Goal: Information Seeking & Learning: Find specific fact

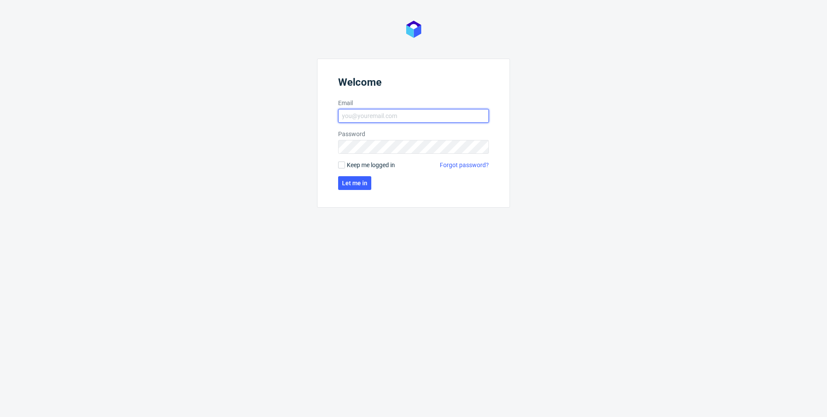
click at [378, 118] on input "Email" at bounding box center [413, 116] width 151 height 14
type input "maciej.sobola@packhelp.com"
drag, startPoint x: 336, startPoint y: 166, endPoint x: 345, endPoint y: 171, distance: 10.2
click at [336, 166] on form "Welcome Email maciej.sobola@packhelp.com Password Keep me logged in Forgot pass…" at bounding box center [413, 133] width 193 height 149
click at [347, 163] on span "Keep me logged in" at bounding box center [371, 165] width 48 height 9
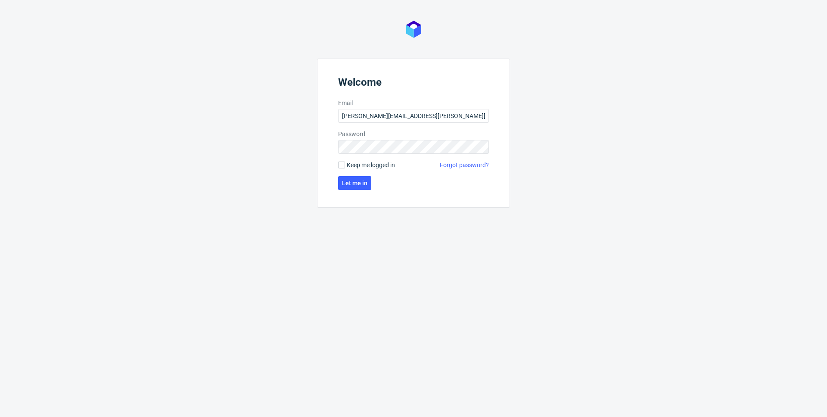
click at [345, 163] on input "Keep me logged in" at bounding box center [341, 165] width 7 height 7
checkbox input "true"
click at [352, 181] on span "Let me in" at bounding box center [354, 183] width 25 height 6
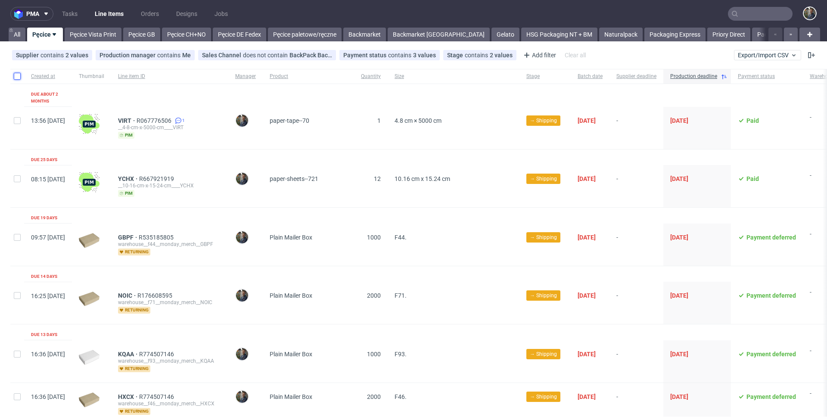
click at [16, 76] on input "checkbox" at bounding box center [17, 76] width 7 height 7
checkbox input "true"
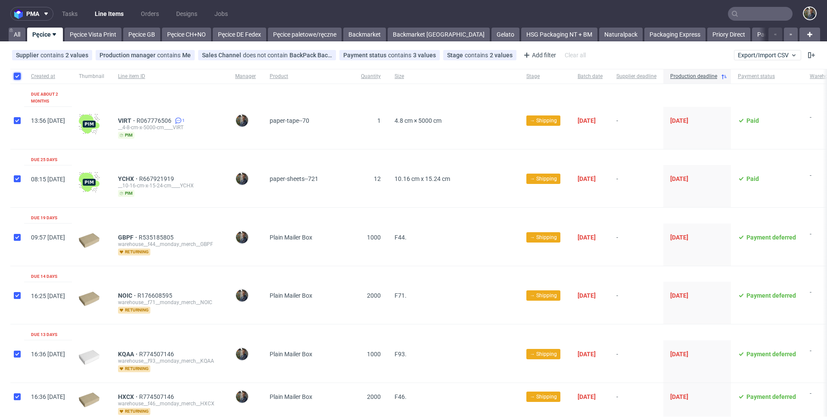
checkbox input "true"
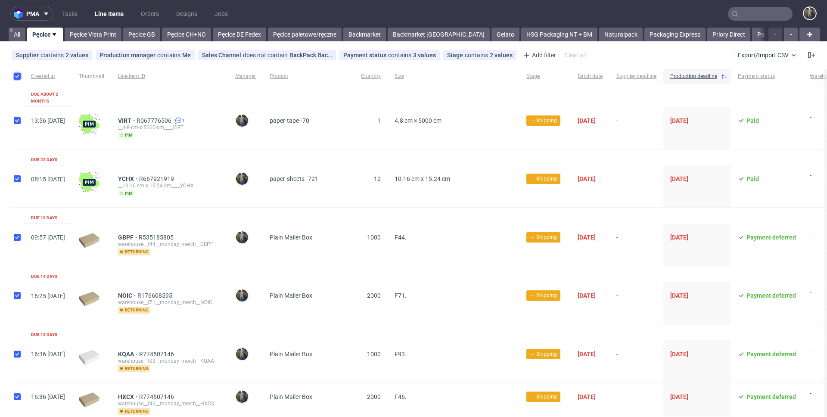
checkbox input "true"
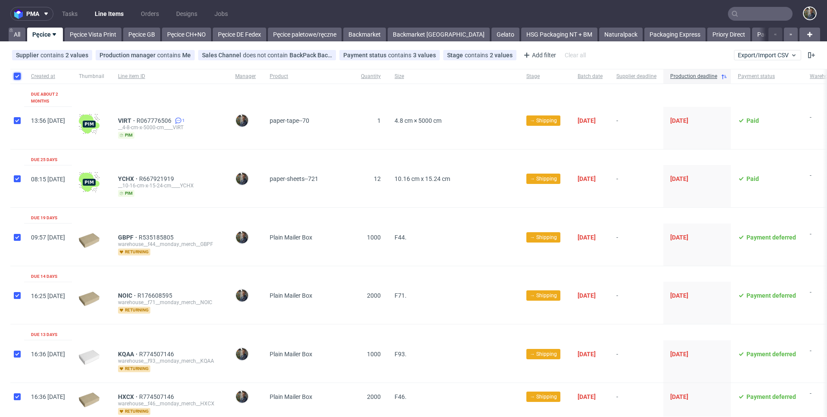
checkbox input "true"
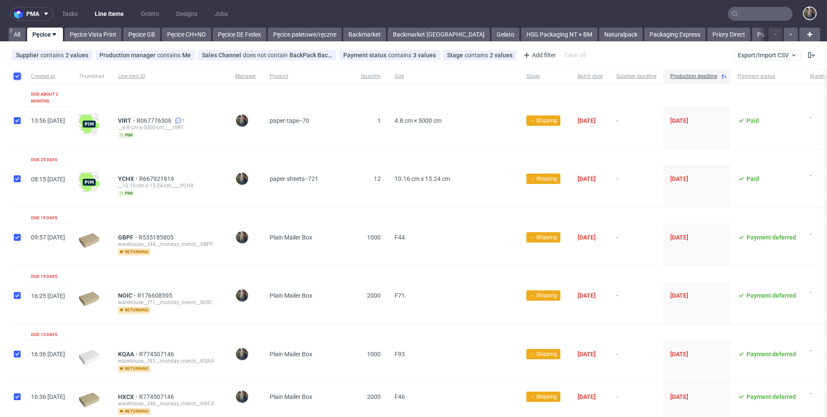
checkbox input "true"
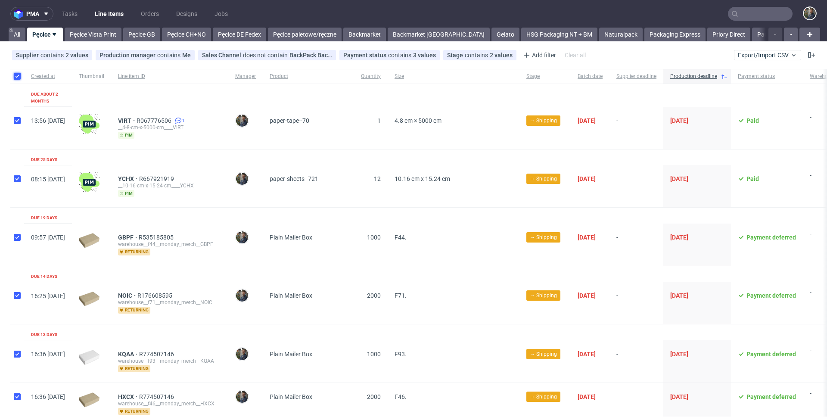
checkbox input "true"
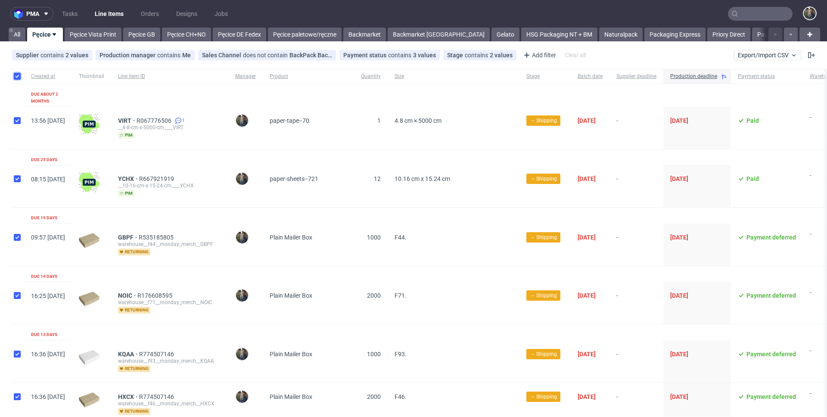
checkbox input "true"
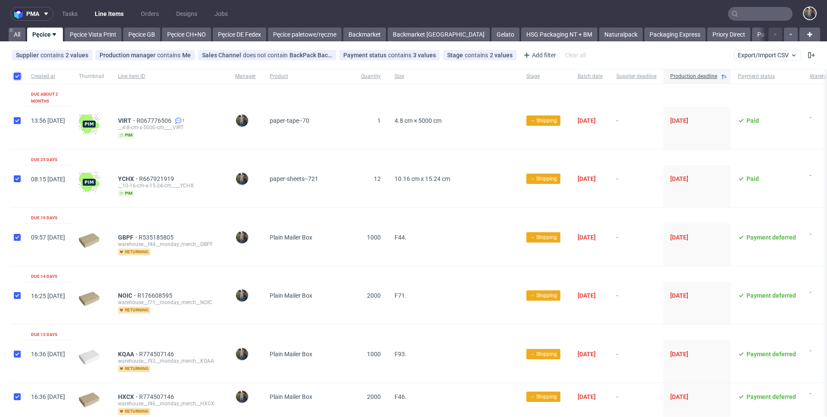
checkbox input "true"
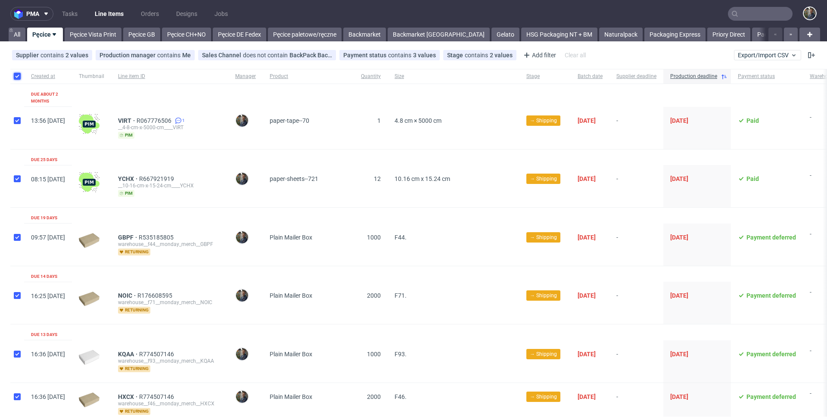
checkbox input "true"
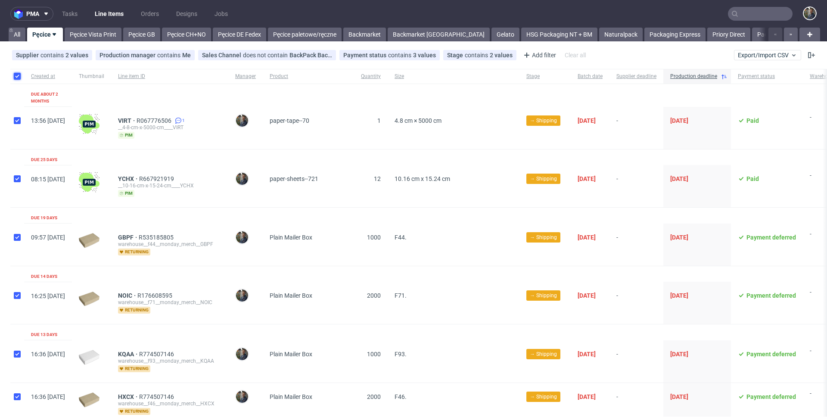
checkbox input "true"
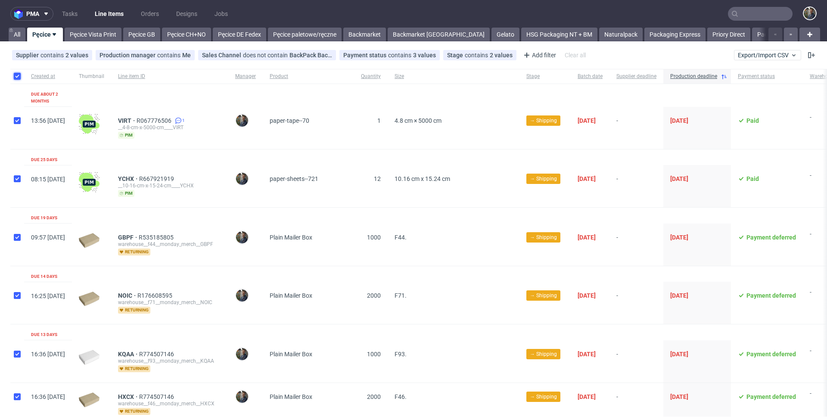
checkbox input "true"
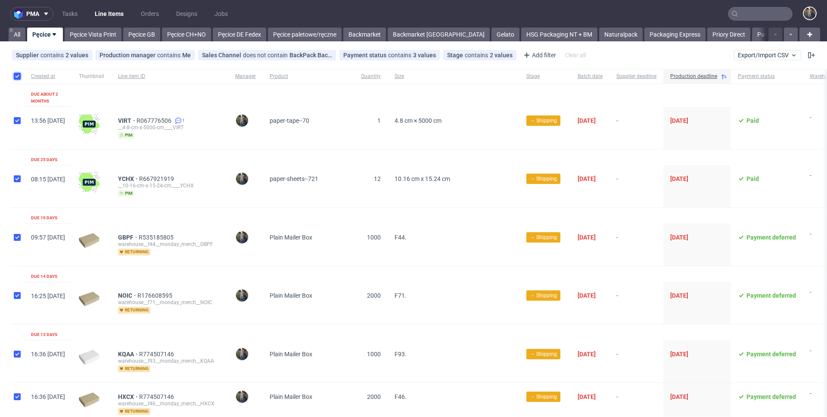
checkbox input "true"
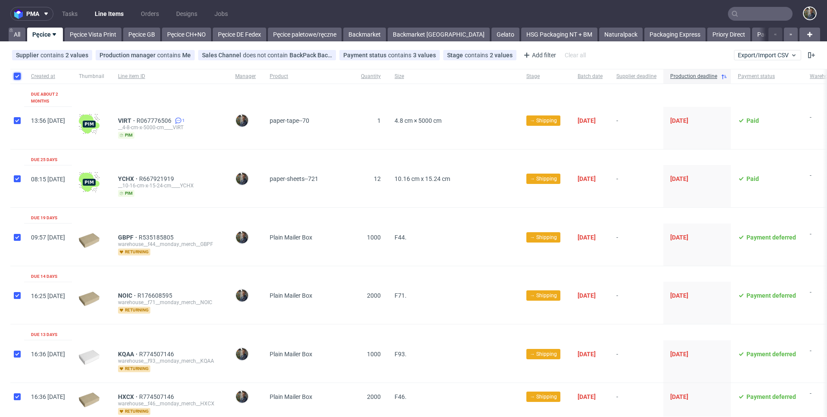
checkbox input "true"
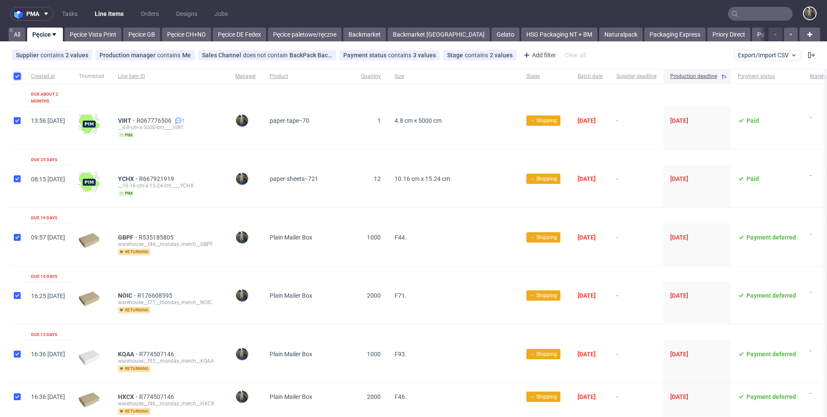
checkbox input "true"
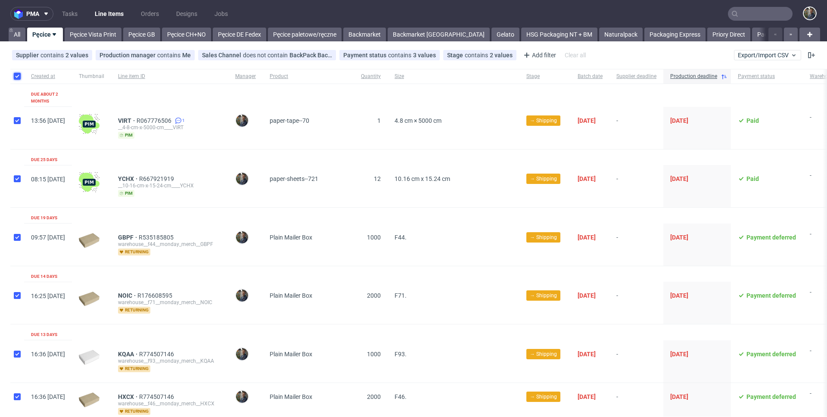
checkbox input "true"
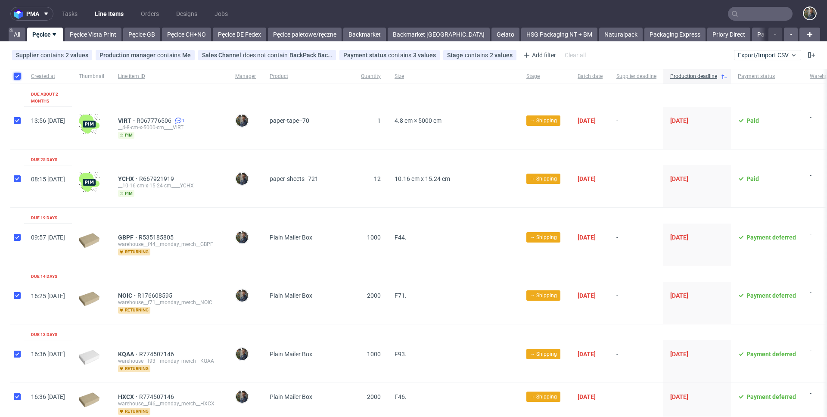
checkbox input "true"
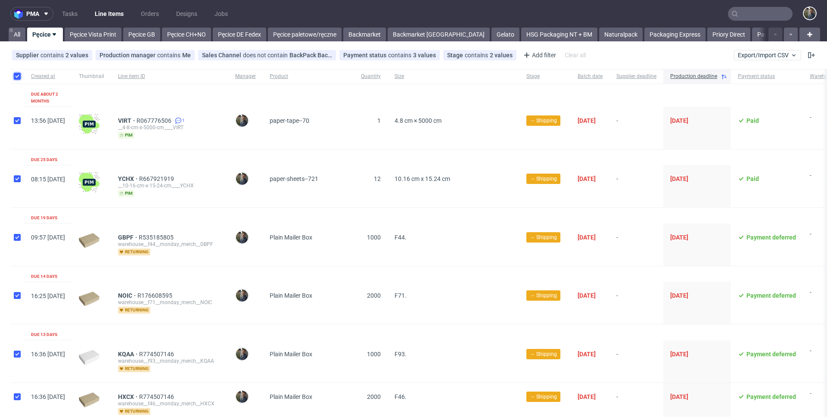
checkbox input "true"
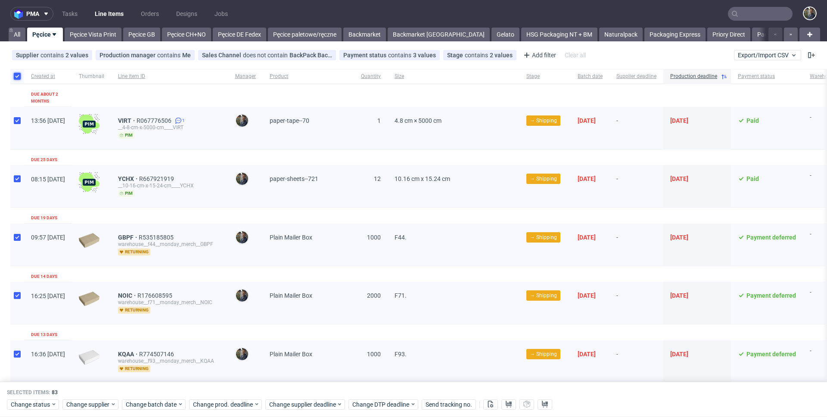
click at [17, 77] on input "checkbox" at bounding box center [17, 76] width 7 height 7
checkbox input "false"
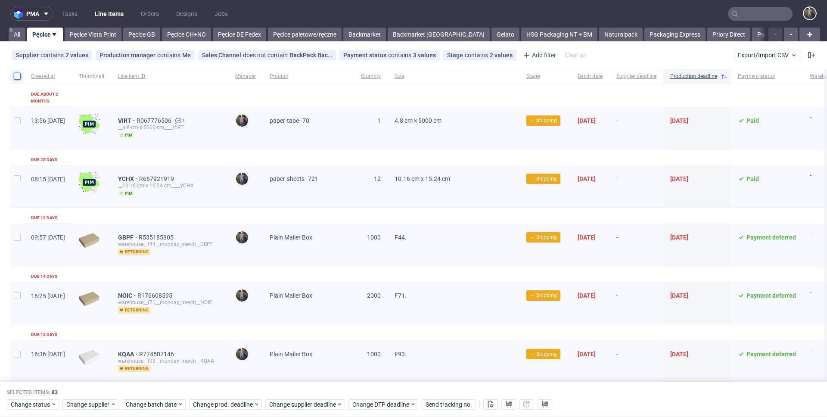
checkbox input "false"
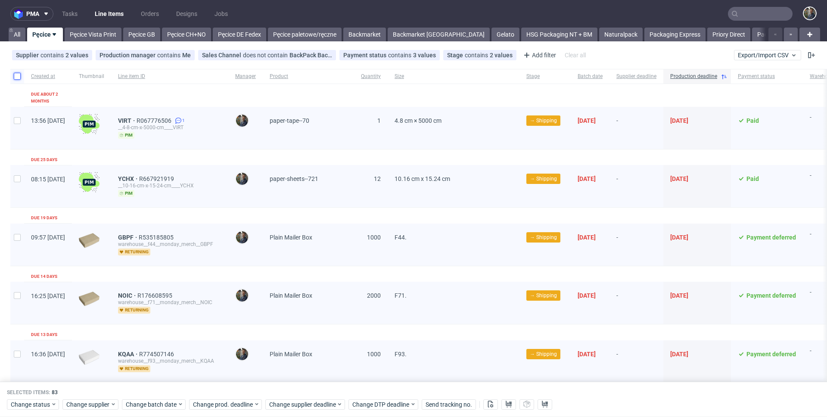
checkbox input "false"
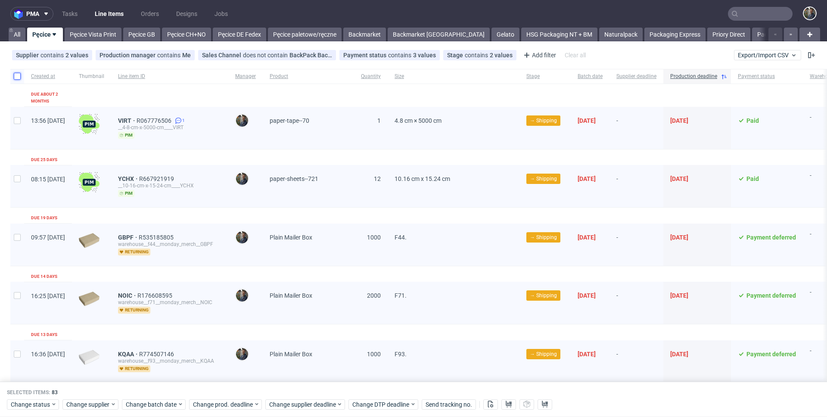
checkbox input "false"
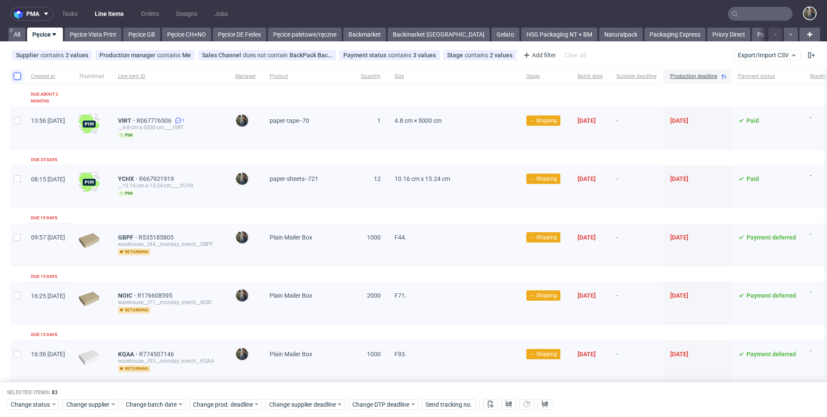
checkbox input "false"
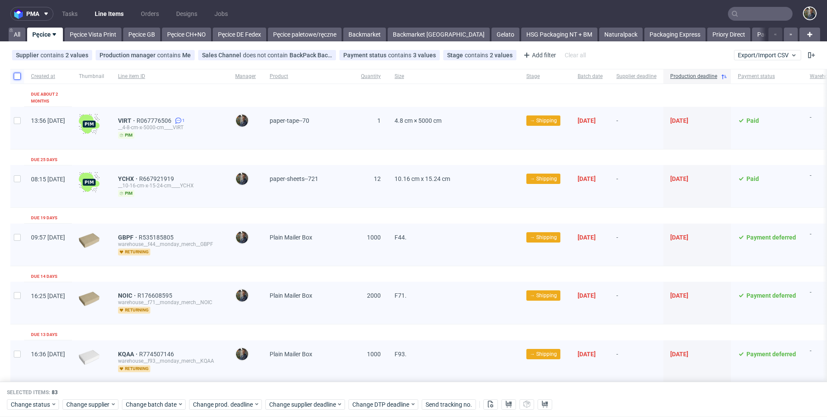
checkbox input "false"
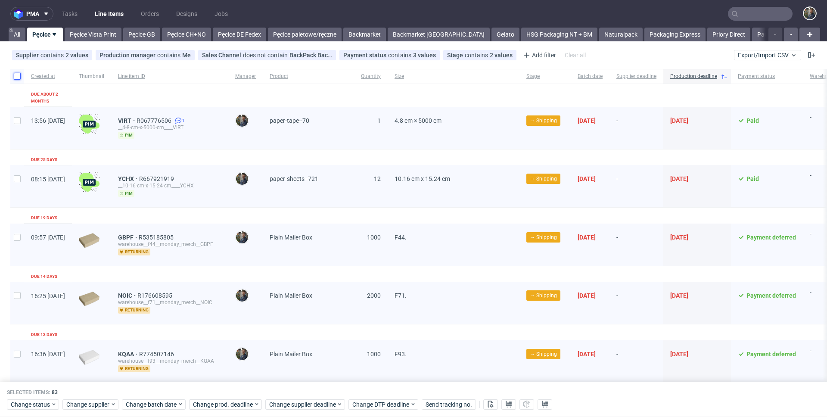
checkbox input "false"
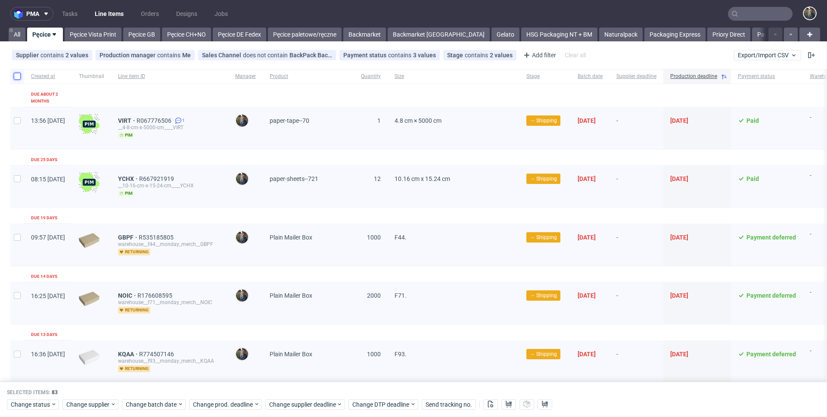
checkbox input "false"
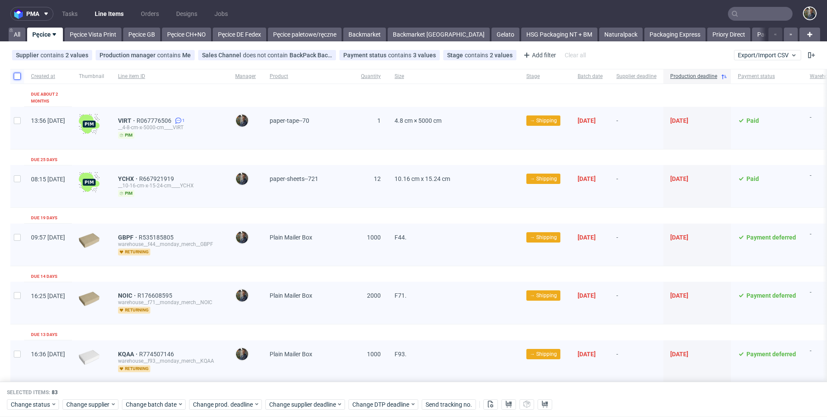
checkbox input "false"
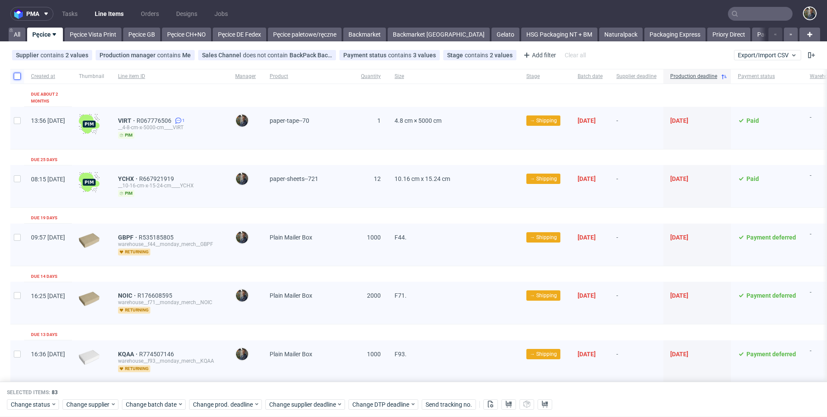
checkbox input "false"
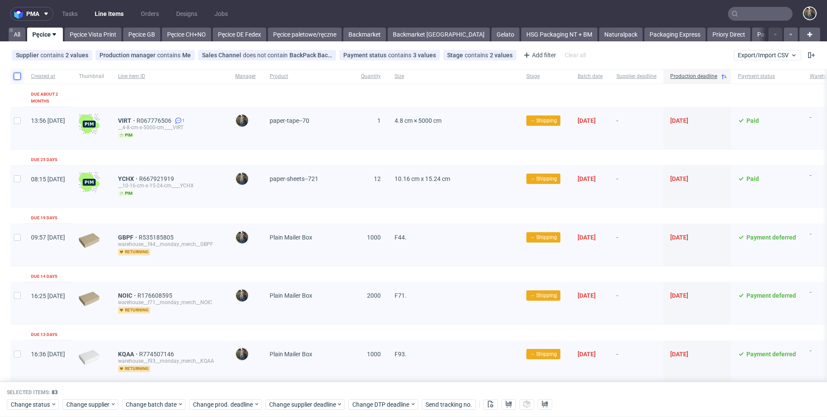
checkbox input "false"
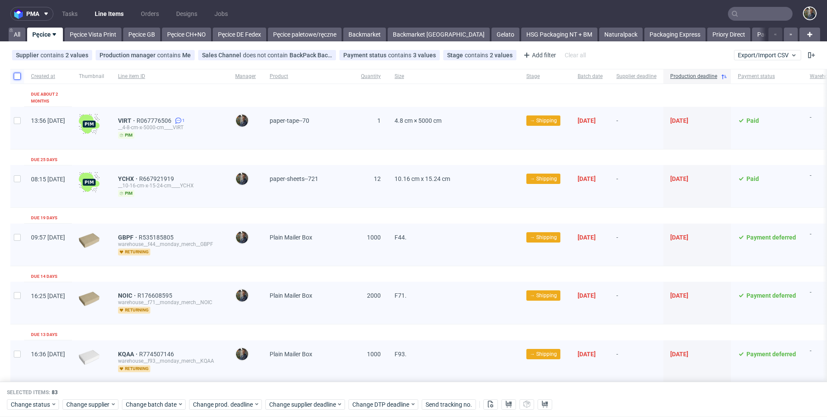
checkbox input "false"
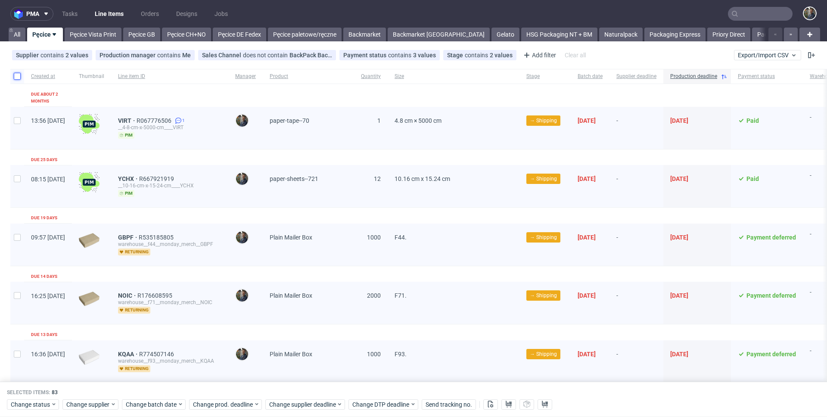
checkbox input "false"
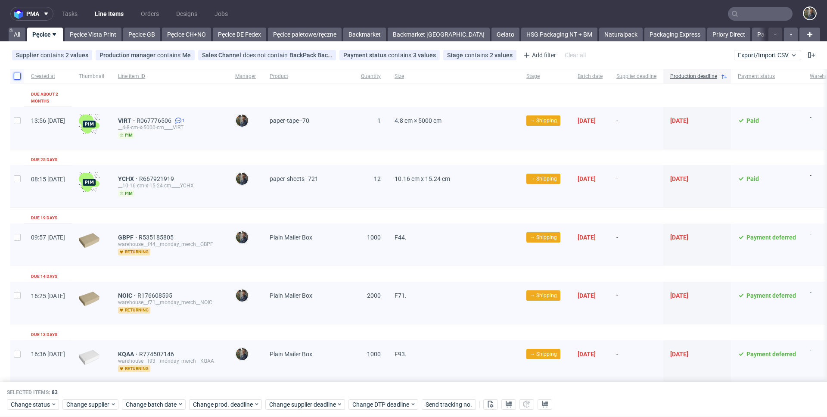
checkbox input "false"
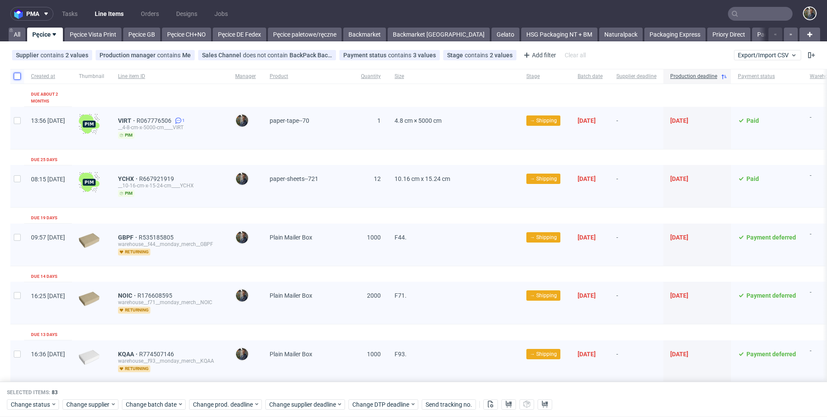
checkbox input "false"
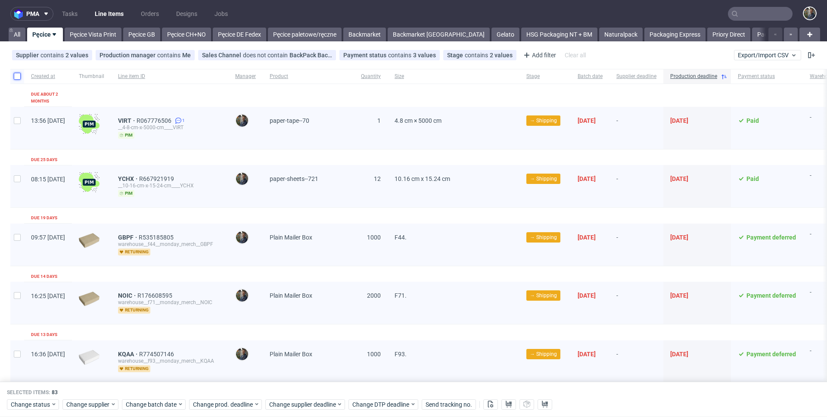
checkbox input "false"
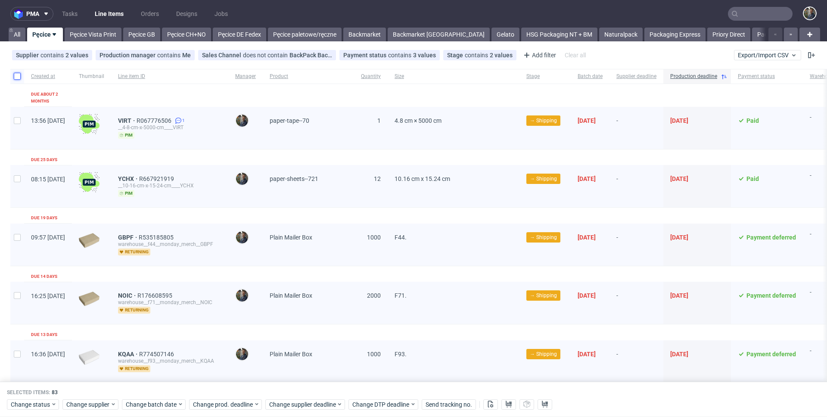
checkbox input "false"
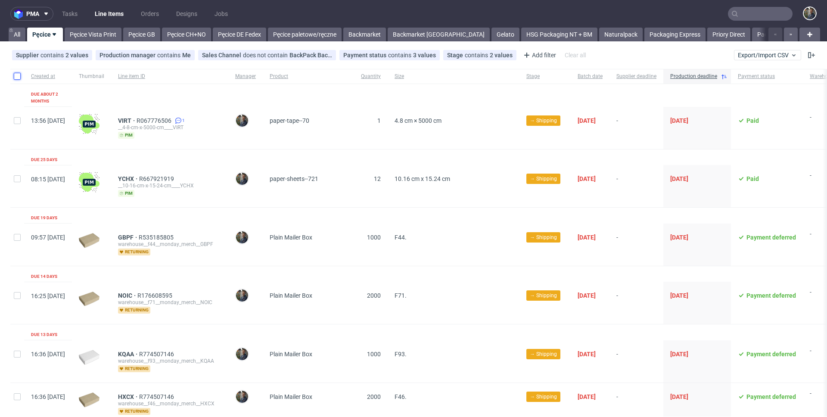
click at [17, 75] on input "checkbox" at bounding box center [17, 76] width 7 height 7
checkbox input "true"
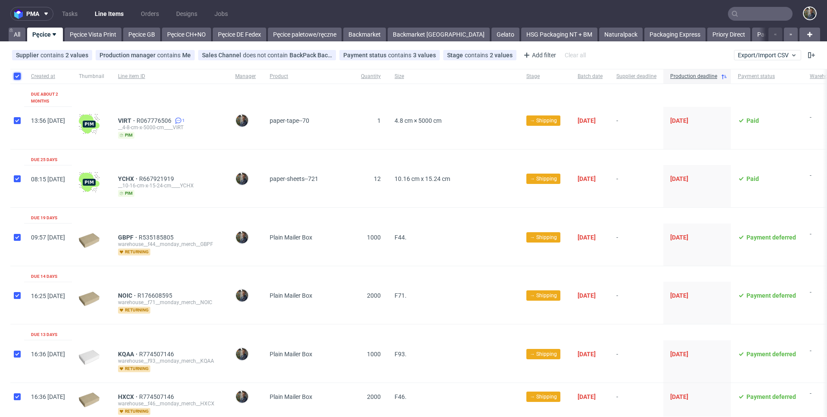
checkbox input "true"
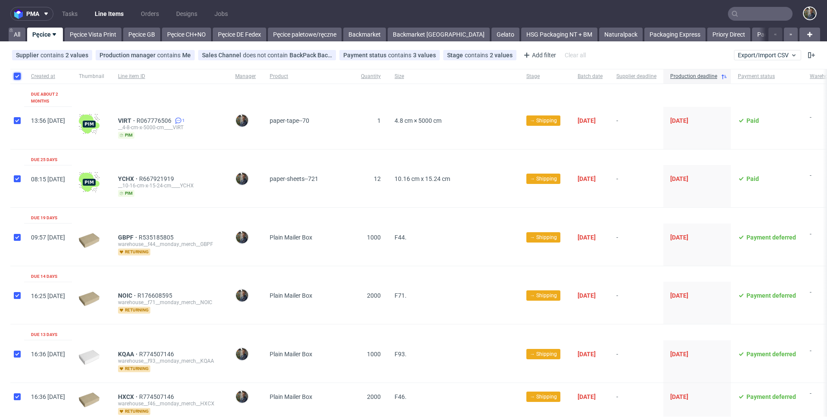
checkbox input "true"
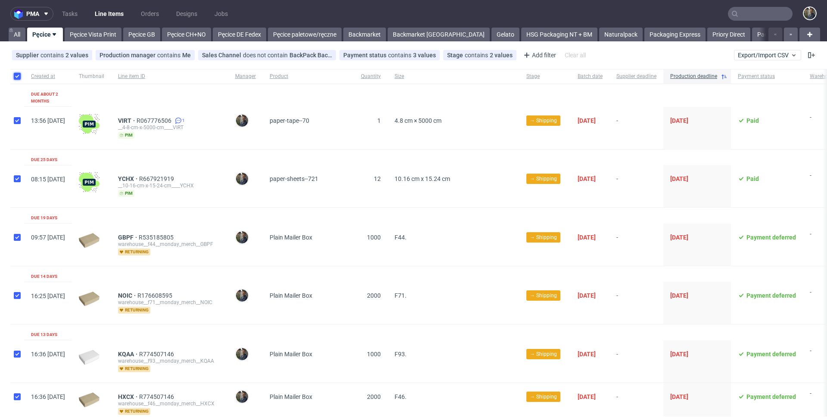
checkbox input "true"
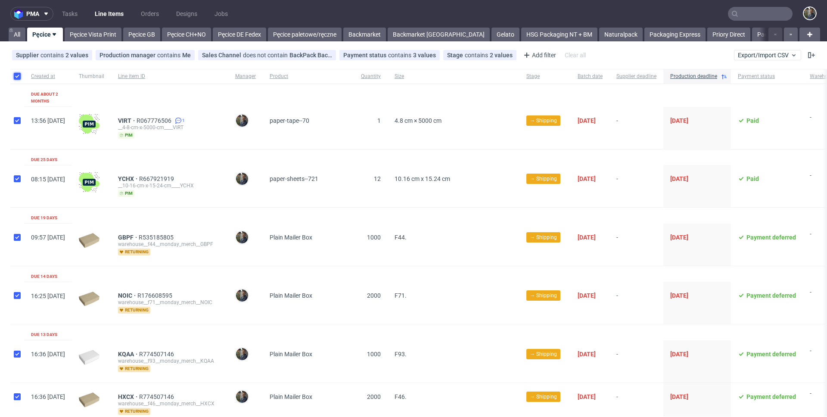
checkbox input "true"
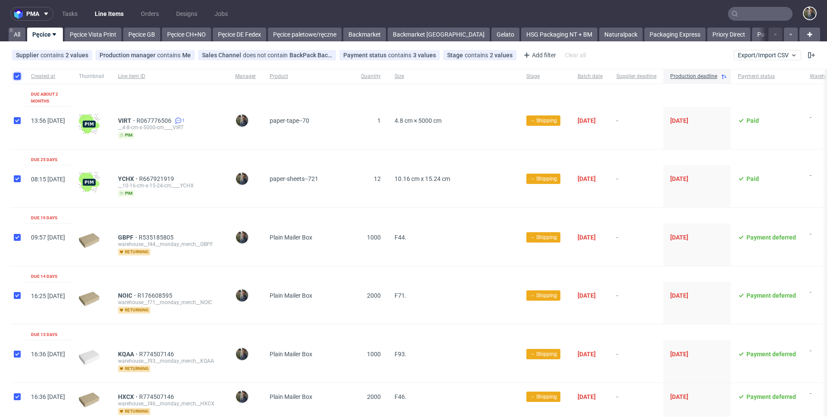
checkbox input "true"
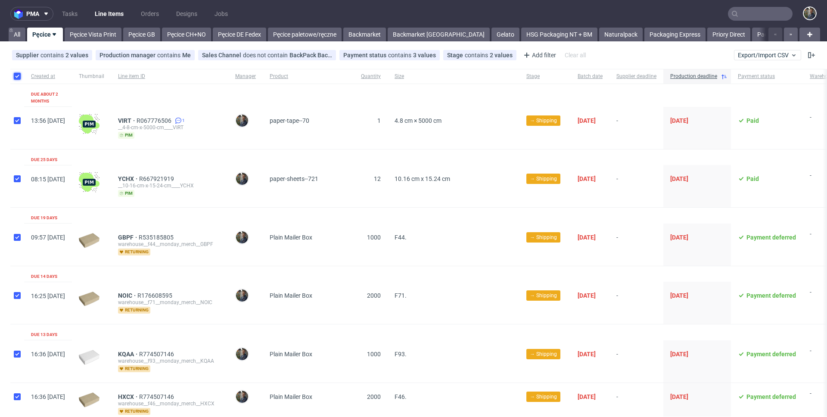
checkbox input "true"
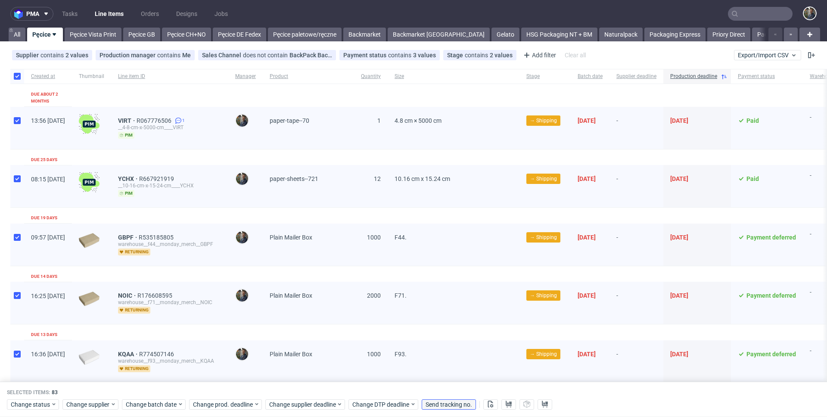
click at [450, 406] on span "Send tracking no." at bounding box center [449, 405] width 47 height 6
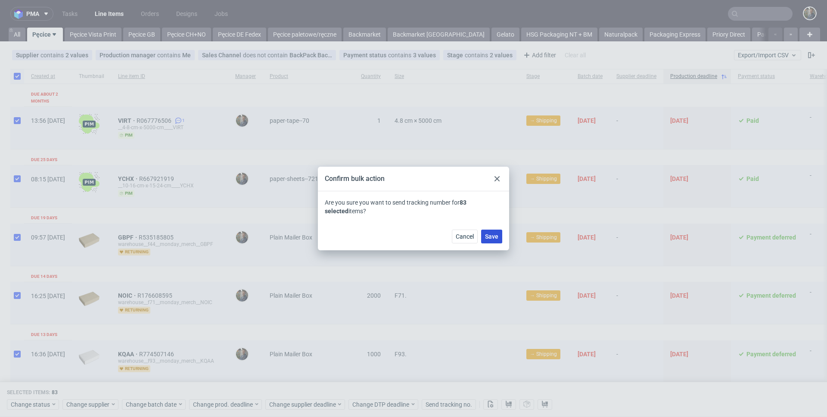
click at [493, 236] on span "Save" at bounding box center [491, 237] width 13 height 6
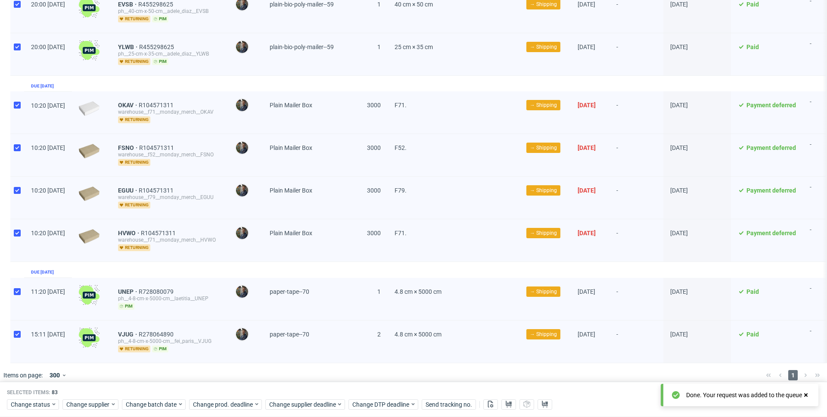
scroll to position [3379, 0]
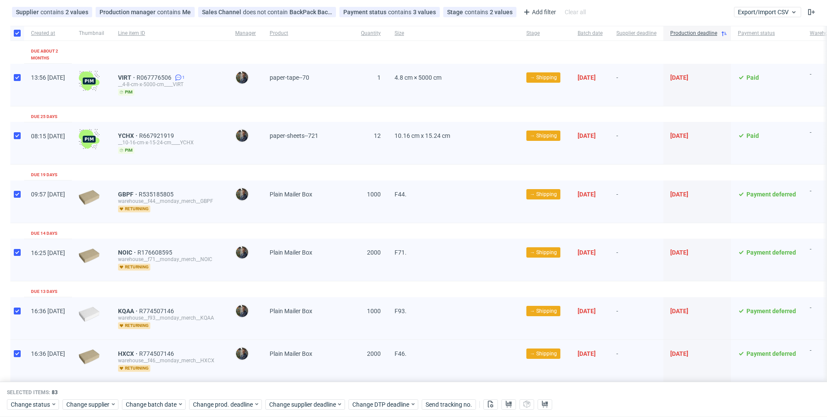
scroll to position [0, 0]
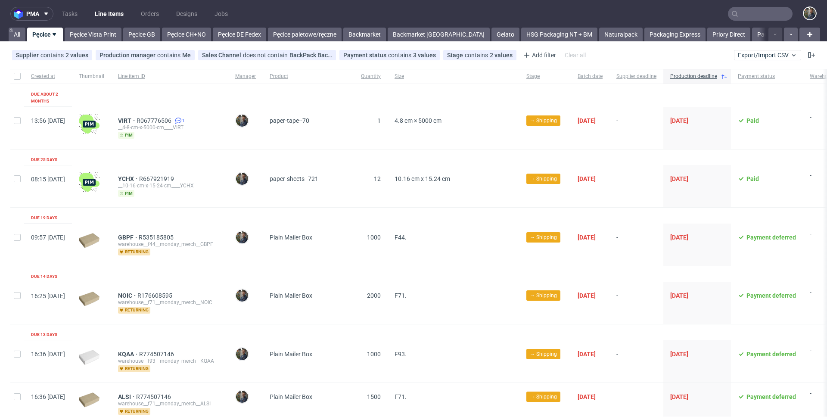
click at [228, 132] on div "VIRT R067776506 1 __4-8-cm-x-5000-cm____VIRT pim" at bounding box center [169, 128] width 117 height 42
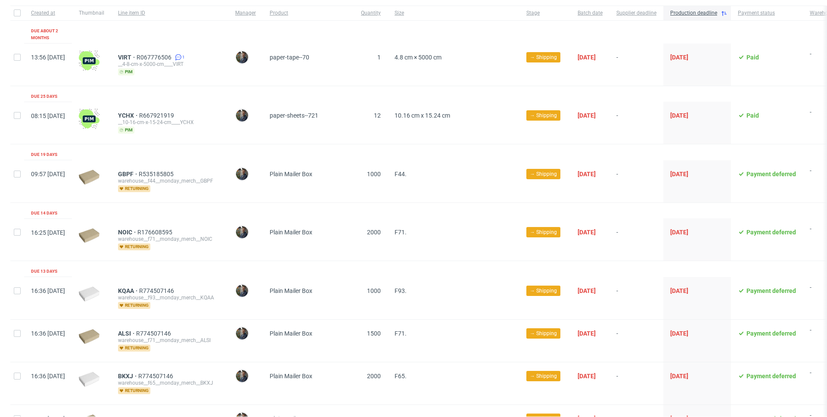
scroll to position [66, 0]
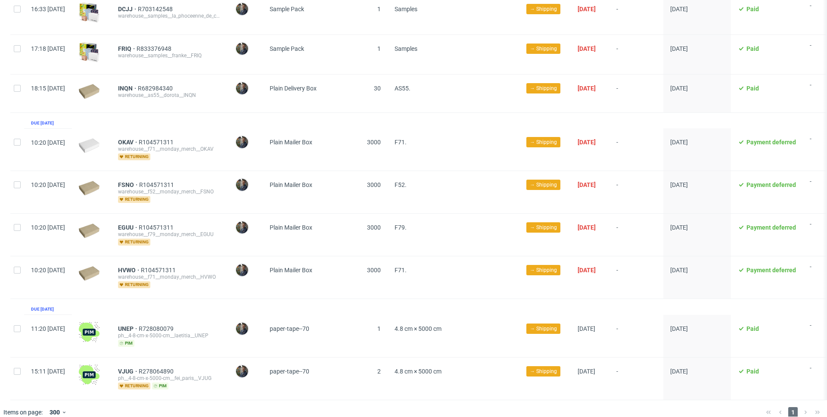
scroll to position [3263, 0]
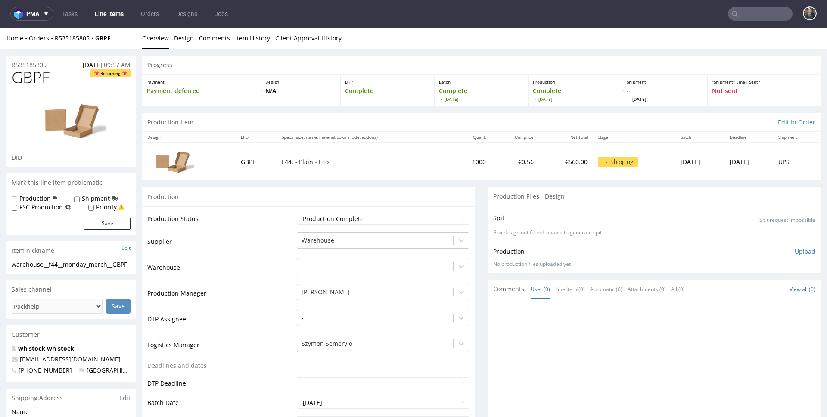
click at [37, 78] on span "GBPF" at bounding box center [31, 77] width 38 height 17
copy span "GBPF"
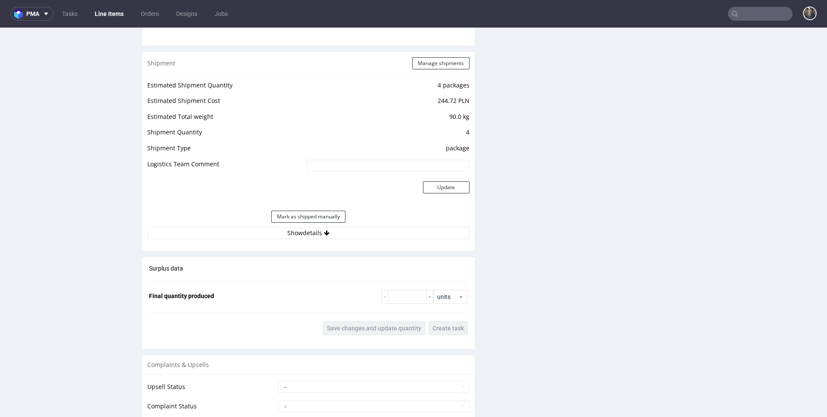
scroll to position [912, 0]
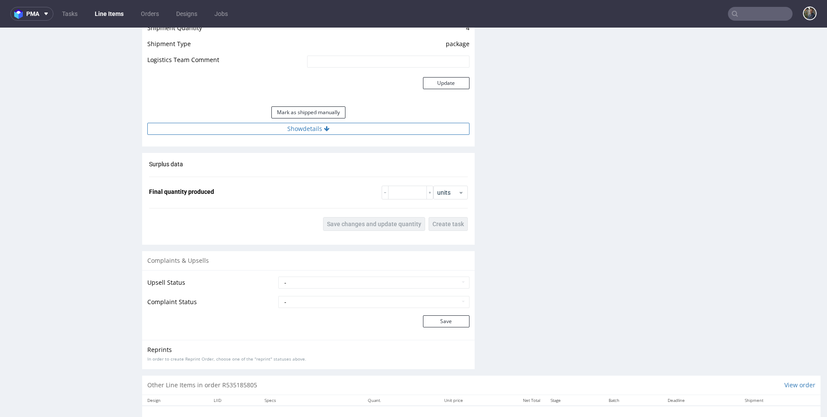
click at [317, 133] on button "Show details" at bounding box center [308, 129] width 322 height 12
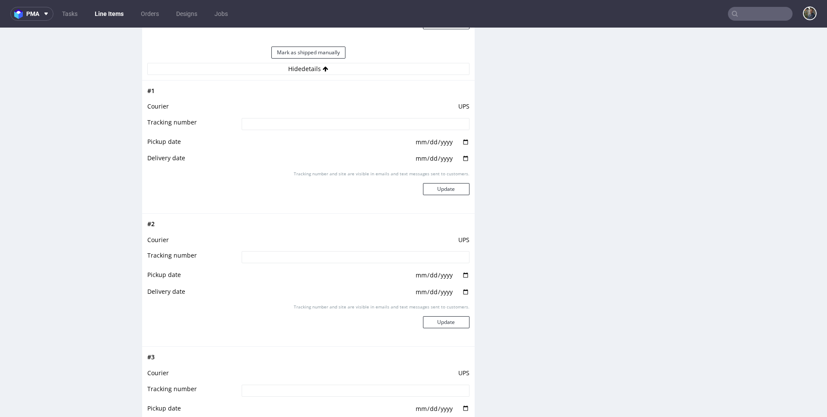
scroll to position [895, 0]
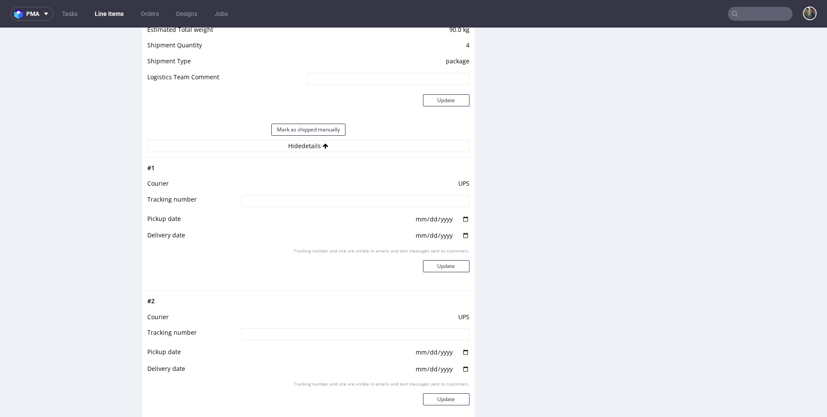
click at [429, 203] on input at bounding box center [356, 201] width 228 height 12
click at [279, 197] on input at bounding box center [356, 201] width 228 height 12
paste input "1Z5A15806893131329"
type input "1Z5A15806893131329"
click at [439, 220] on input "date" at bounding box center [442, 219] width 55 height 9
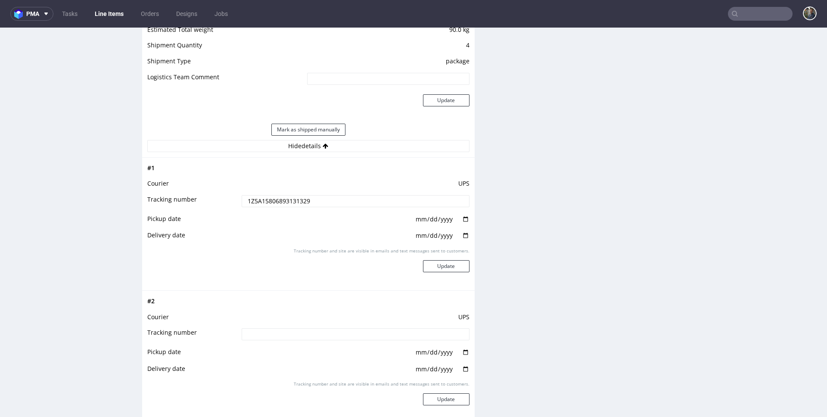
click at [457, 218] on input "date" at bounding box center [442, 219] width 55 height 9
type input "2025-07-30"
click at [439, 238] on input "date" at bounding box center [442, 235] width 55 height 9
click at [451, 238] on input "date" at bounding box center [442, 235] width 55 height 9
click at [457, 236] on input "date" at bounding box center [442, 235] width 55 height 9
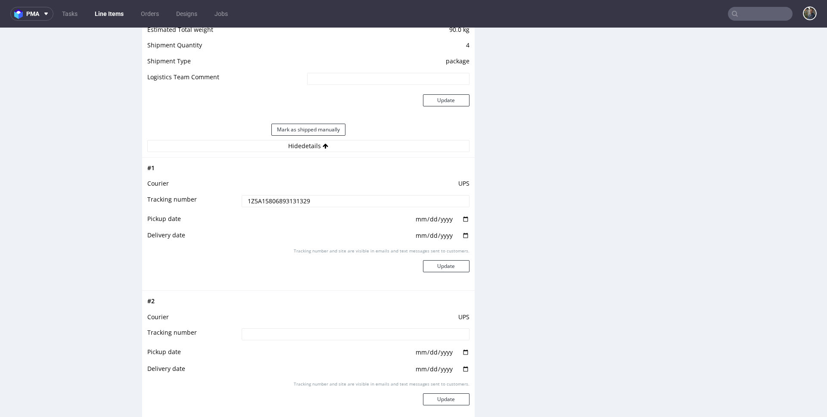
type input "[DATE]"
click at [448, 263] on button "Update" at bounding box center [446, 266] width 47 height 12
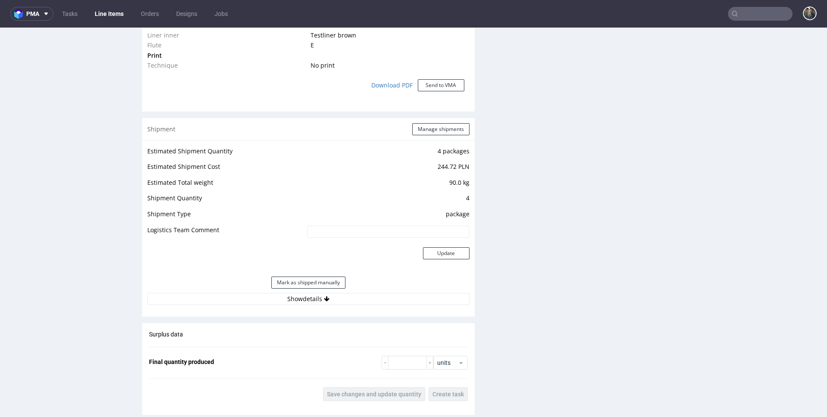
scroll to position [953, 0]
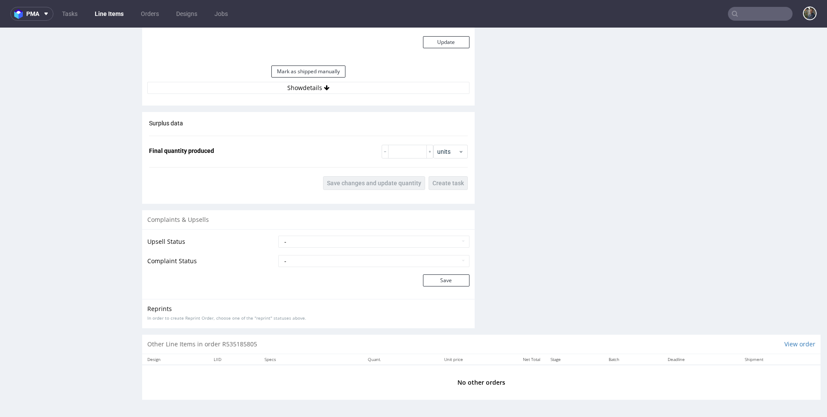
click at [308, 96] on div "Estimated Shipment Quantity 4 packages Estimated Shipment Cost 244.72 PLN Estim…" at bounding box center [308, 14] width 333 height 170
click at [306, 93] on button "Show details" at bounding box center [308, 88] width 322 height 12
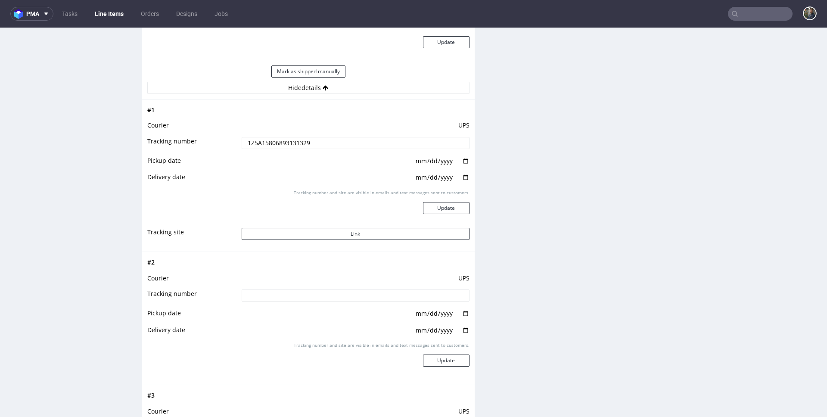
click at [305, 299] on input at bounding box center [356, 296] width 228 height 12
paste input "1Z5A15806894280934"
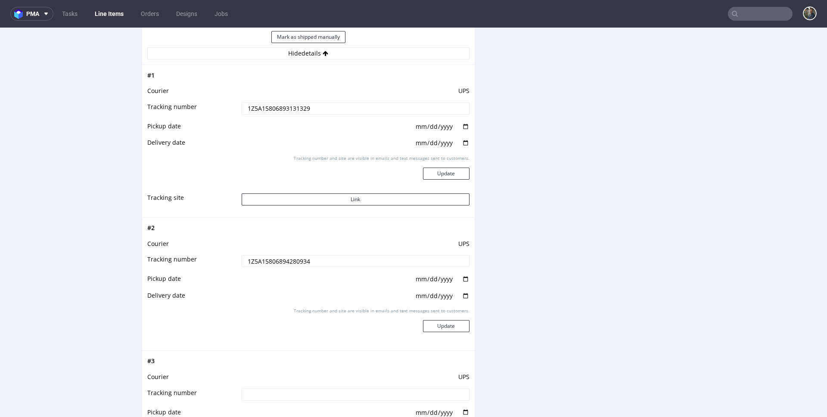
scroll to position [1048, 0]
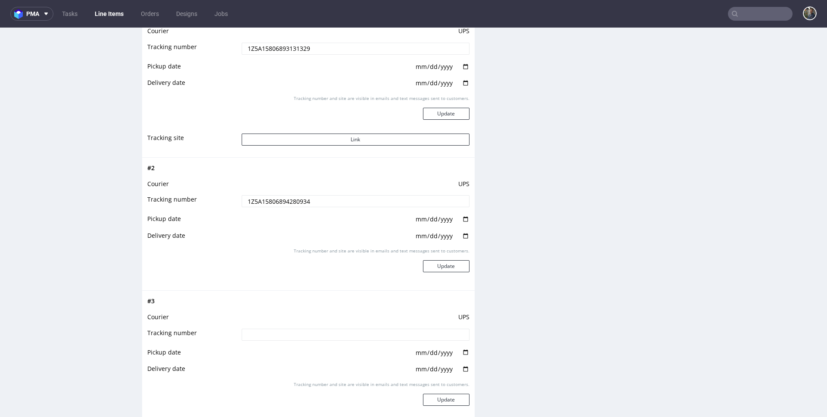
type input "1Z5A15806894280934"
click at [459, 219] on input "date" at bounding box center [442, 219] width 55 height 9
type input "2025-07-30"
click at [459, 237] on input "date" at bounding box center [442, 235] width 55 height 9
type input "[DATE]"
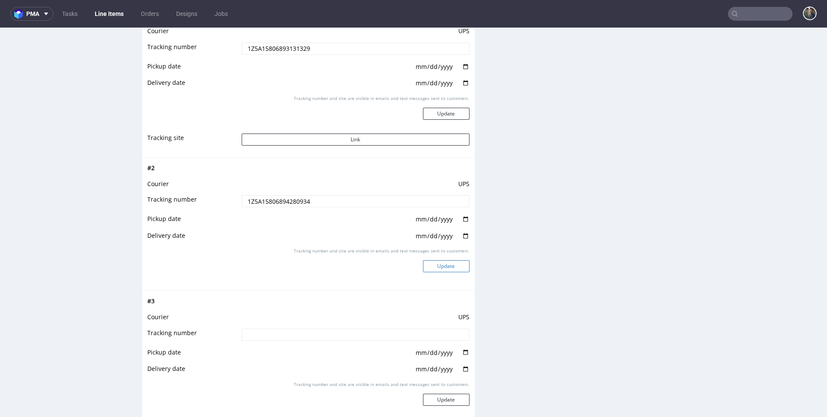
click at [447, 266] on button "Update" at bounding box center [446, 266] width 47 height 12
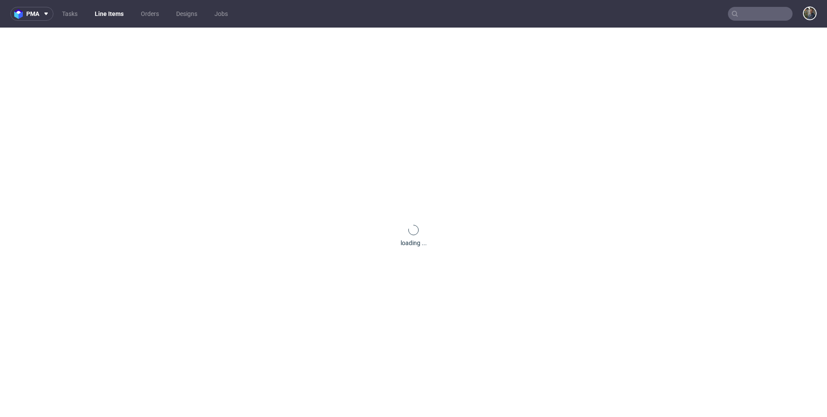
scroll to position [0, 0]
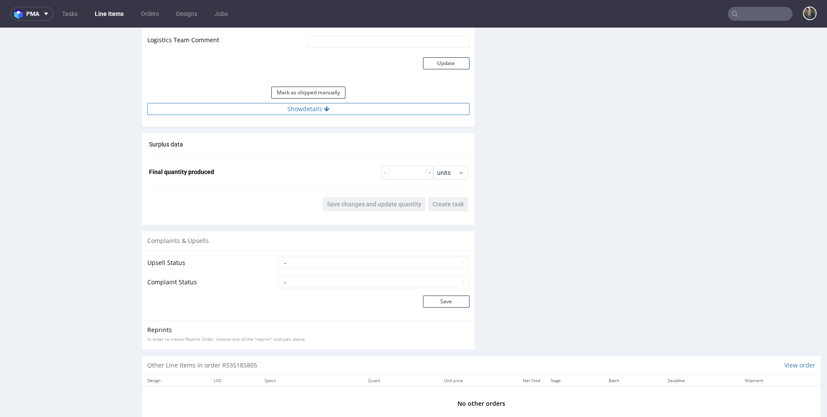
click at [316, 106] on button "Show details" at bounding box center [308, 109] width 322 height 12
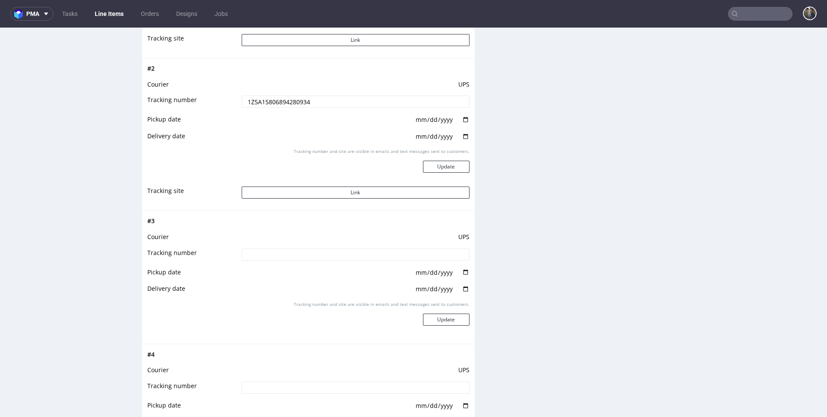
click at [308, 259] on input at bounding box center [356, 255] width 228 height 12
paste input "1Z5A15806893744140"
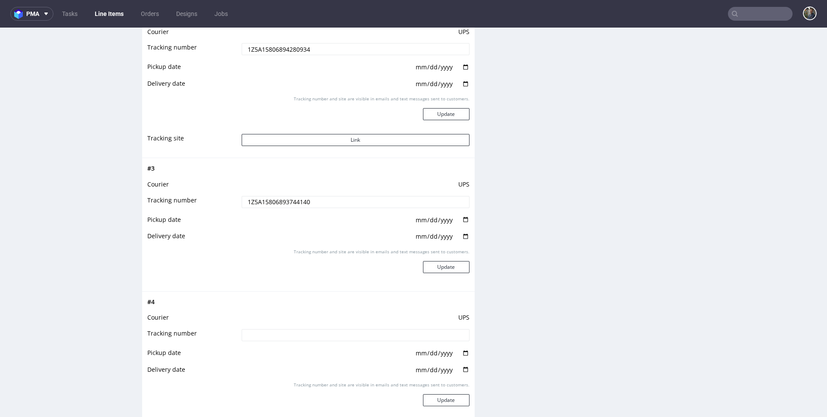
scroll to position [1212, 0]
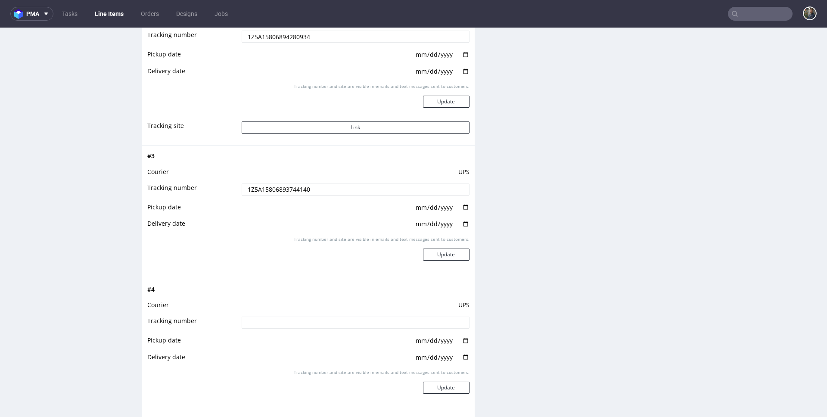
type input "1Z5A15806893744140"
click at [458, 206] on input "date" at bounding box center [442, 207] width 55 height 9
type input "2025-07-30"
click at [459, 225] on input "date" at bounding box center [442, 223] width 55 height 9
type input "[DATE]"
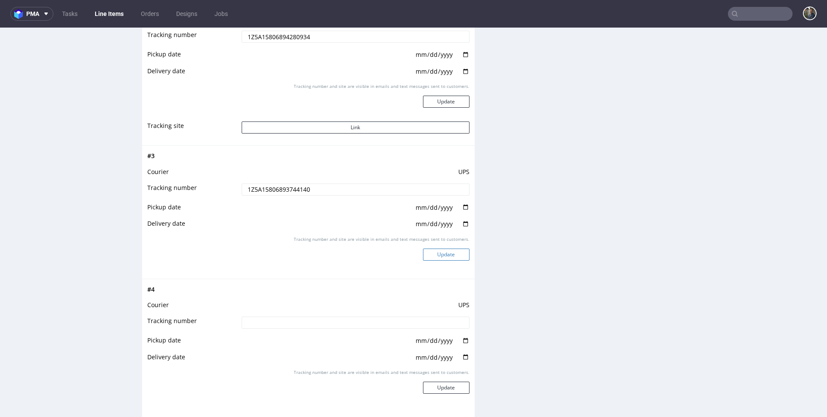
click at [443, 259] on button "Update" at bounding box center [446, 255] width 47 height 12
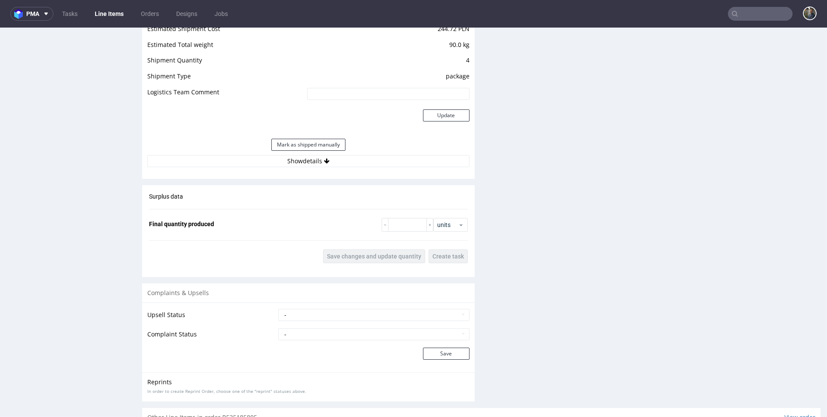
scroll to position [953, 0]
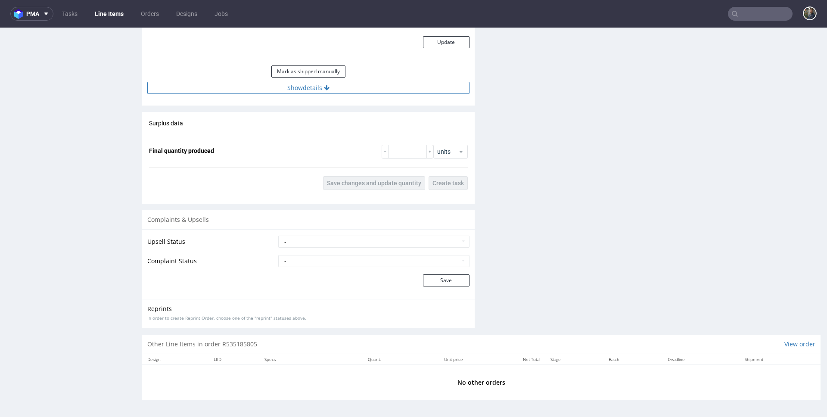
click at [307, 93] on button "Show details" at bounding box center [308, 88] width 322 height 12
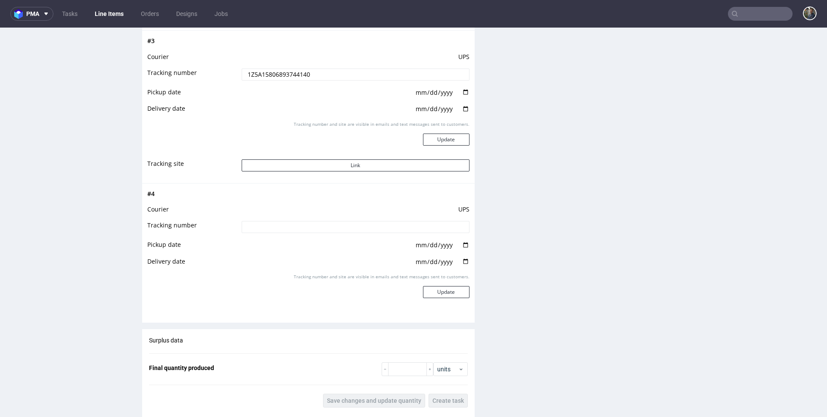
scroll to position [1345, 0]
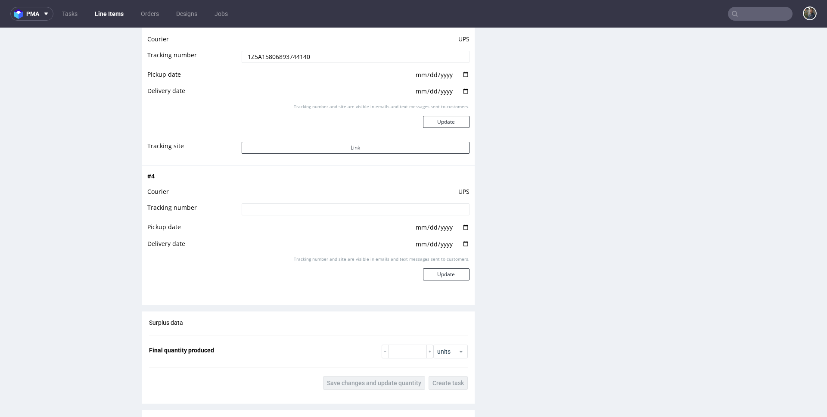
click at [311, 214] on input at bounding box center [356, 209] width 228 height 12
paste input "1Z5A15806893456952"
type input "1Z5A15806893456952"
click at [462, 228] on input "date" at bounding box center [442, 227] width 55 height 9
type input "2025-07-30"
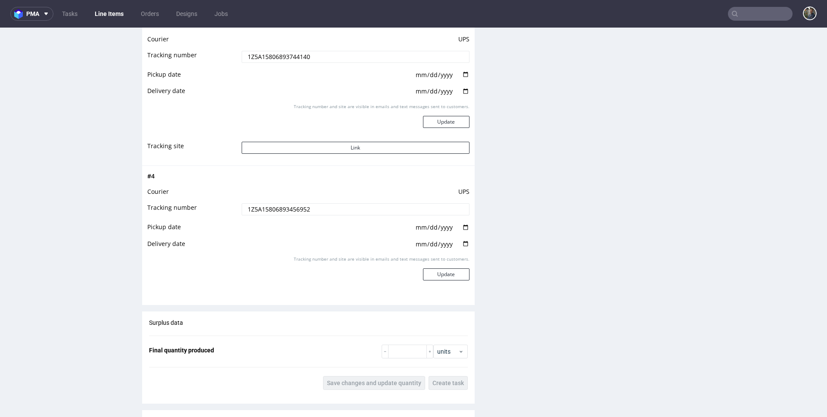
click at [460, 240] on input "date" at bounding box center [442, 244] width 55 height 9
type input "[DATE]"
click at [441, 273] on button "Update" at bounding box center [446, 274] width 47 height 12
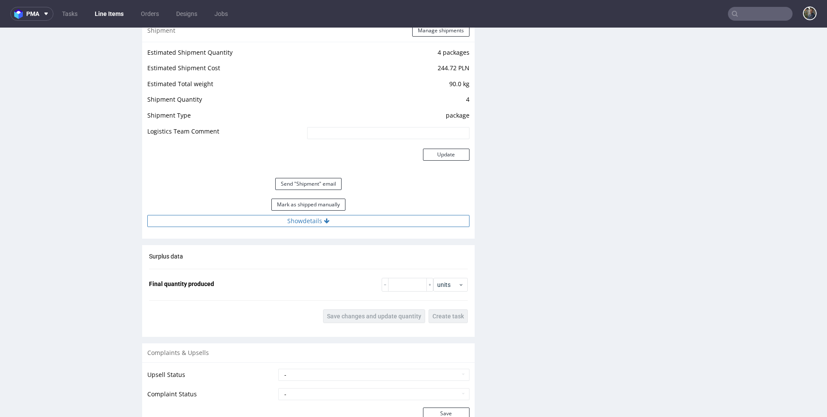
scroll to position [904, 0]
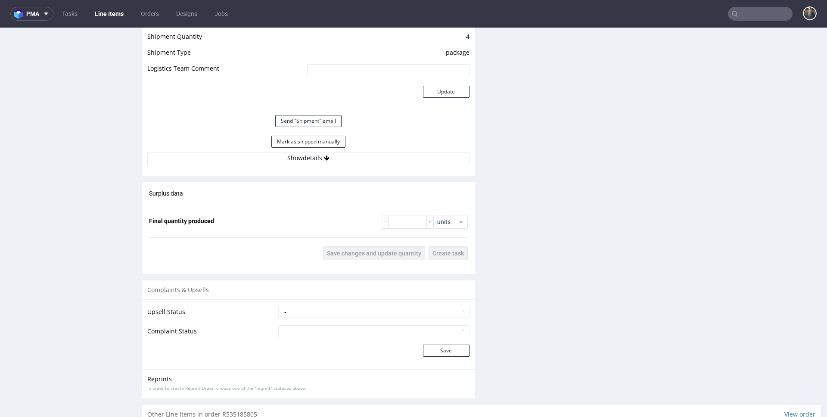
click at [301, 129] on div "Send "Shipment" email" at bounding box center [308, 121] width 322 height 21
click at [300, 125] on button "Send "Shipment" email" at bounding box center [308, 121] width 66 height 12
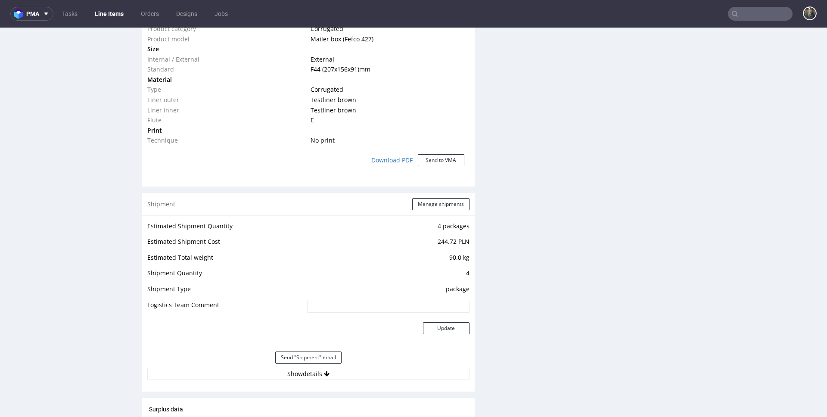
scroll to position [754, 0]
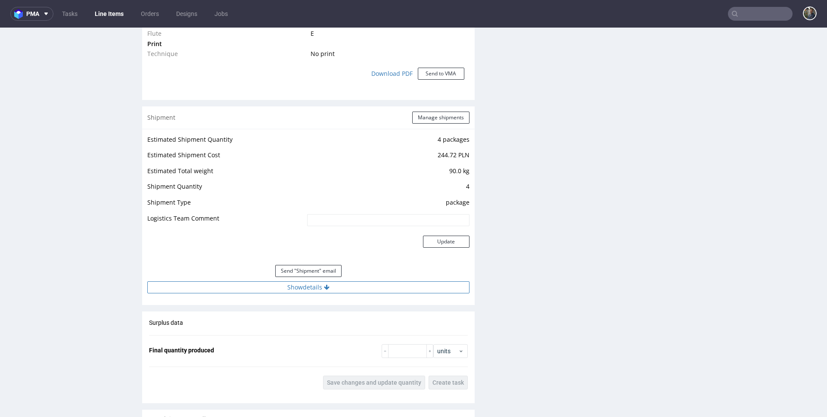
click at [268, 285] on button "Show details" at bounding box center [308, 287] width 322 height 12
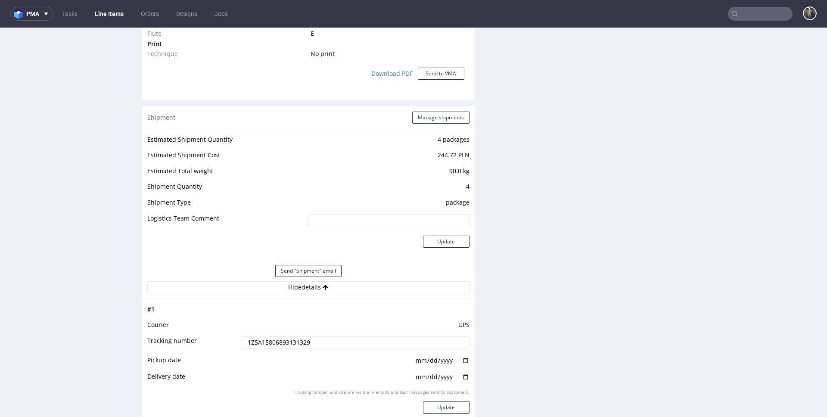
click at [233, 206] on td "Shipment Type" at bounding box center [226, 205] width 158 height 16
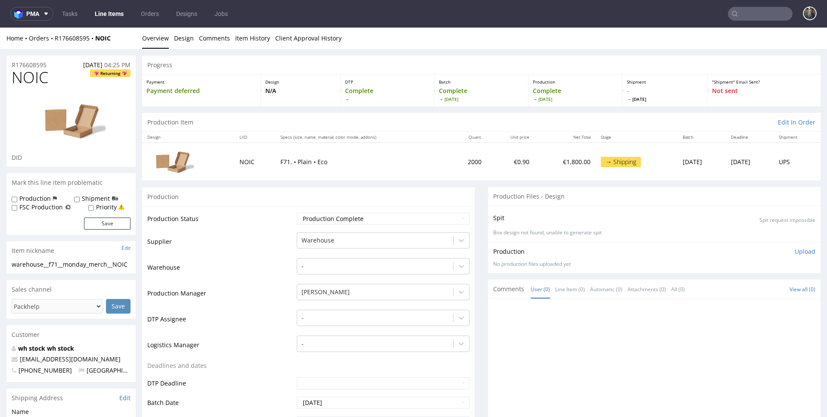
click at [29, 78] on span "NOIC" at bounding box center [30, 77] width 37 height 17
copy span "NOIC"
click at [52, 67] on div "R176608595 31.07.2025 04:25 PM" at bounding box center [70, 63] width 129 height 14
drag, startPoint x: 55, startPoint y: 64, endPoint x: 12, endPoint y: 66, distance: 42.7
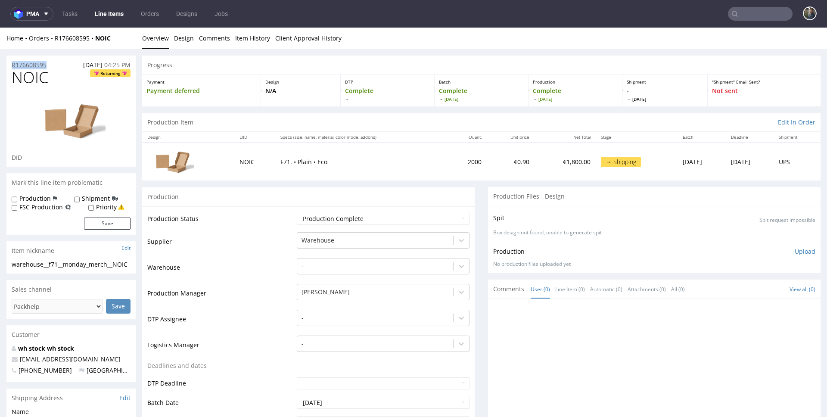
click at [12, 66] on div "R176608595 31.07.2025 04:25 PM" at bounding box center [70, 63] width 129 height 14
copy p "R176608595"
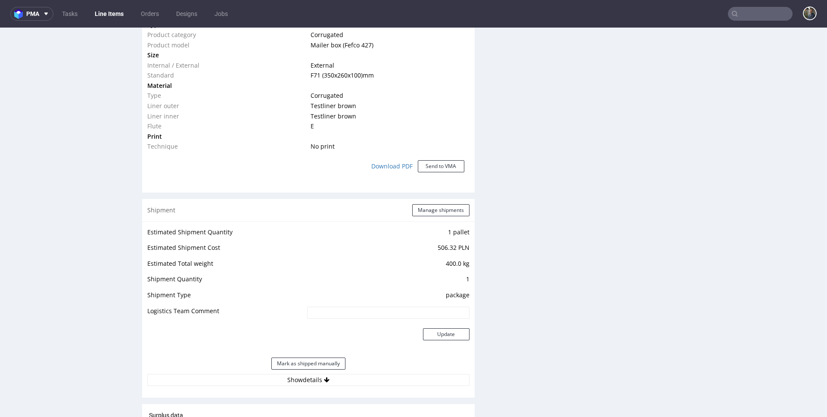
scroll to position [746, 0]
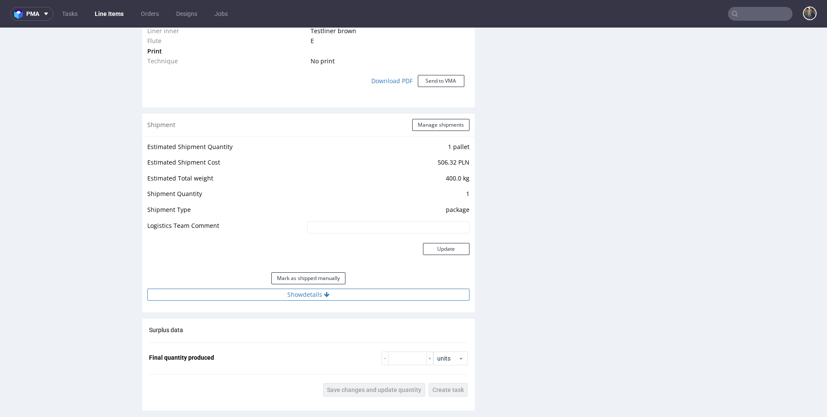
click at [317, 292] on button "Show details" at bounding box center [308, 295] width 322 height 12
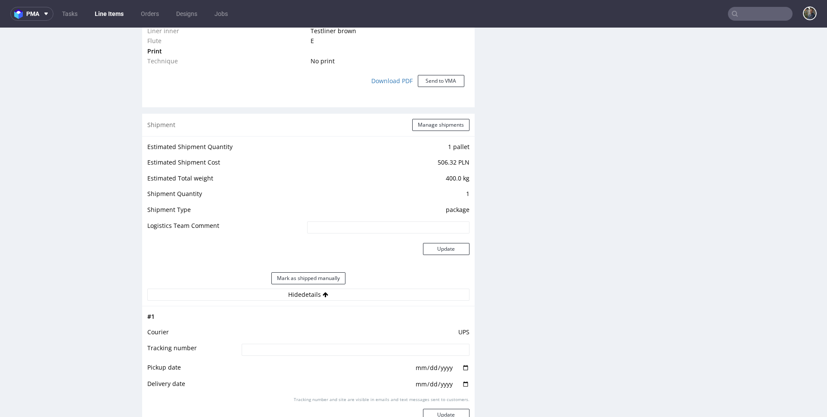
click at [282, 225] on td "Logistics Team Comment" at bounding box center [226, 230] width 158 height 19
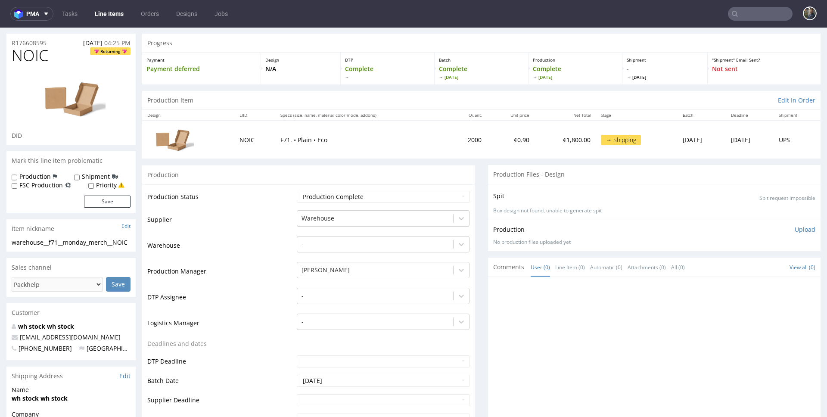
scroll to position [0, 0]
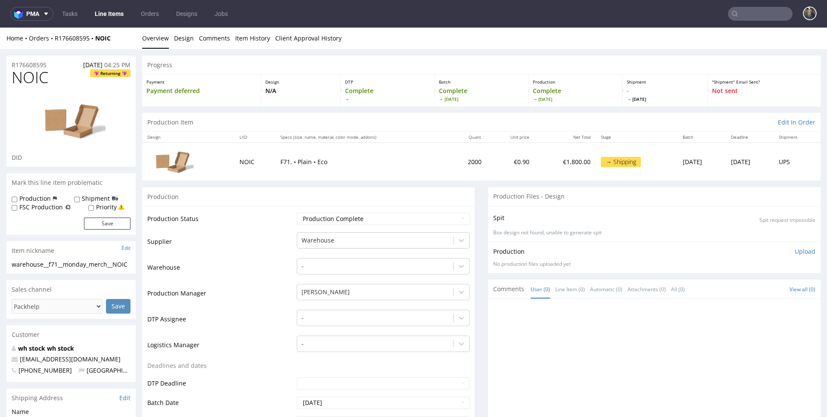
drag, startPoint x: 118, startPoint y: 41, endPoint x: 55, endPoint y: 40, distance: 63.3
click at [55, 40] on div "Home Orders R176608595 NOIC" at bounding box center [70, 38] width 129 height 9
copy div "R176608595 NOIC"
click at [28, 77] on span "KQAA" at bounding box center [32, 77] width 40 height 17
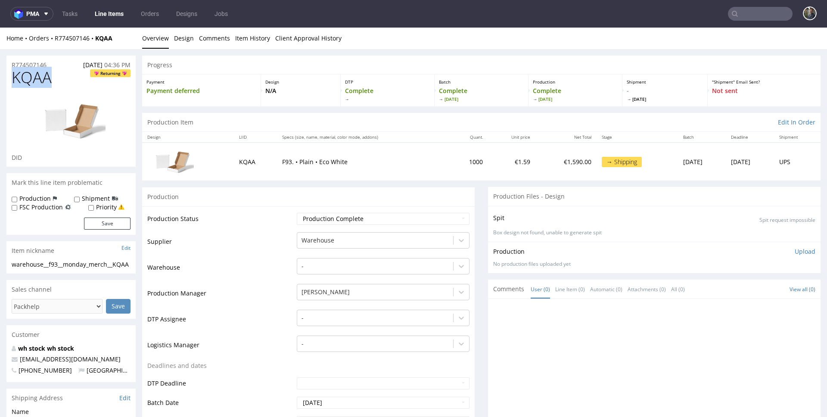
click at [28, 77] on span "KQAA" at bounding box center [32, 77] width 40 height 17
copy span "KQAA"
click at [23, 79] on span "ALSI" at bounding box center [27, 77] width 30 height 17
copy span "ALSI"
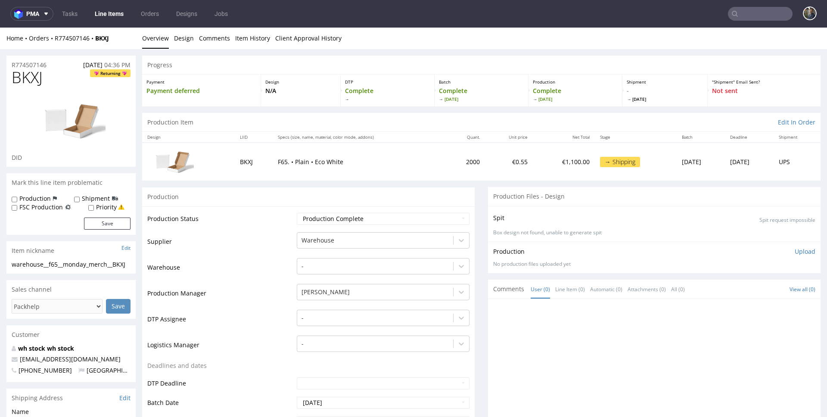
click at [25, 83] on span "BKXJ" at bounding box center [27, 77] width 31 height 17
copy span "BKXJ"
click at [29, 82] on span "HXCX" at bounding box center [30, 77] width 37 height 17
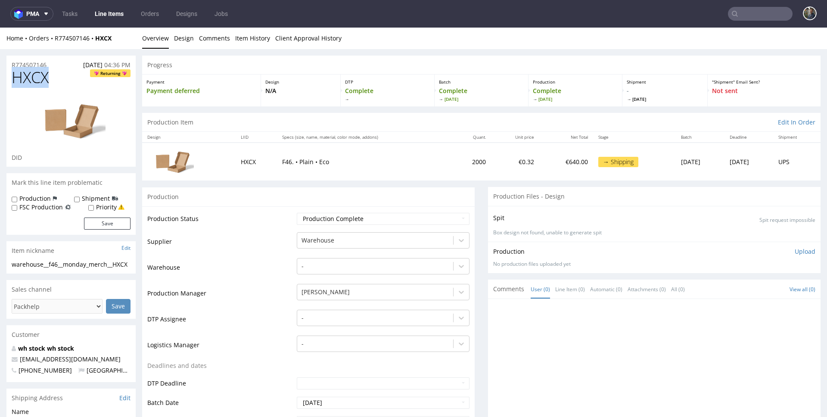
copy span "HXCX"
click at [28, 75] on span "ZPWD" at bounding box center [33, 77] width 43 height 17
copy span "ZPWD"
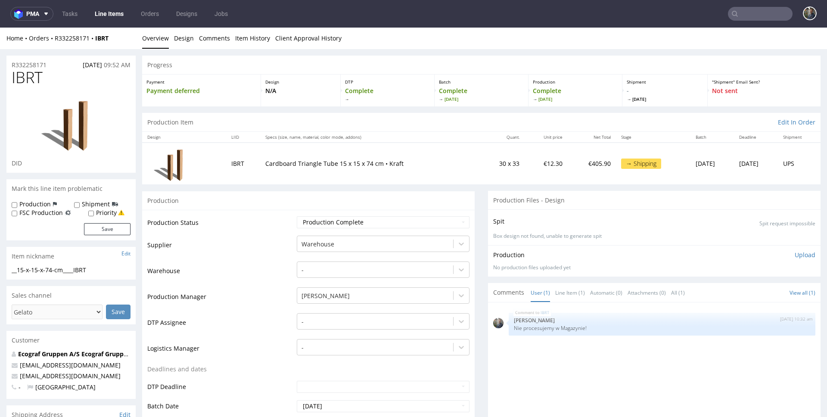
click at [31, 78] on span "IBRT" at bounding box center [27, 77] width 31 height 17
copy span "IBRT"
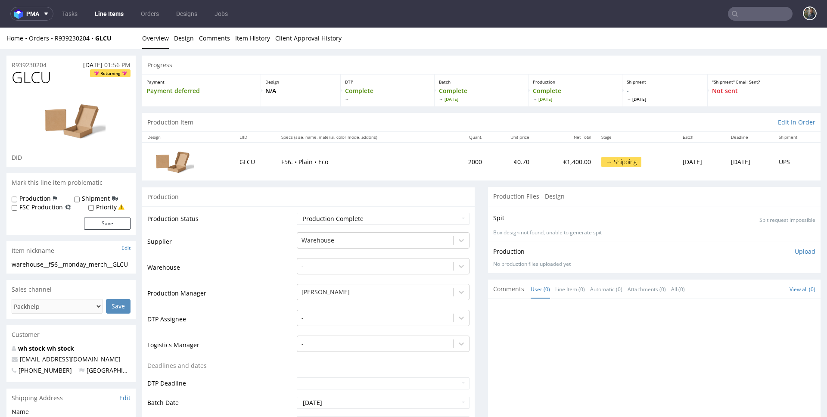
click at [23, 86] on span "GLCU" at bounding box center [32, 77] width 40 height 17
copy span "GLCU"
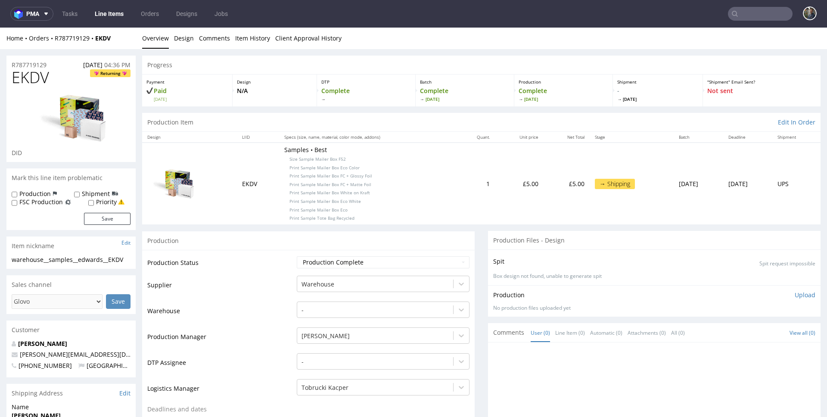
click at [27, 76] on span "EKDV" at bounding box center [30, 77] width 37 height 17
copy span "EKDV"
drag, startPoint x: 73, startPoint y: 36, endPoint x: 56, endPoint y: 39, distance: 17.4
click at [56, 39] on div "Home Orders R787719129 EKDV" at bounding box center [70, 38] width 129 height 9
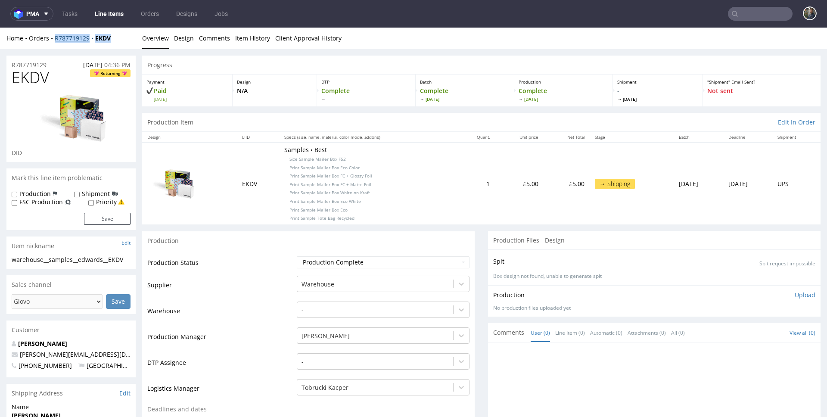
copy div "R787719129 EKDV"
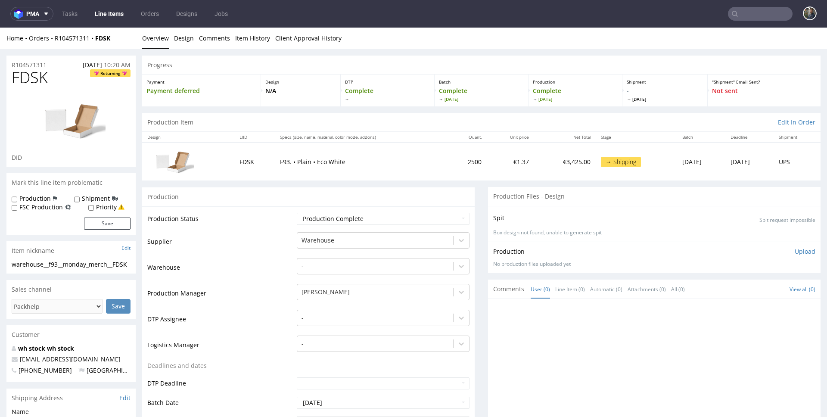
click at [28, 83] on span "FDSK" at bounding box center [30, 77] width 36 height 17
copy span "FDSK"
click at [27, 78] on span "ZGUI" at bounding box center [29, 77] width 35 height 17
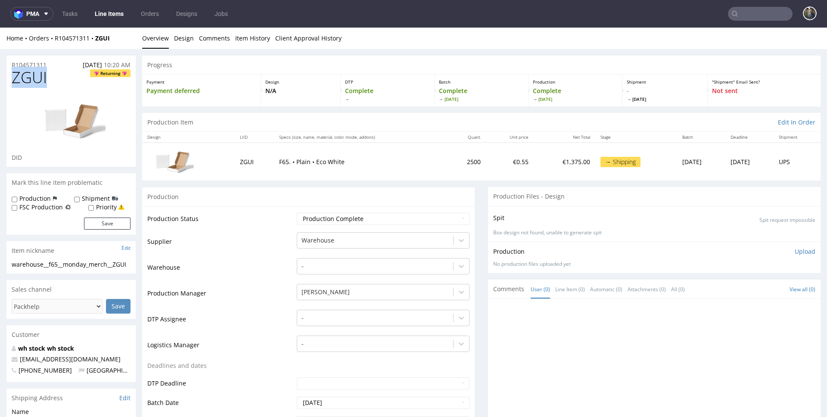
copy span "ZGUI"
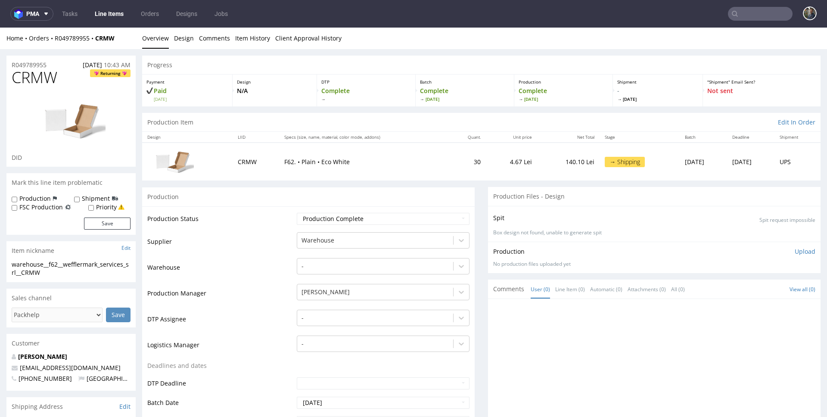
click at [18, 77] on span "CRMW" at bounding box center [35, 77] width 46 height 17
copy span "CRMW"
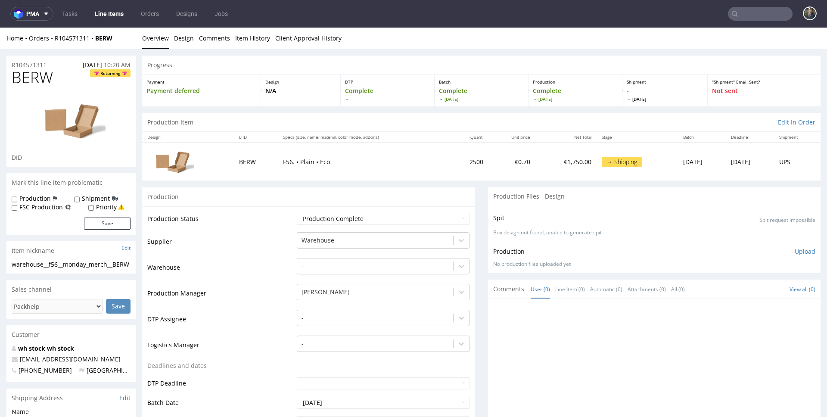
click at [30, 77] on span "BERW" at bounding box center [32, 77] width 41 height 17
copy span "BERW"
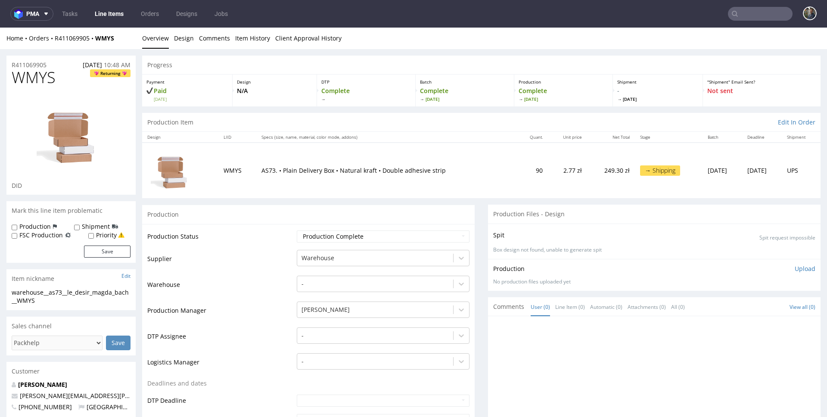
click at [31, 75] on span "WMYS" at bounding box center [34, 77] width 44 height 17
copy span "WMYS"
click at [29, 78] on span "RYQS" at bounding box center [31, 77] width 38 height 17
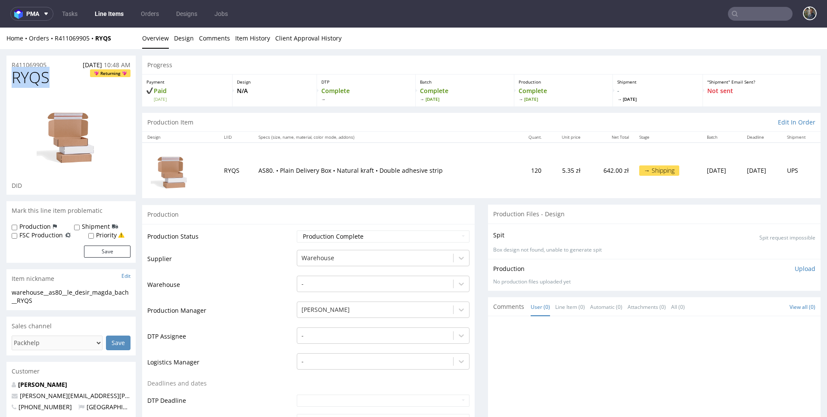
copy span "RYQS"
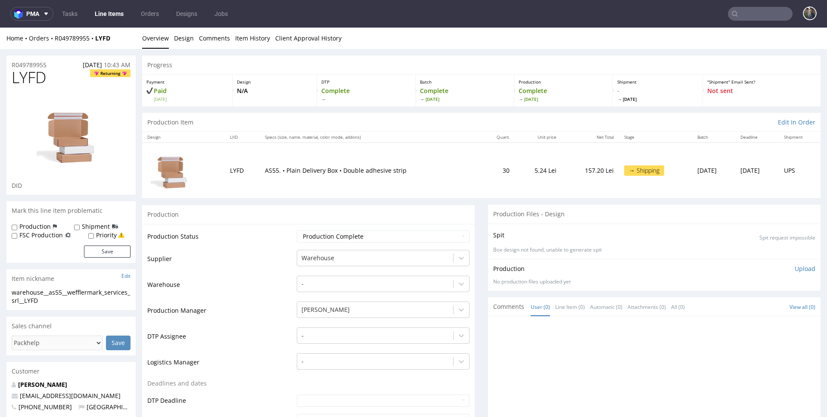
click at [31, 81] on span "LYFD" at bounding box center [29, 77] width 34 height 17
copy span "LYFD"
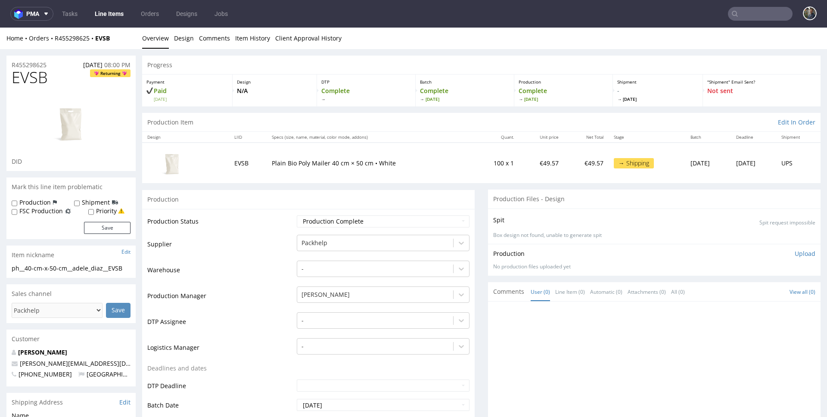
click at [25, 69] on span "EVSB" at bounding box center [30, 77] width 36 height 17
copy span "EVSB"
click at [28, 85] on span "YLWB" at bounding box center [32, 77] width 40 height 17
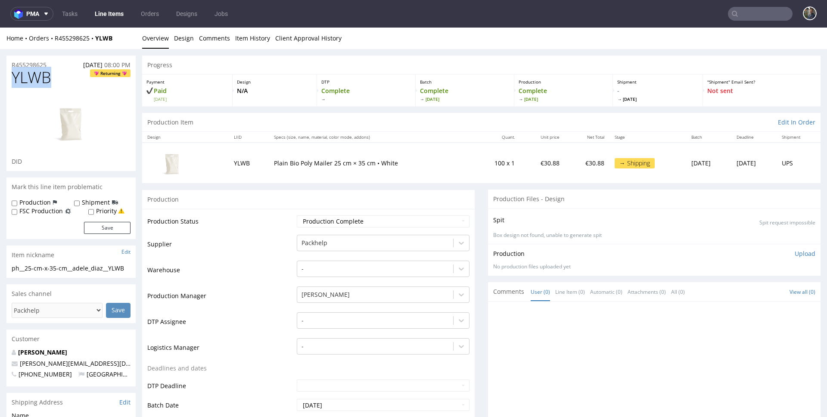
copy span "YLWB"
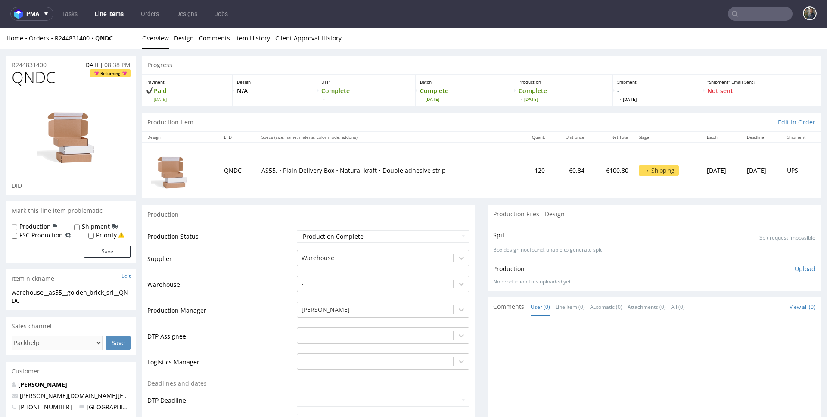
click at [26, 77] on span "QNDC" at bounding box center [34, 77] width 44 height 17
copy span "QNDC"
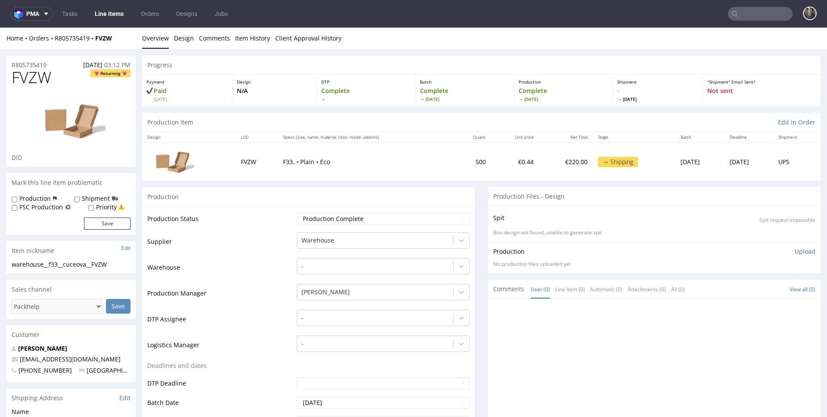
click at [28, 81] on span "FVZW" at bounding box center [32, 77] width 40 height 17
copy span "FVZW"
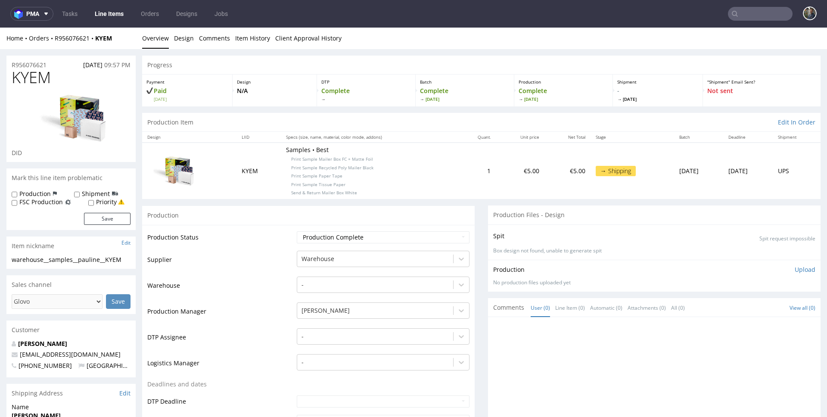
click at [22, 74] on span "KYEM" at bounding box center [31, 77] width 39 height 17
copy span "KYEM"
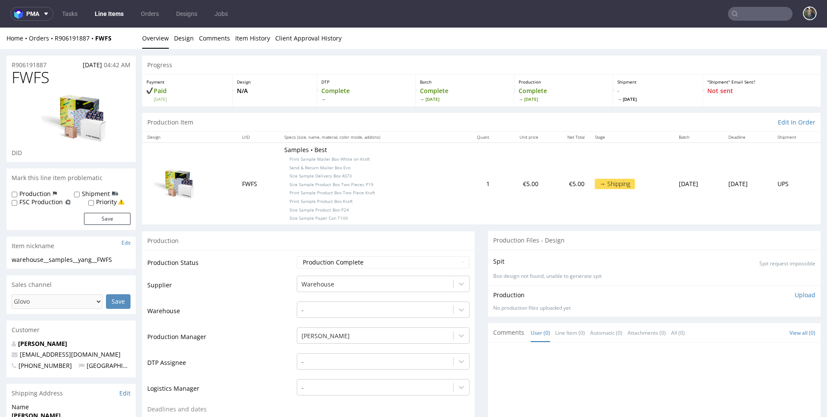
click at [33, 86] on span "FWFS" at bounding box center [31, 77] width 38 height 17
copy span "FWFS"
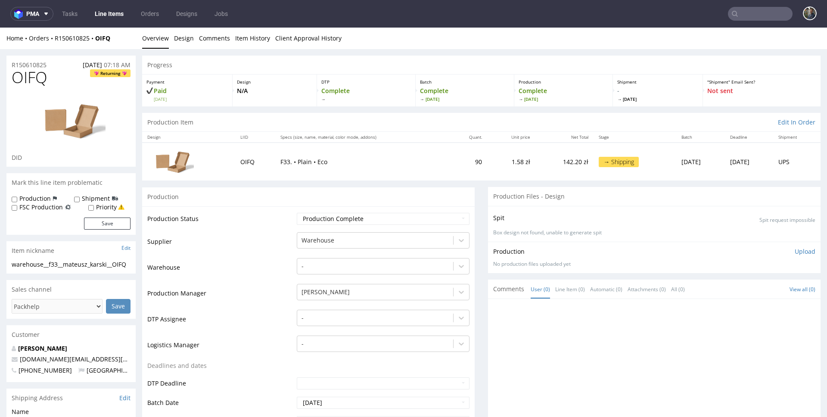
click at [30, 76] on span "OIFQ" at bounding box center [30, 77] width 36 height 17
copy span "OIFQ"
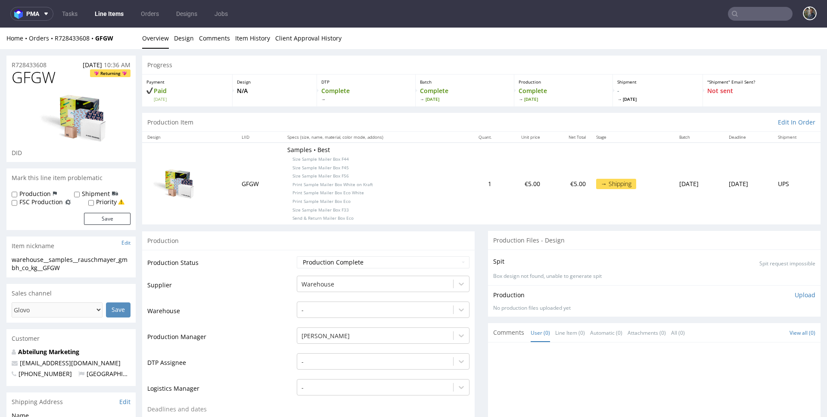
click at [26, 81] on span "GFGW" at bounding box center [34, 77] width 44 height 17
copy span "GFGW"
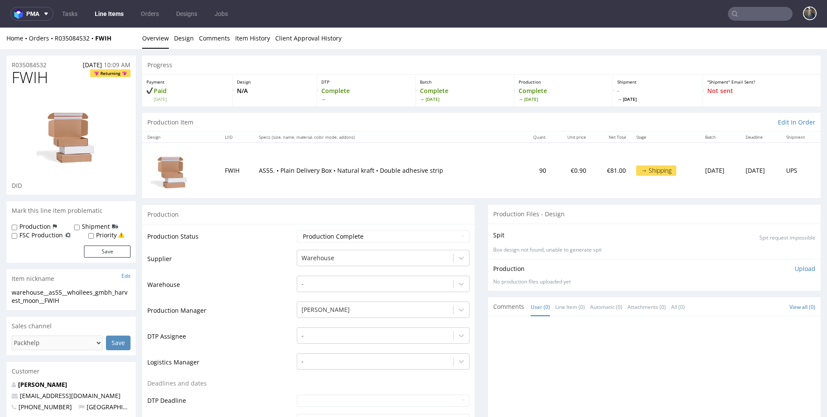
click at [32, 78] on span "FWIH" at bounding box center [30, 77] width 37 height 17
copy span "FWIH"
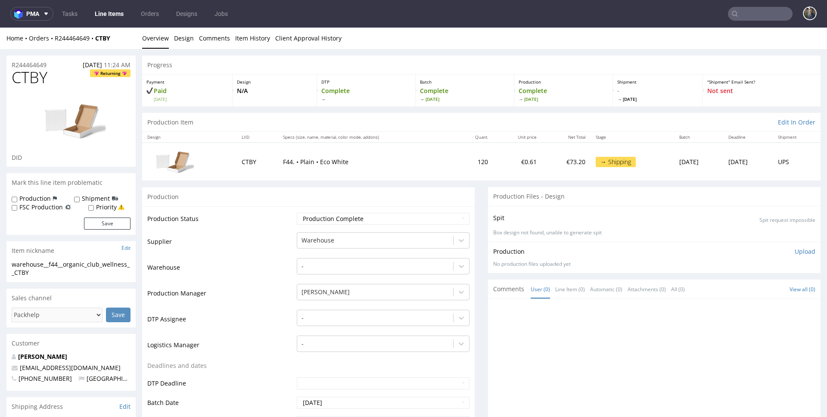
click at [26, 79] on span "CTBY" at bounding box center [30, 77] width 36 height 17
copy span "CTBY"
click at [37, 79] on span "OTPS" at bounding box center [31, 77] width 38 height 17
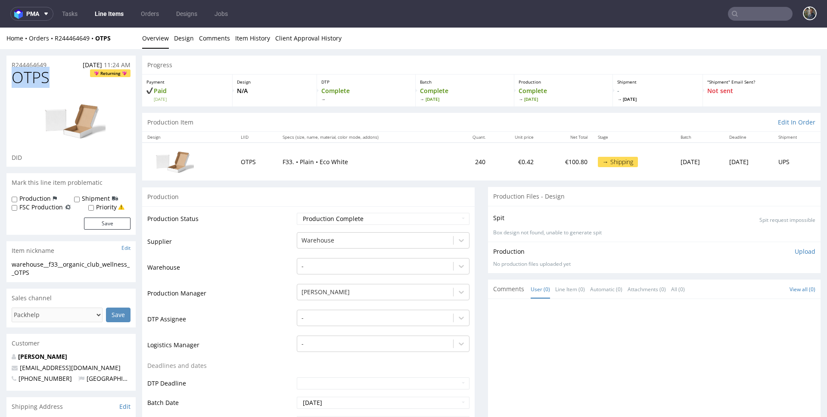
copy span "OTPS"
click at [31, 79] on span "GFCT" at bounding box center [30, 77] width 37 height 17
copy span "GFCT"
click at [28, 79] on span "GVKF" at bounding box center [30, 77] width 37 height 17
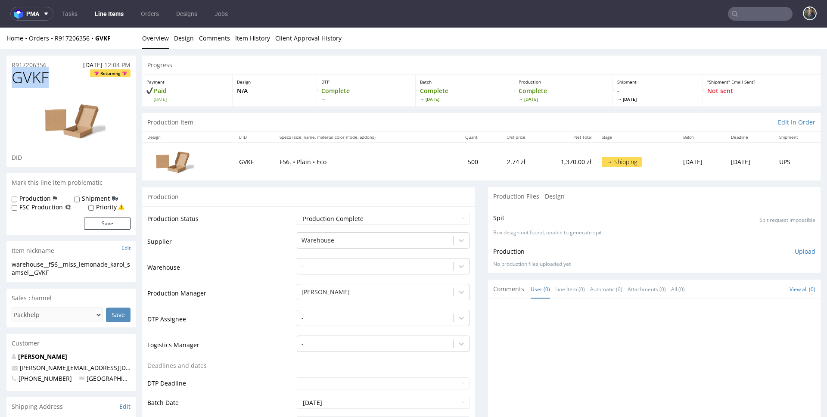
click at [28, 79] on span "GVKF" at bounding box center [30, 77] width 37 height 17
copy span "GVKF"
click at [24, 78] on span "AKEG" at bounding box center [31, 77] width 38 height 17
copy span "AKEG"
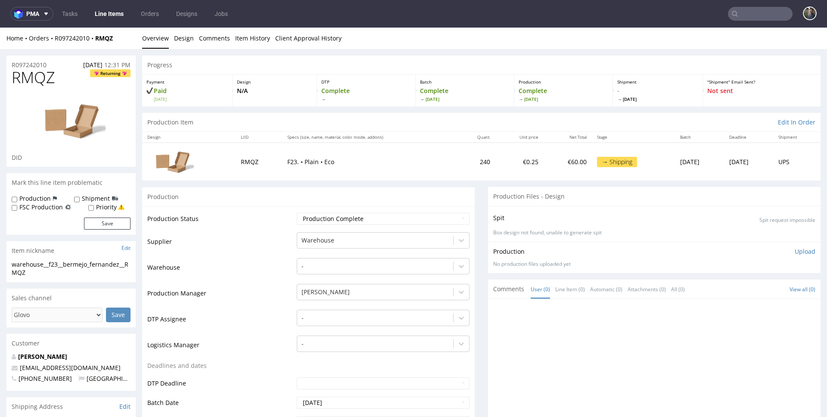
click at [38, 69] on span "RMQZ" at bounding box center [34, 77] width 44 height 17
copy span "RMQZ"
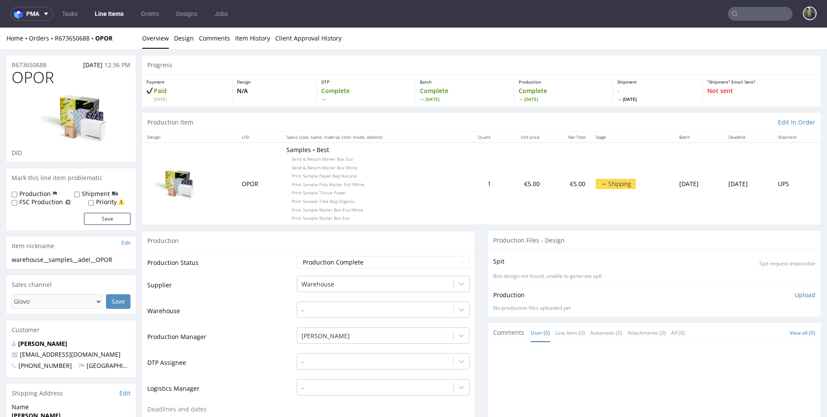
click at [30, 78] on span "OPOR" at bounding box center [33, 77] width 42 height 17
copy span "OPOR"
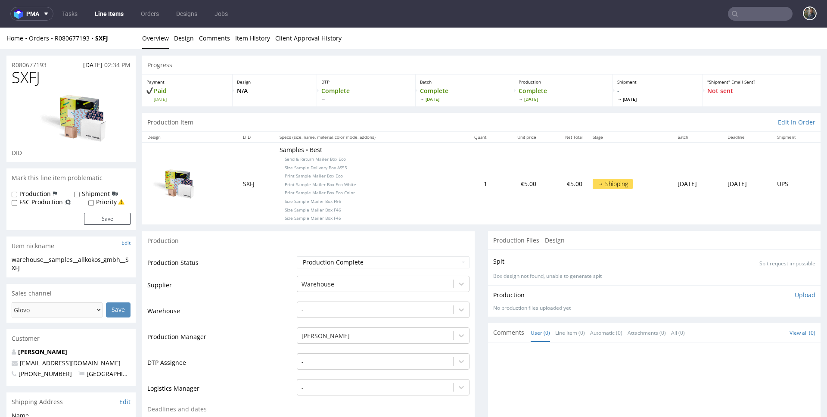
click at [26, 77] on span "SXFJ" at bounding box center [26, 77] width 28 height 17
copy span "SXFJ"
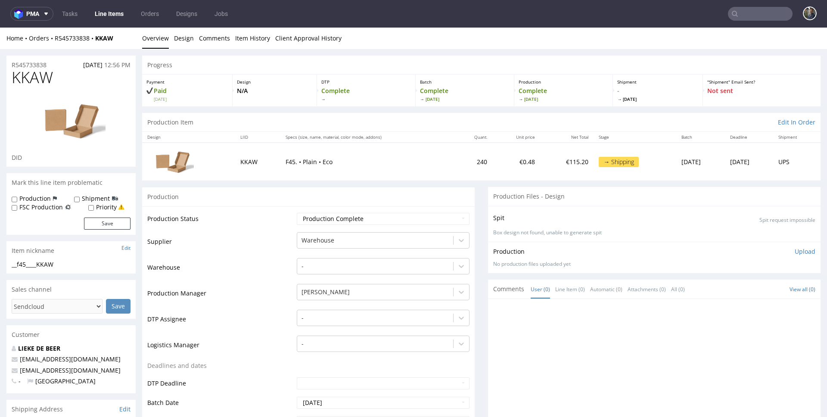
click at [24, 78] on span "KKAW" at bounding box center [32, 77] width 41 height 17
copy span "KKAW"
click at [34, 77] on span "MYOK" at bounding box center [33, 77] width 43 height 17
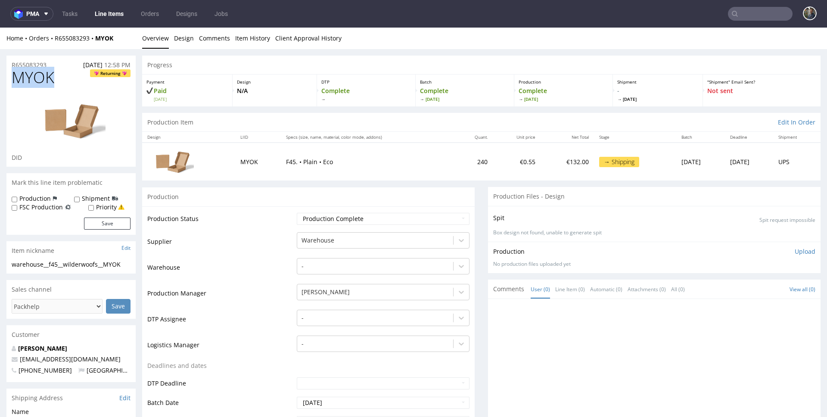
click at [34, 77] on span "MYOK" at bounding box center [33, 77] width 43 height 17
copy span "MYOK"
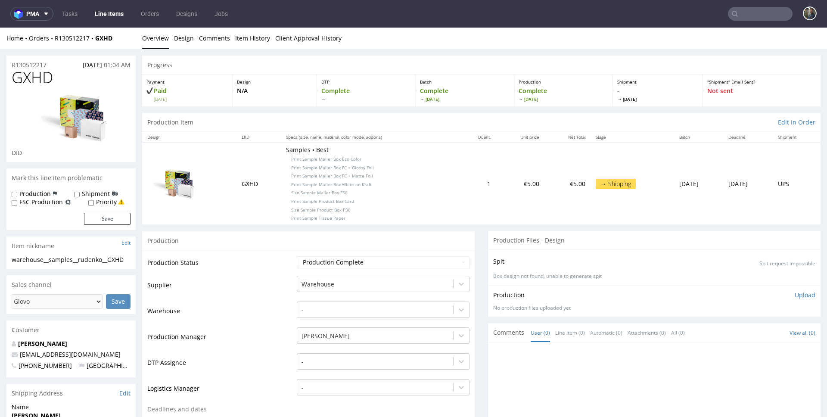
click at [40, 82] on span "GXHD" at bounding box center [32, 77] width 41 height 17
copy span "GXHD"
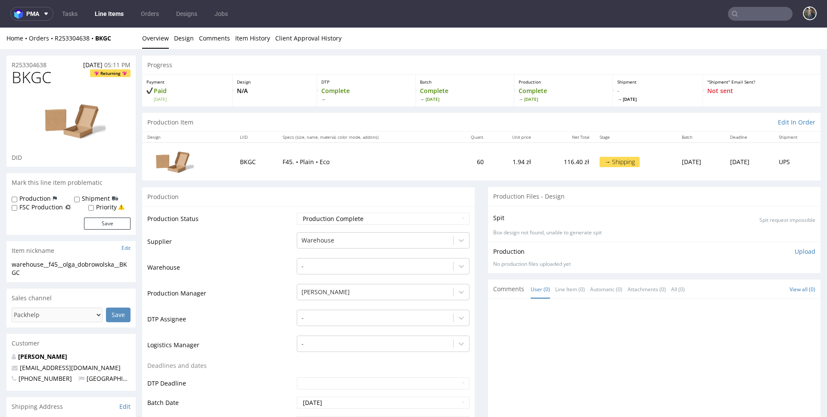
click at [25, 82] on span "BKGC" at bounding box center [32, 77] width 40 height 17
copy span "BKGC"
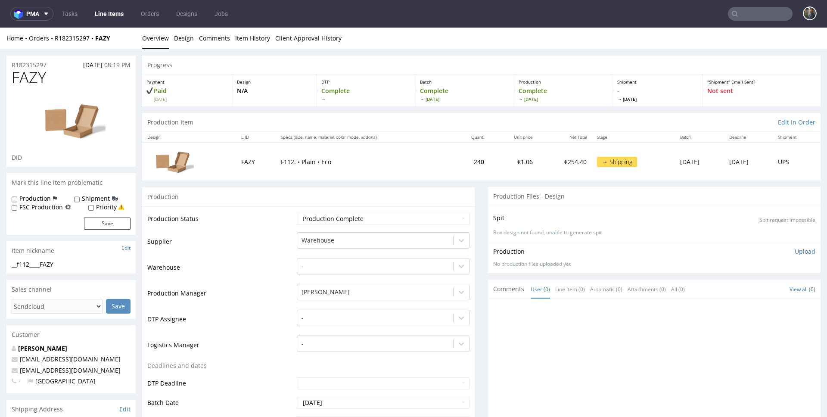
click at [29, 84] on span "FAZY" at bounding box center [29, 77] width 34 height 17
copy span "FAZY"
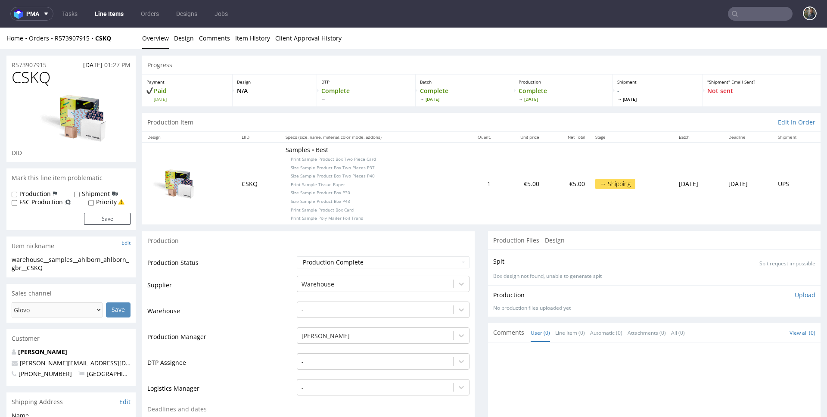
click at [29, 72] on span "CSKQ" at bounding box center [31, 77] width 39 height 17
copy span "CSKQ"
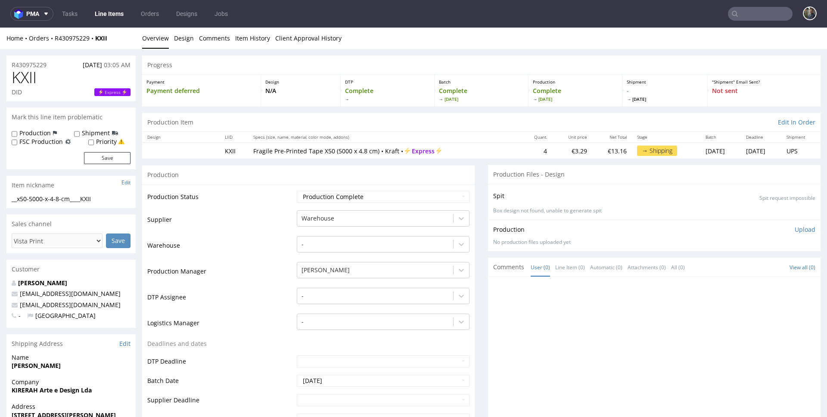
click at [22, 80] on span "KXII" at bounding box center [24, 77] width 25 height 17
copy span "KXII"
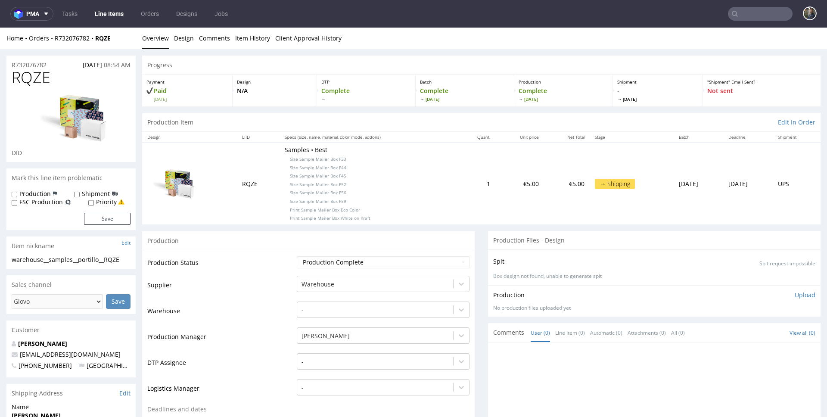
click at [33, 69] on span "RQZE" at bounding box center [31, 77] width 39 height 17
click at [29, 75] on span "RQZE" at bounding box center [31, 77] width 39 height 17
copy span "RQZE"
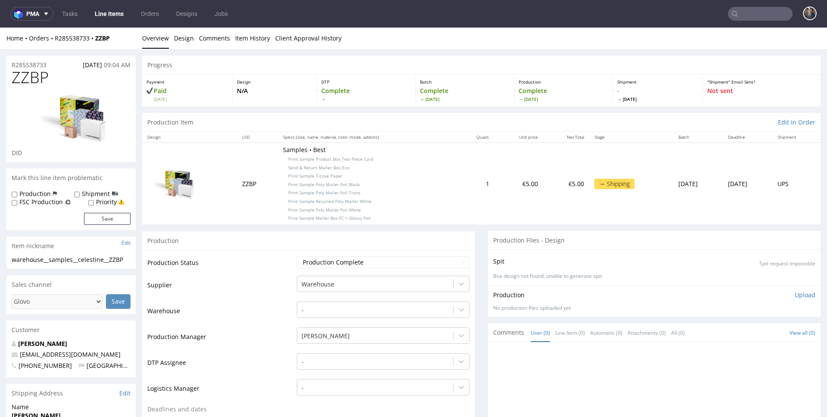
click at [26, 69] on span "ZZBP" at bounding box center [30, 77] width 37 height 17
click at [25, 71] on span "ZZBP" at bounding box center [30, 77] width 37 height 17
copy span "ZZBP"
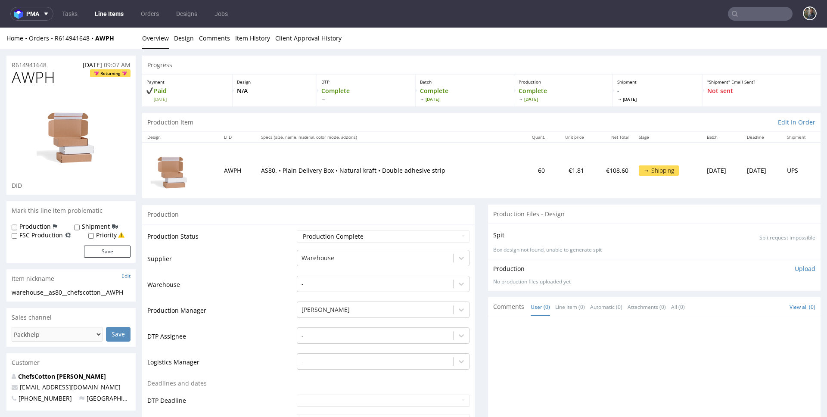
click at [33, 78] on span "AWPH" at bounding box center [34, 77] width 44 height 17
copy span "AWPH"
click at [23, 88] on div at bounding box center [71, 135] width 119 height 94
click at [28, 79] on span "JQRM" at bounding box center [31, 77] width 38 height 17
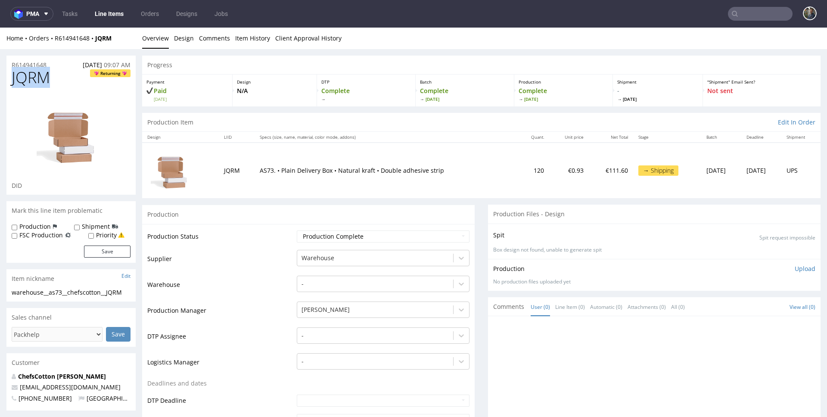
click at [28, 79] on span "JQRM" at bounding box center [31, 77] width 38 height 17
copy span "JQRM"
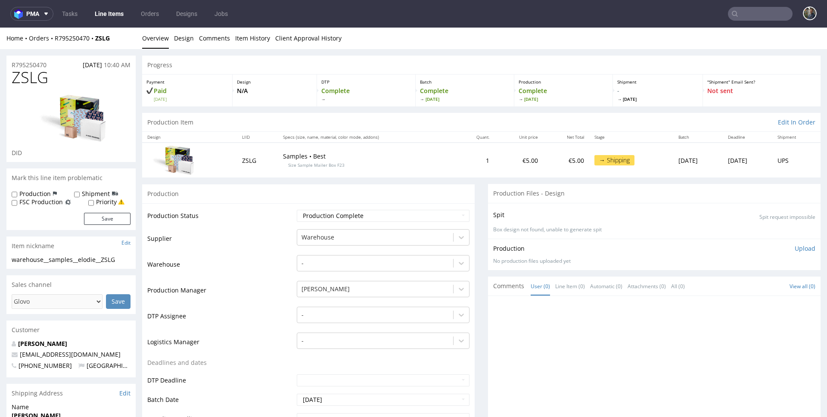
click at [19, 85] on span "ZSLG" at bounding box center [30, 77] width 37 height 17
click at [20, 85] on span "ZSLG" at bounding box center [30, 77] width 37 height 17
click at [22, 84] on span "ZSLG" at bounding box center [30, 77] width 37 height 17
click at [25, 81] on span "ZSLG" at bounding box center [30, 77] width 37 height 17
click at [27, 79] on span "ZSLG" at bounding box center [30, 77] width 37 height 17
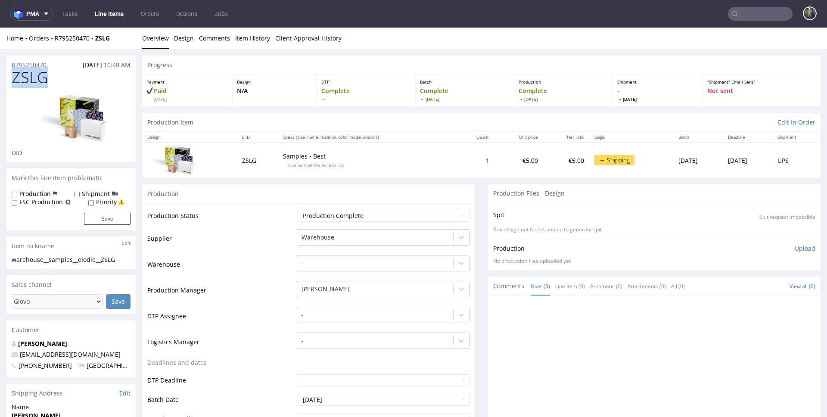
click at [27, 79] on span "ZSLG" at bounding box center [30, 77] width 37 height 17
copy span "ZSLG"
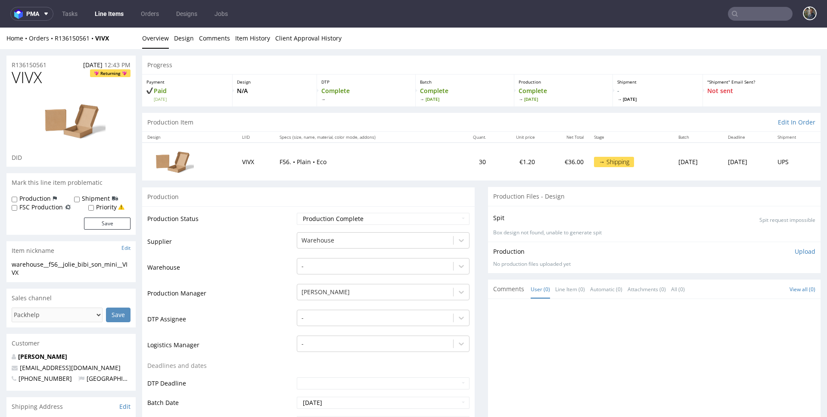
click at [30, 75] on span "VIVX" at bounding box center [27, 77] width 30 height 17
click at [25, 81] on span "VIVX" at bounding box center [27, 77] width 30 height 17
copy span "VIVX"
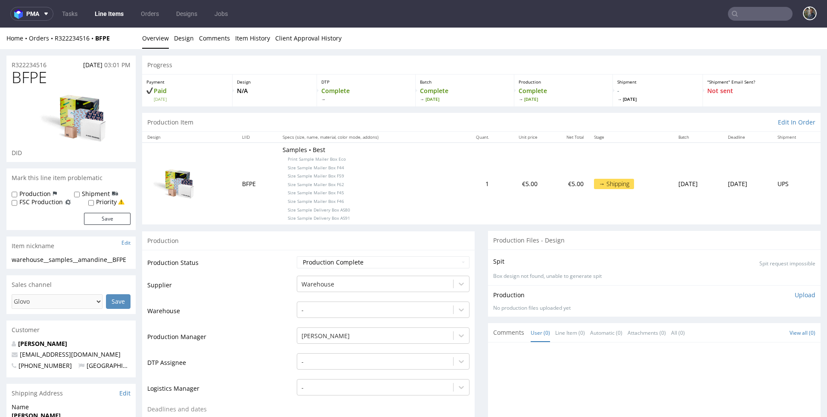
click at [21, 78] on span "BFPE" at bounding box center [29, 77] width 35 height 17
copy span "BFPE"
click at [27, 79] on span "BVOI" at bounding box center [29, 77] width 35 height 17
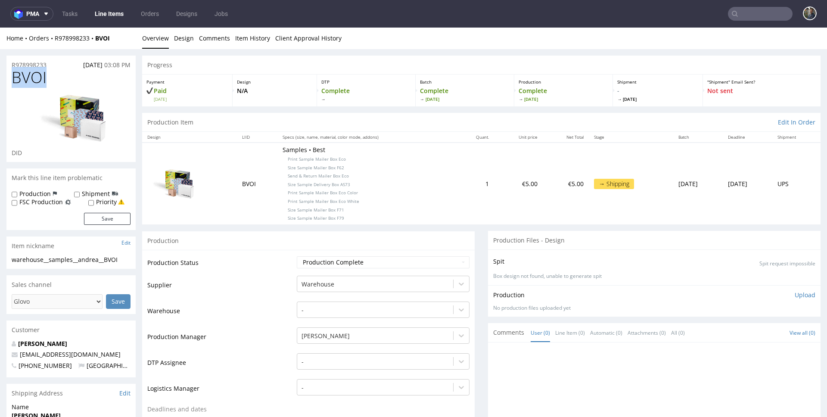
copy span "BVOI"
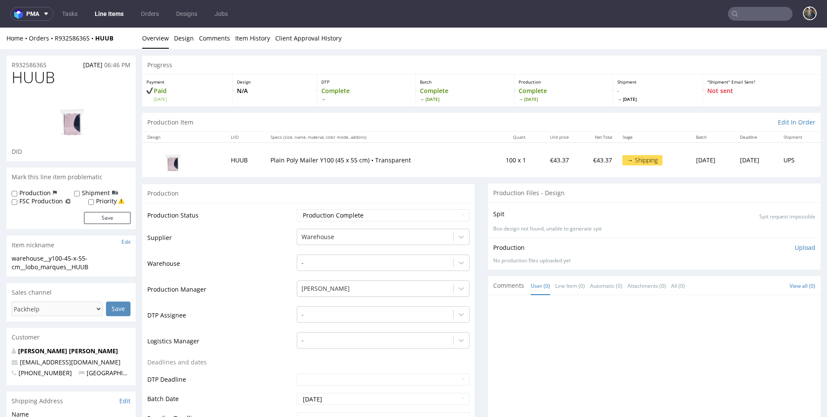
click at [33, 77] on span "HUUB" at bounding box center [34, 77] width 44 height 17
copy span "HUUB"
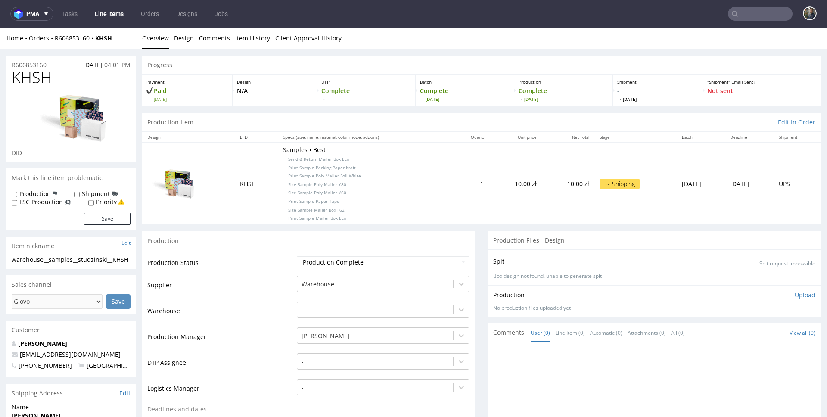
click at [32, 80] on span "KHSH" at bounding box center [32, 77] width 40 height 17
copy span "KHSH"
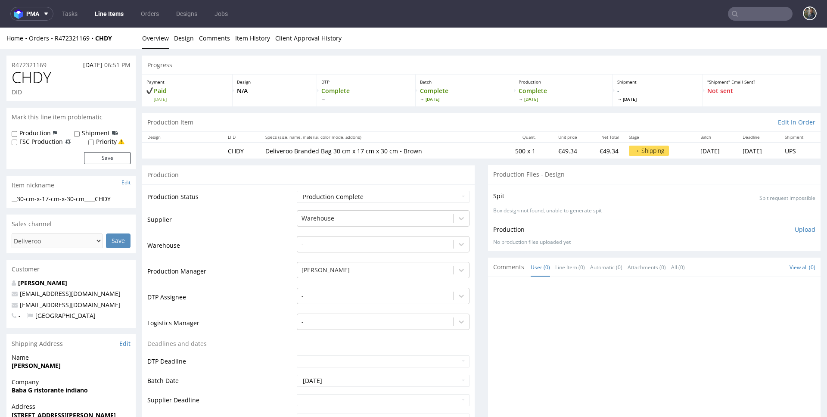
click at [31, 75] on span "CHDY" at bounding box center [32, 77] width 40 height 17
copy span "CHDY"
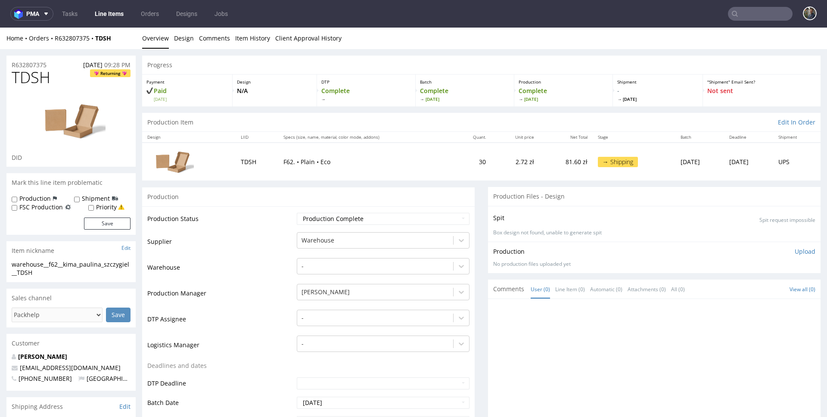
click at [30, 84] on span "TDSH" at bounding box center [31, 77] width 39 height 17
copy span "TDSH"
click at [25, 81] on span "AOTA" at bounding box center [31, 77] width 39 height 17
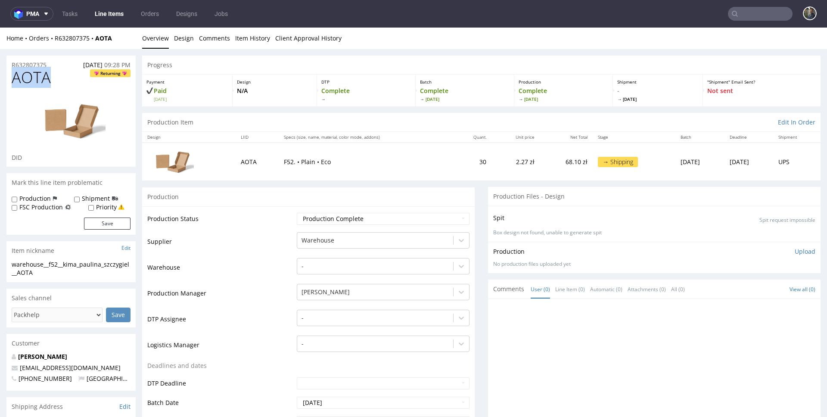
copy span "AOTA"
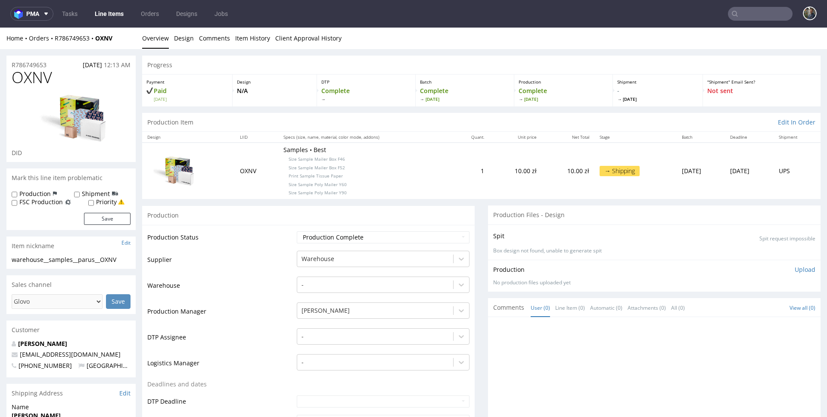
click at [40, 78] on span "OXNV" at bounding box center [32, 77] width 41 height 17
copy span "OXNV"
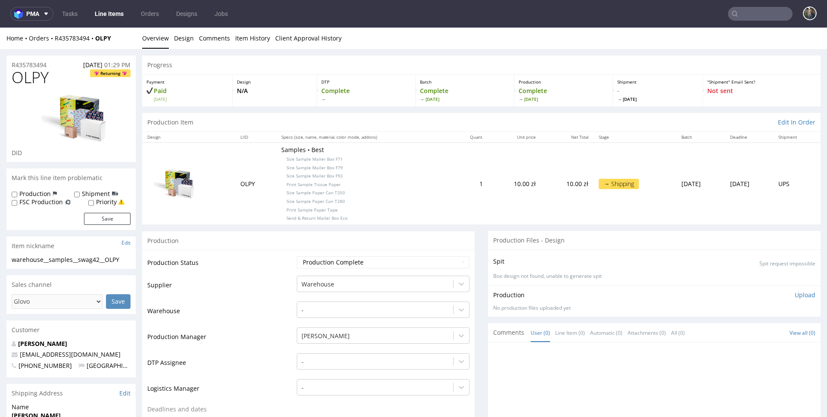
click at [32, 77] on span "OLPY" at bounding box center [30, 77] width 37 height 17
copy span "OLPY"
click at [27, 80] on span "ZBCZ" at bounding box center [30, 77] width 37 height 17
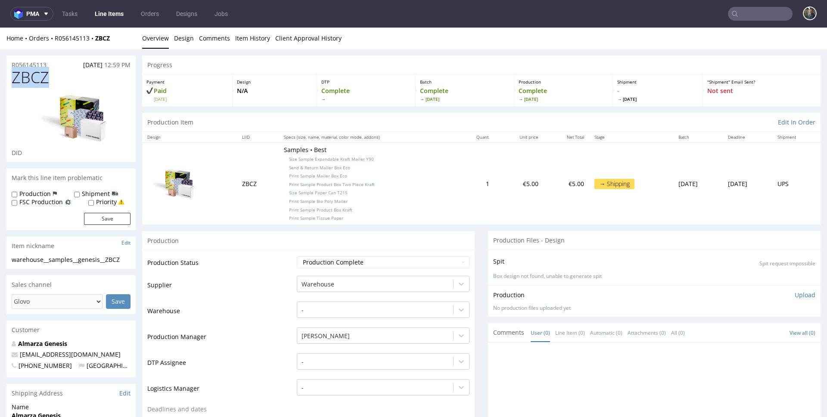
copy span "ZBCZ"
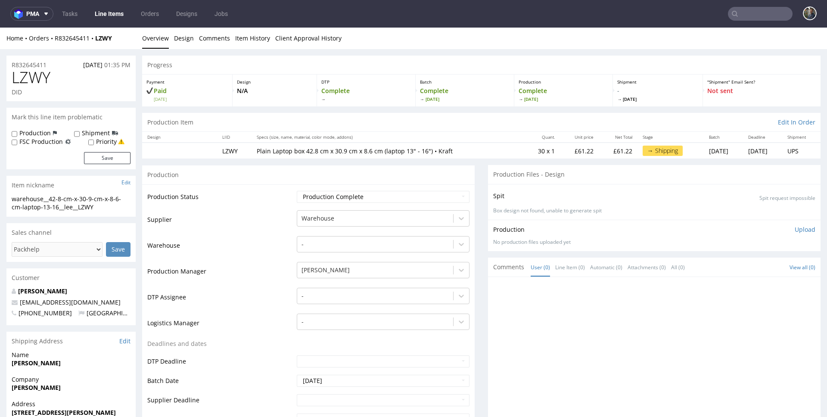
click at [31, 75] on span "LZWY" at bounding box center [31, 77] width 39 height 17
copy span "LZWY"
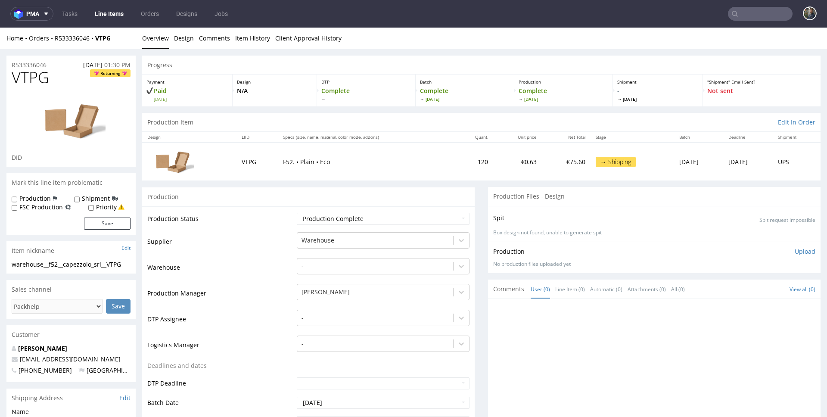
click at [32, 75] on span "VTPG" at bounding box center [30, 77] width 37 height 17
copy span "VTPG"
click at [26, 81] on span "KJFC" at bounding box center [27, 77] width 30 height 17
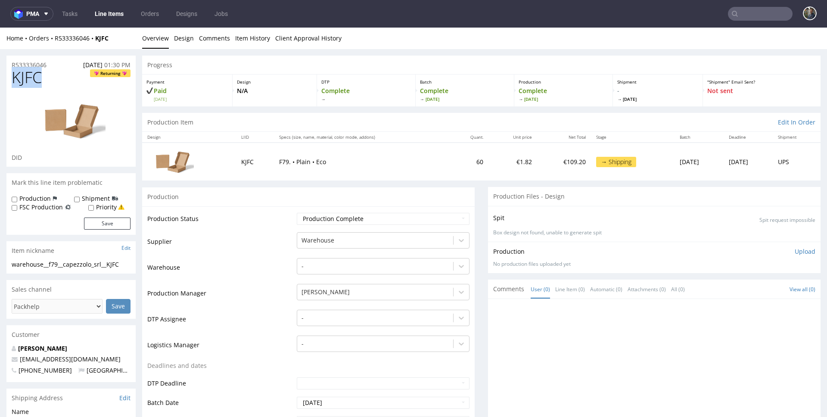
copy span "KJFC"
click at [31, 76] on span "LFAV" at bounding box center [29, 77] width 34 height 17
copy span "LFAV"
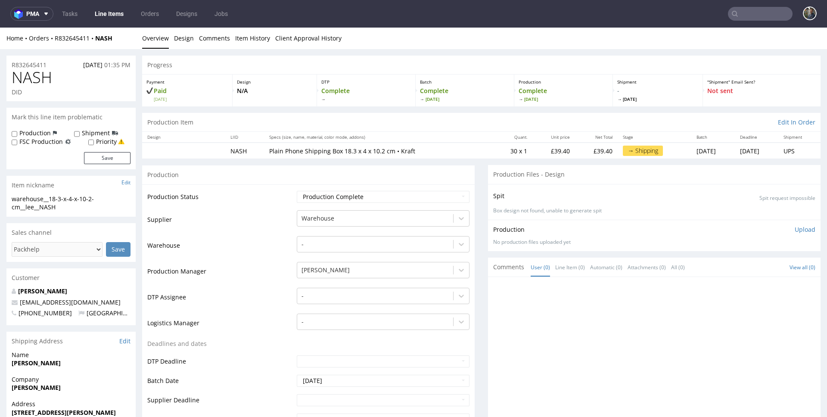
click at [37, 71] on span "NASH" at bounding box center [32, 77] width 41 height 17
copy span "NASH"
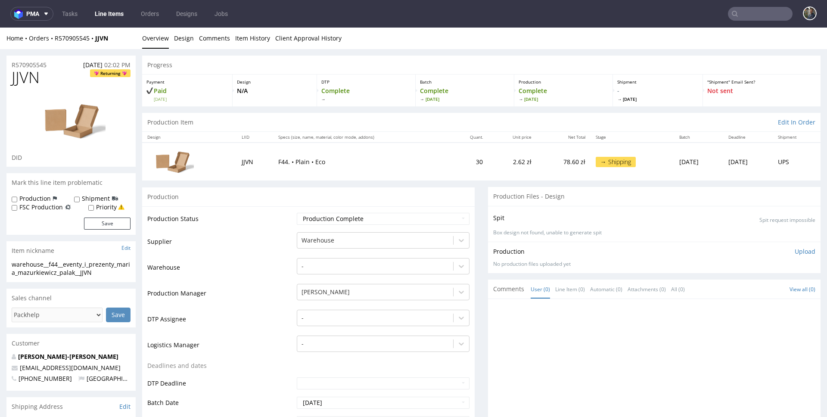
click at [31, 78] on span "JJVN" at bounding box center [26, 77] width 28 height 17
copy span "JJVN"
click at [34, 80] on span "YMVK" at bounding box center [32, 77] width 40 height 17
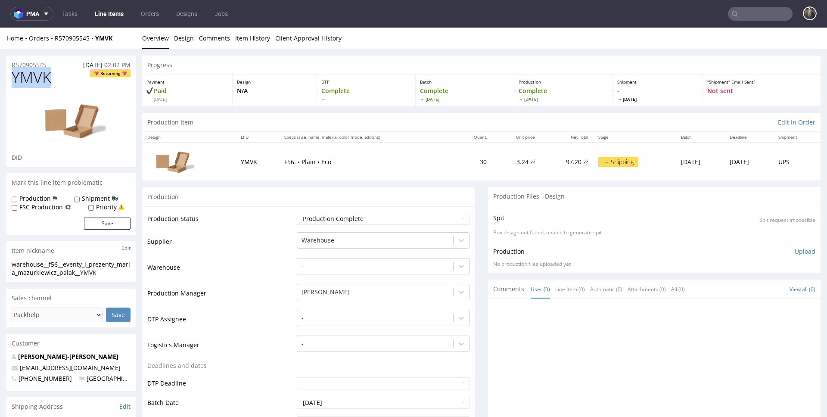
copy span "YMVK"
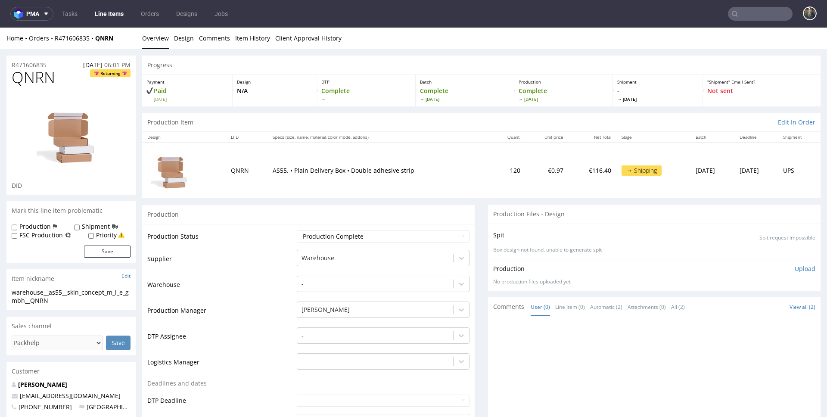
click at [24, 82] on span "QNRN" at bounding box center [34, 77] width 44 height 17
copy span "QNRN"
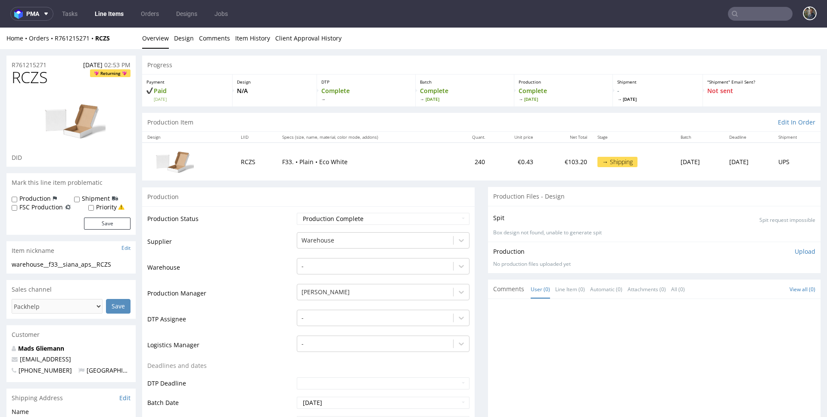
click at [26, 84] on span "RCZS" at bounding box center [30, 77] width 36 height 17
copy span "RCZS"
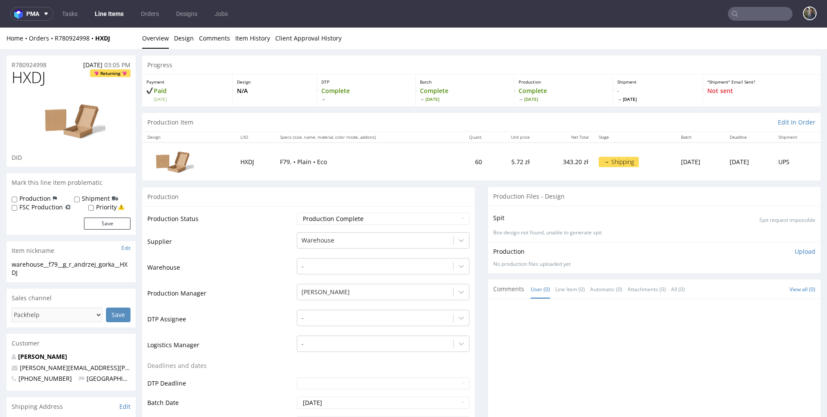
click at [32, 74] on span "HXDJ" at bounding box center [29, 77] width 34 height 17
copy span "HXDJ"
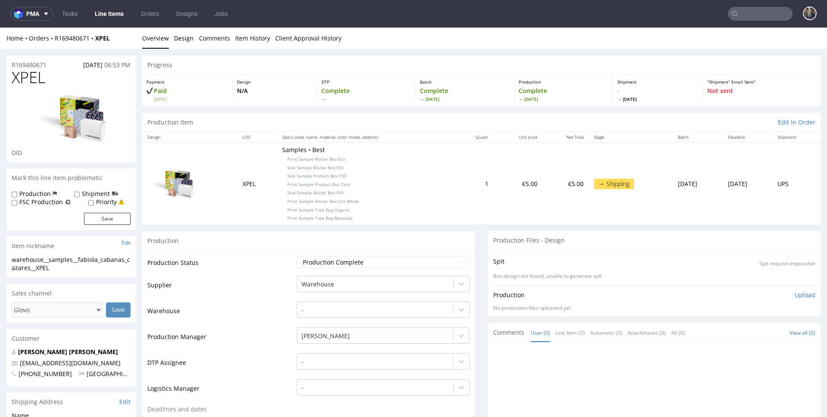
click at [27, 75] on span "XPEL" at bounding box center [29, 77] width 34 height 17
copy span "XPEL"
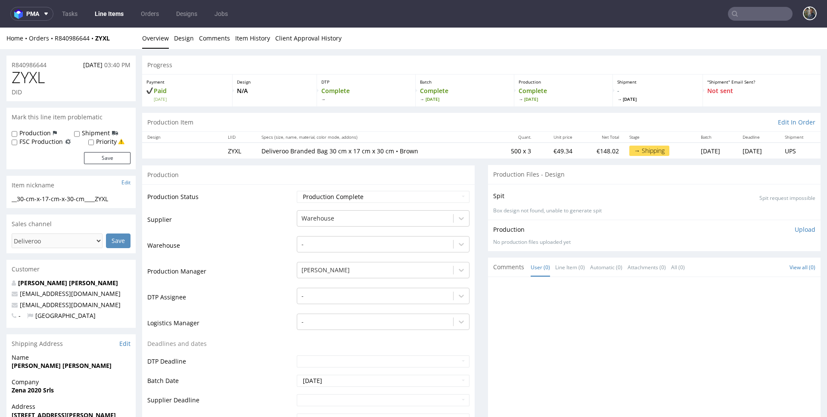
click at [31, 75] on span "ZYXL" at bounding box center [28, 77] width 33 height 17
copy span "ZYXL"
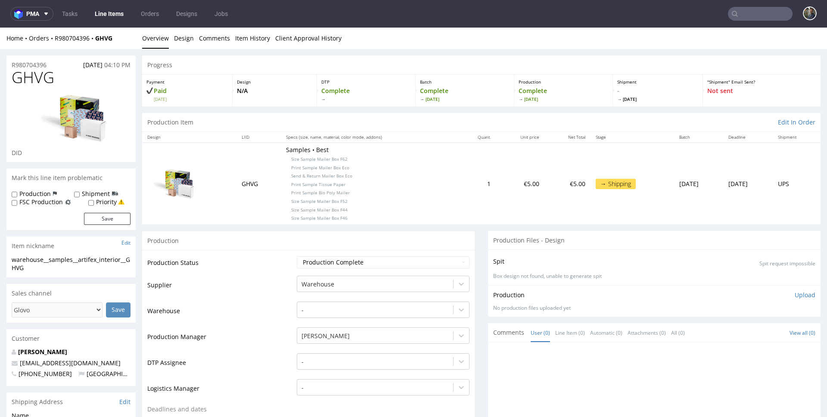
click at [32, 79] on span "GHVG" at bounding box center [33, 77] width 43 height 17
click at [29, 76] on span "GHVG" at bounding box center [33, 77] width 43 height 17
copy span "GHVG"
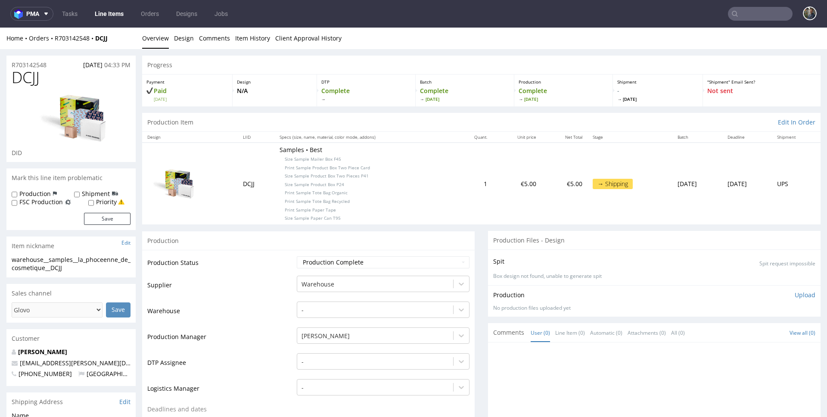
click at [26, 76] on span "DCJJ" at bounding box center [26, 77] width 28 height 17
copy span "DCJJ"
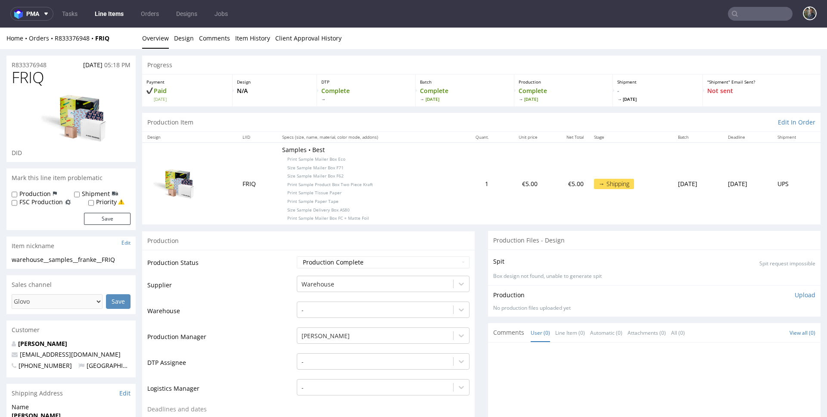
click at [33, 79] on span "FRIQ" at bounding box center [28, 77] width 33 height 17
copy span "FRIQ"
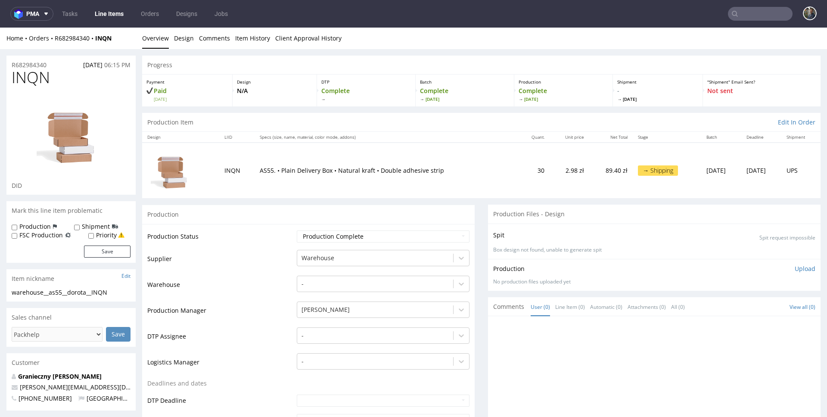
click at [25, 78] on span "INQN" at bounding box center [31, 77] width 38 height 17
copy span "INQN"
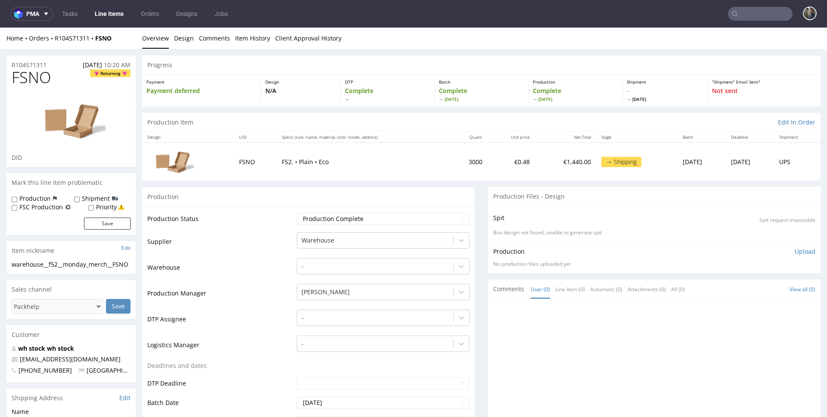
click at [31, 83] on span "FSNO" at bounding box center [32, 77] width 40 height 17
copy span "FSNO"
click at [32, 74] on span "OKAV" at bounding box center [32, 77] width 40 height 17
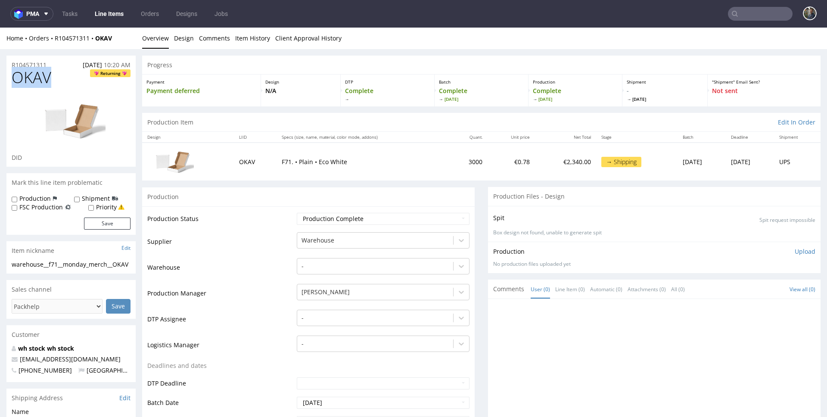
copy span "OKAV"
click at [37, 78] on span "EGUU" at bounding box center [33, 77] width 42 height 17
copy span "EGUU"
click at [33, 82] on span "HVWO" at bounding box center [35, 77] width 46 height 17
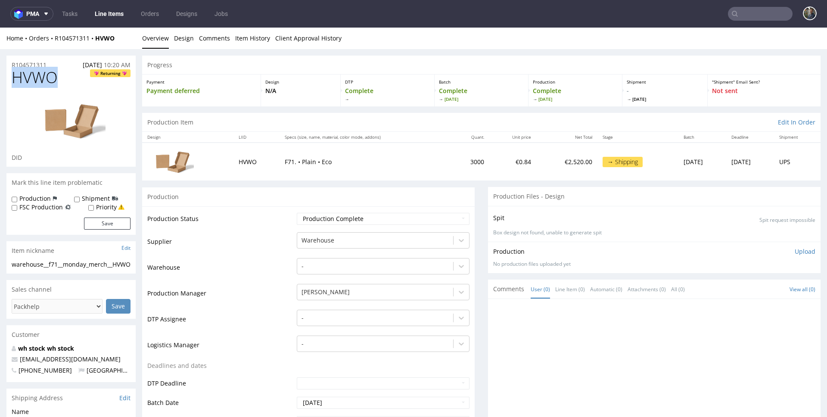
click at [33, 82] on span "HVWO" at bounding box center [35, 77] width 46 height 17
copy span "HVWO"
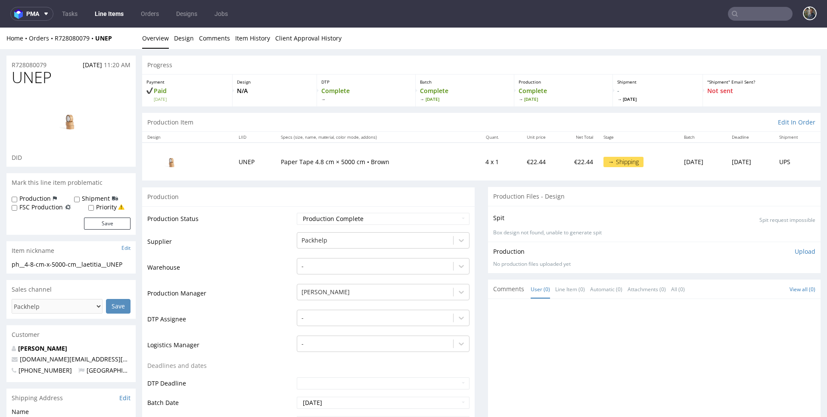
click at [28, 76] on span "UNEP" at bounding box center [32, 77] width 40 height 17
copy span "UNEP"
click at [33, 82] on span "VJUG" at bounding box center [29, 77] width 35 height 17
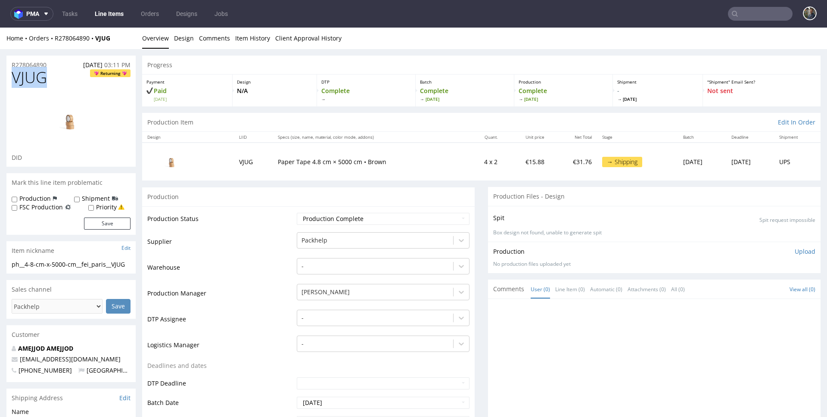
copy span "VJUG"
click at [107, 18] on link "Line Items" at bounding box center [109, 14] width 39 height 14
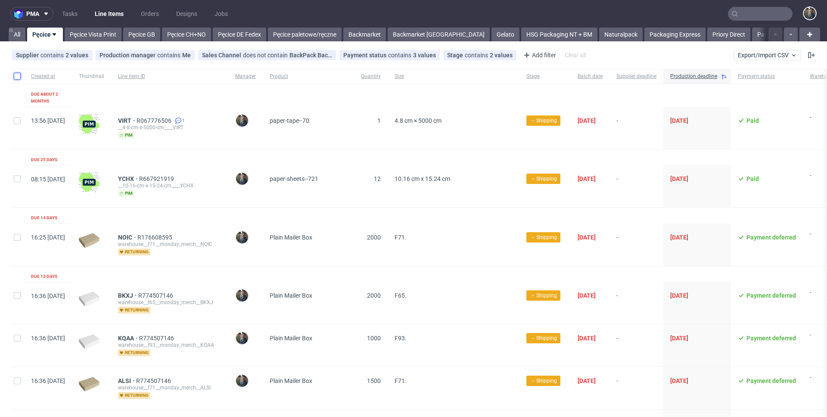
click at [18, 79] on input "checkbox" at bounding box center [17, 76] width 7 height 7
checkbox input "true"
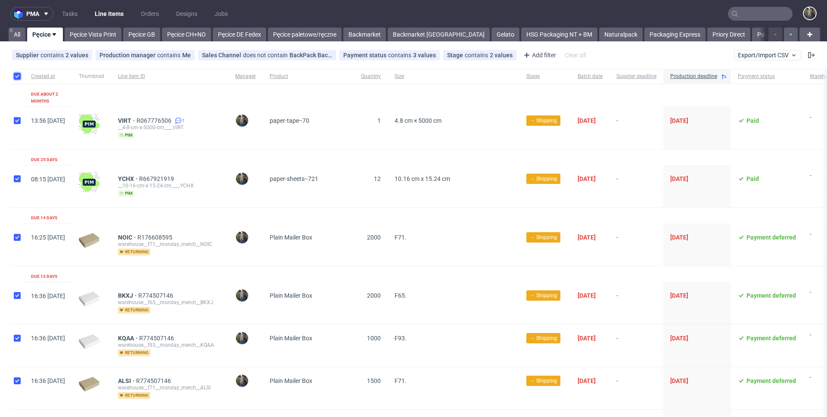
checkbox input "true"
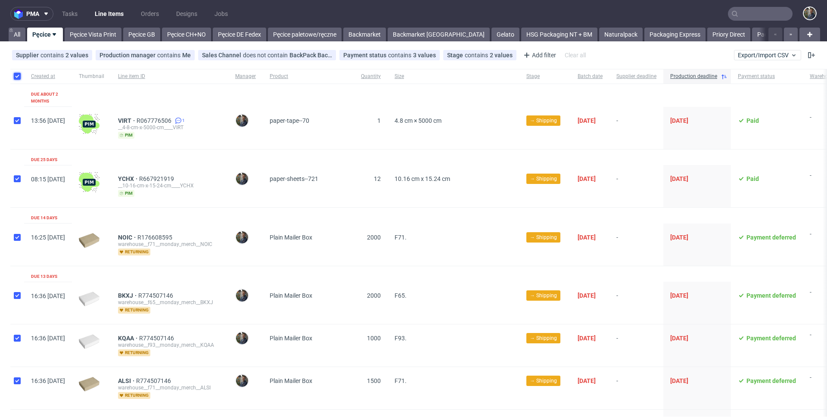
checkbox input "true"
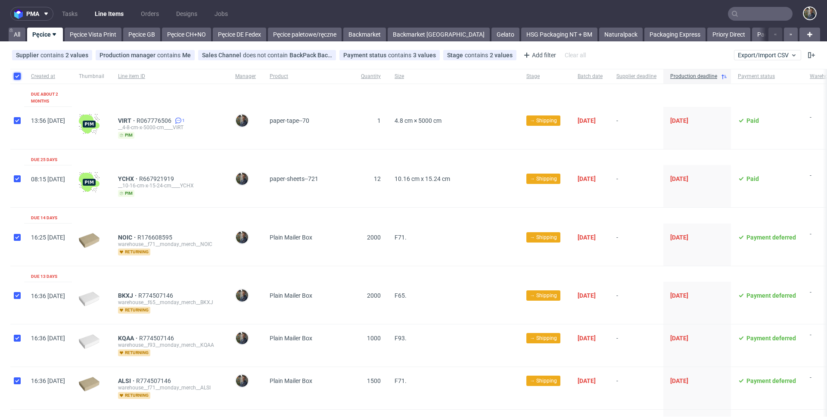
checkbox input "true"
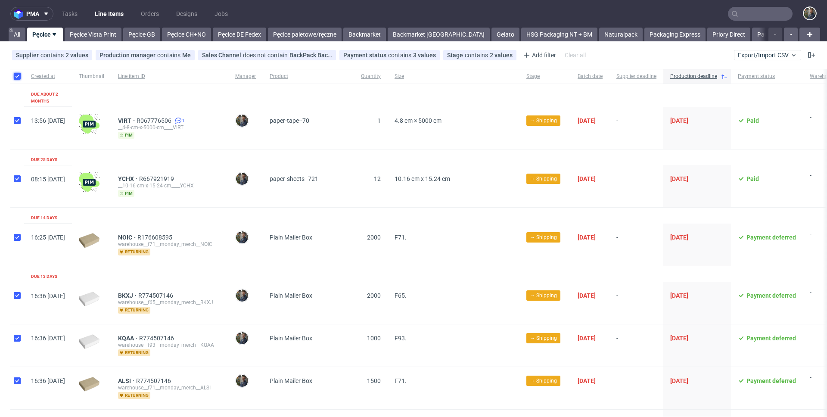
checkbox input "true"
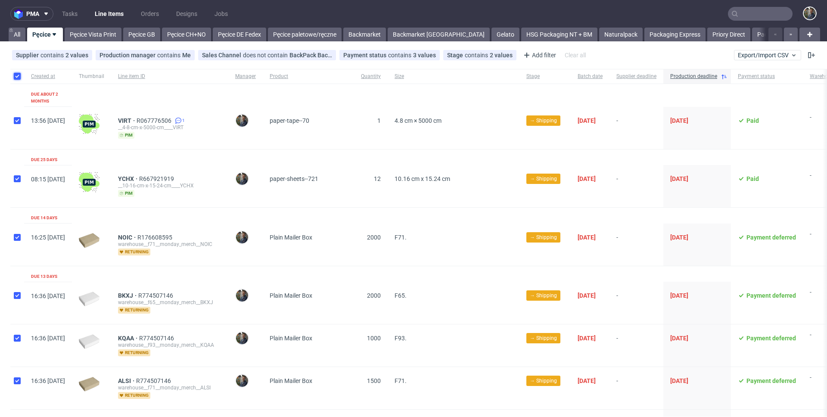
checkbox input "true"
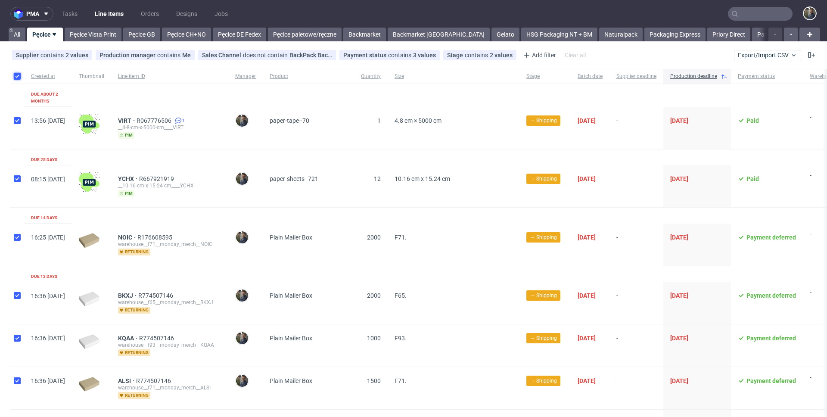
checkbox input "true"
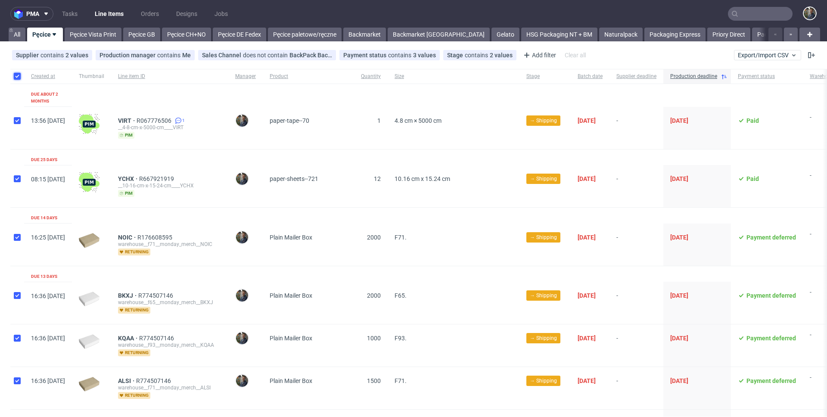
checkbox input "true"
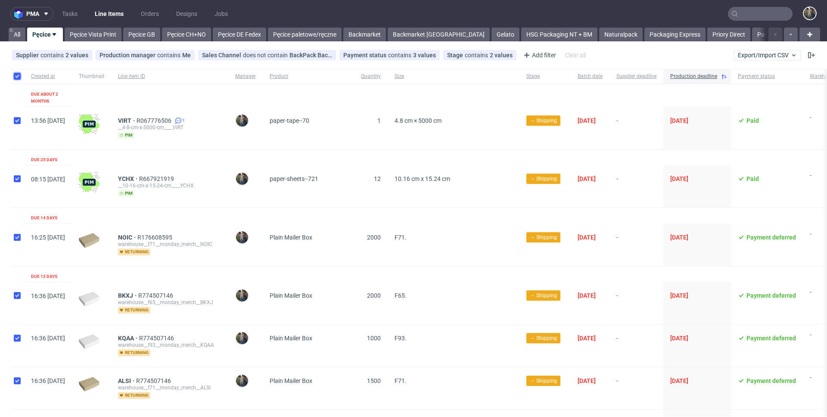
checkbox input "true"
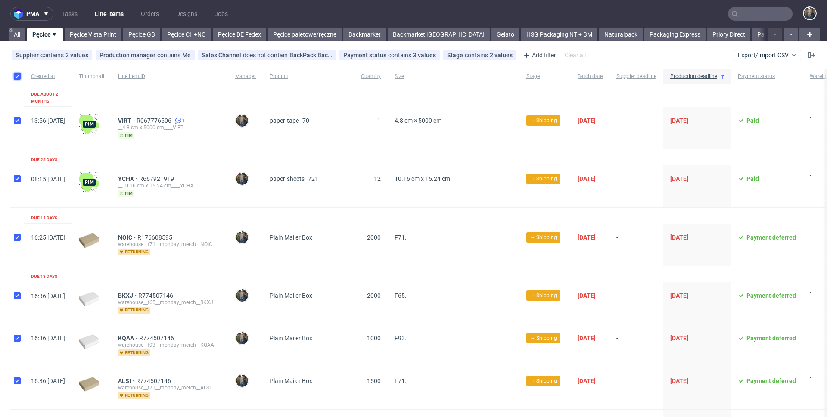
checkbox input "true"
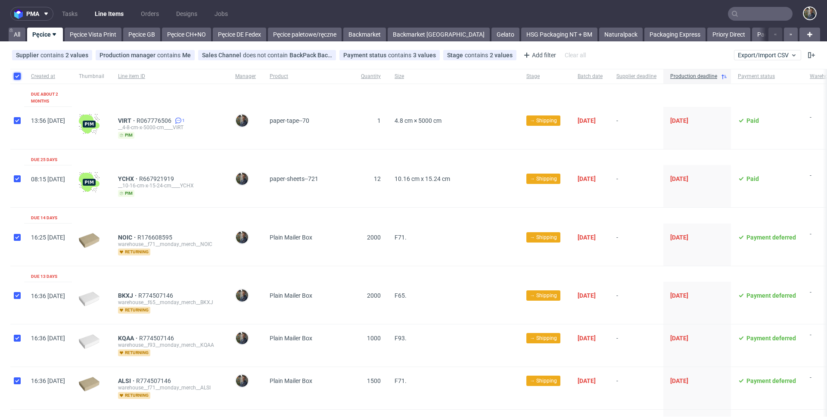
checkbox input "true"
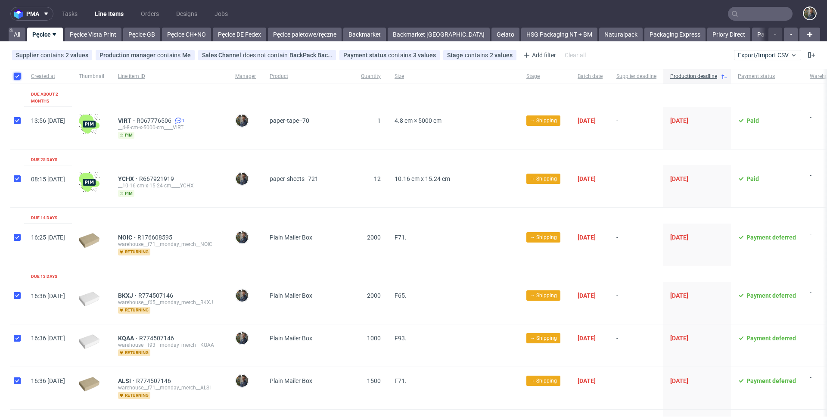
checkbox input "true"
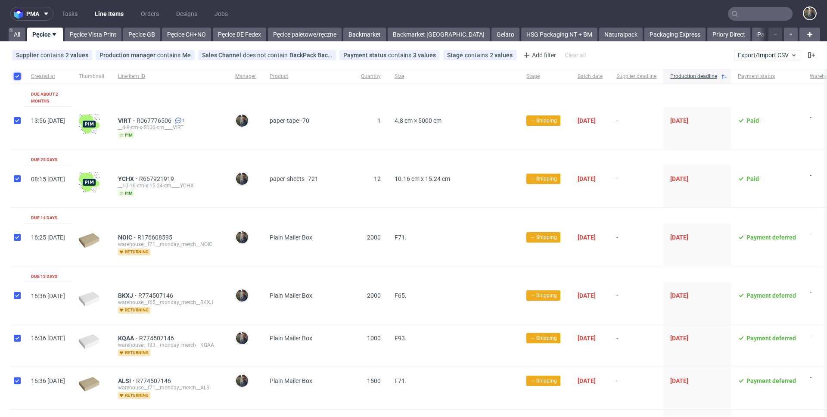
checkbox input "true"
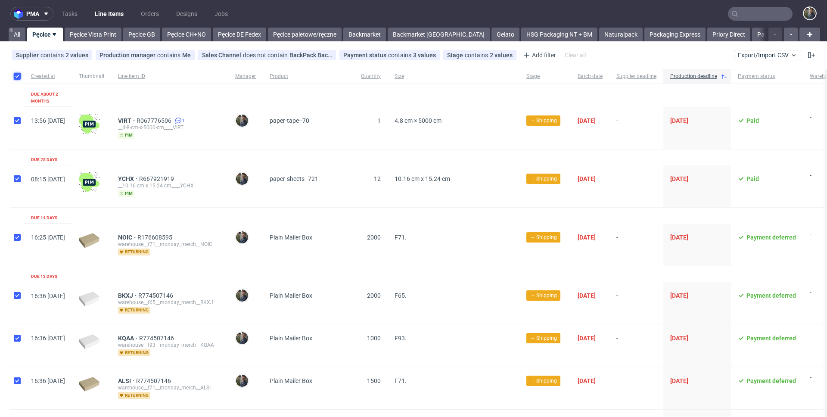
checkbox input "true"
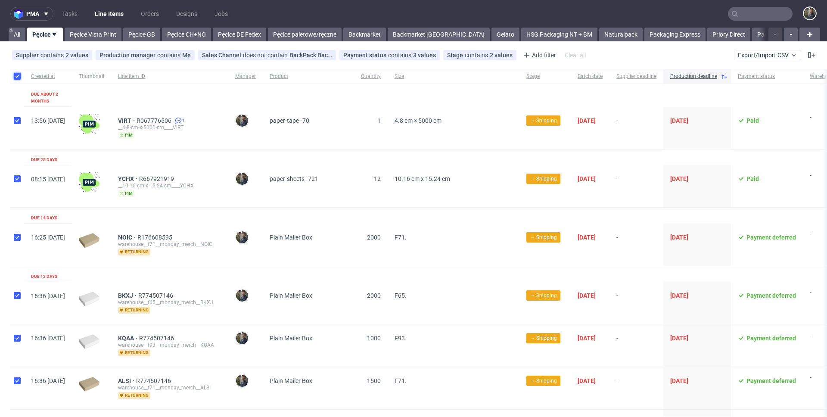
checkbox input "true"
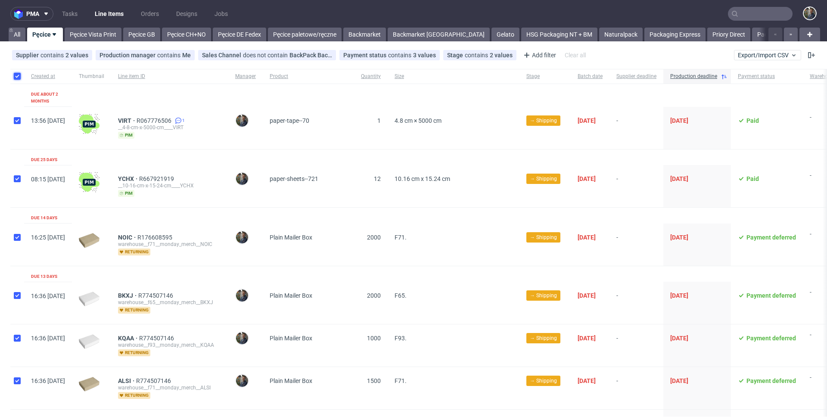
checkbox input "true"
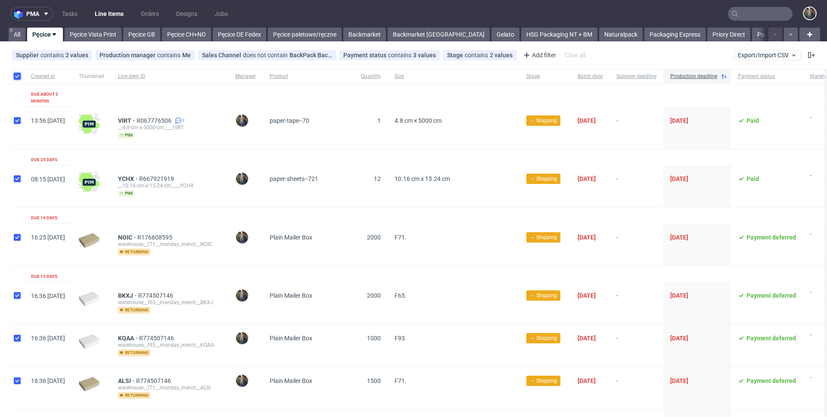
checkbox input "true"
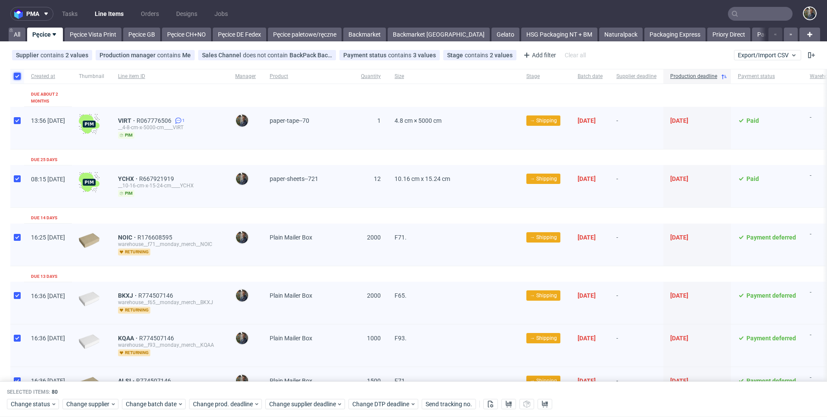
click at [18, 78] on input "checkbox" at bounding box center [17, 76] width 7 height 7
checkbox input "false"
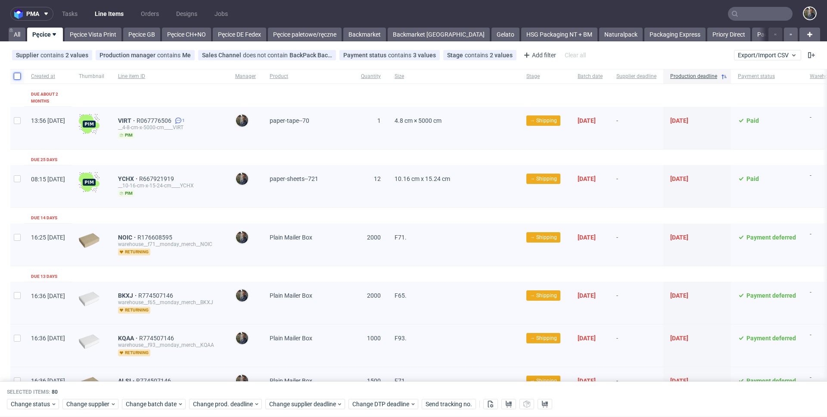
checkbox input "false"
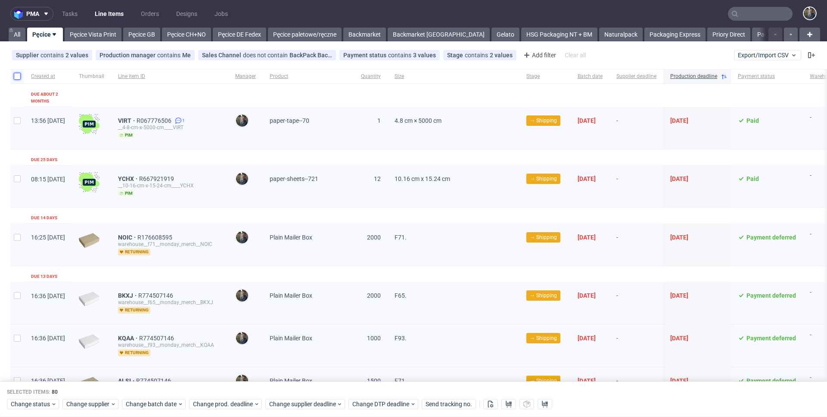
checkbox input "false"
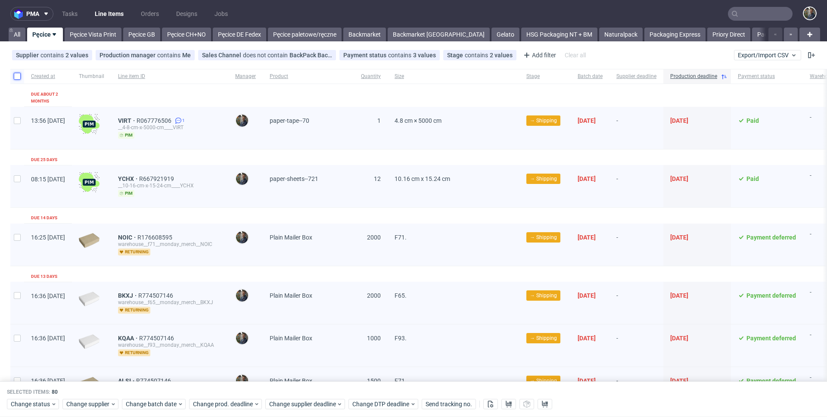
checkbox input "false"
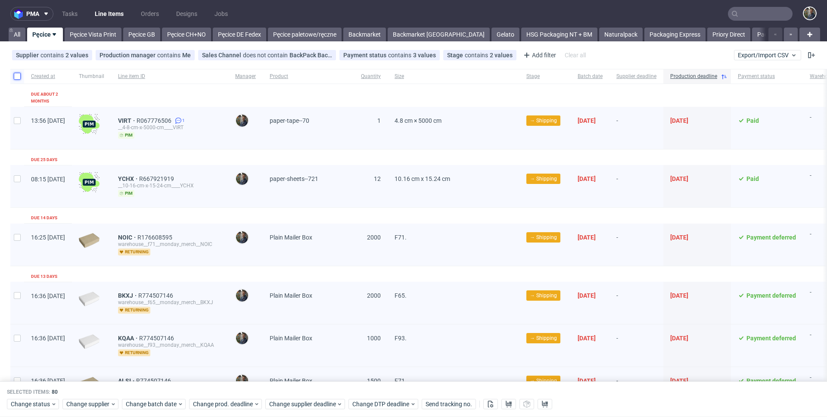
checkbox input "false"
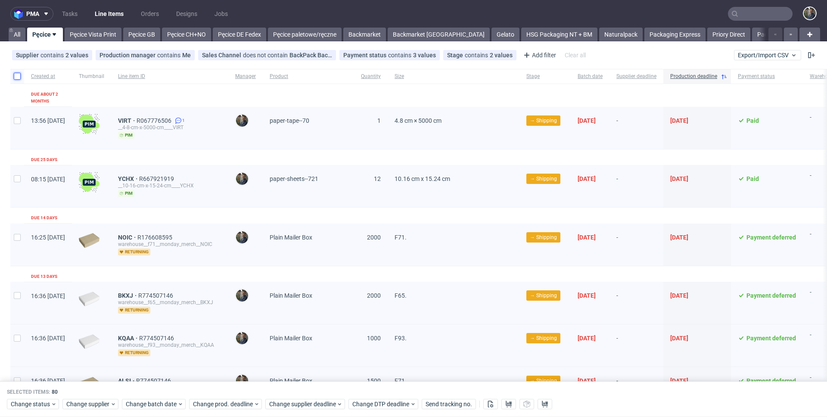
checkbox input "false"
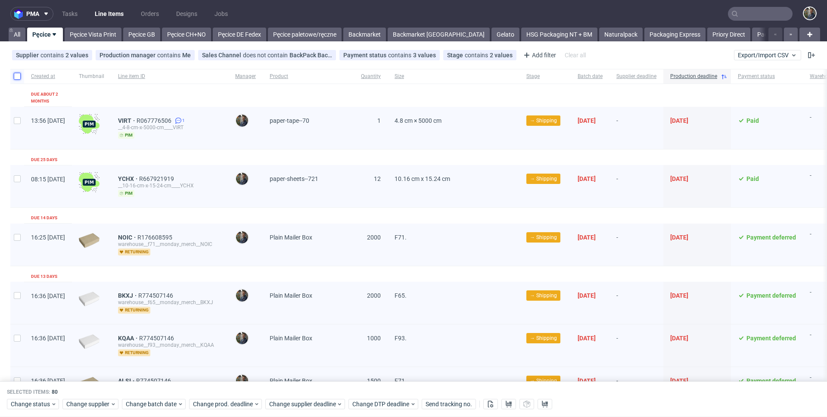
checkbox input "false"
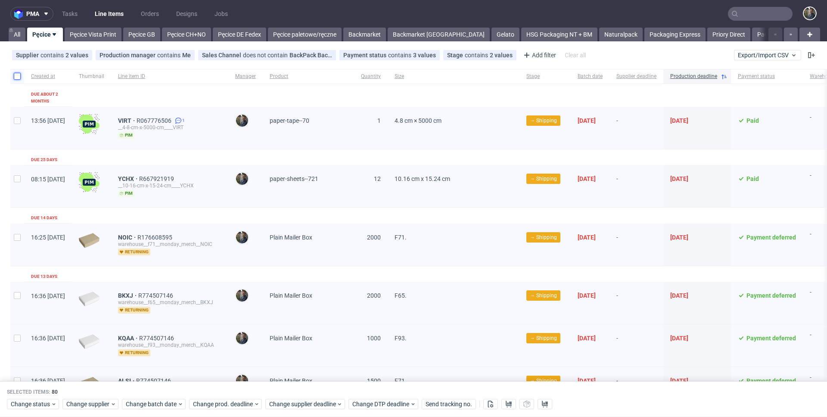
checkbox input "false"
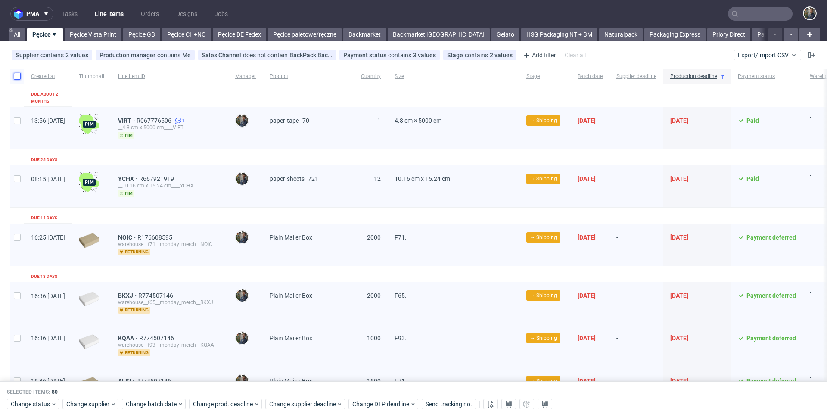
checkbox input "false"
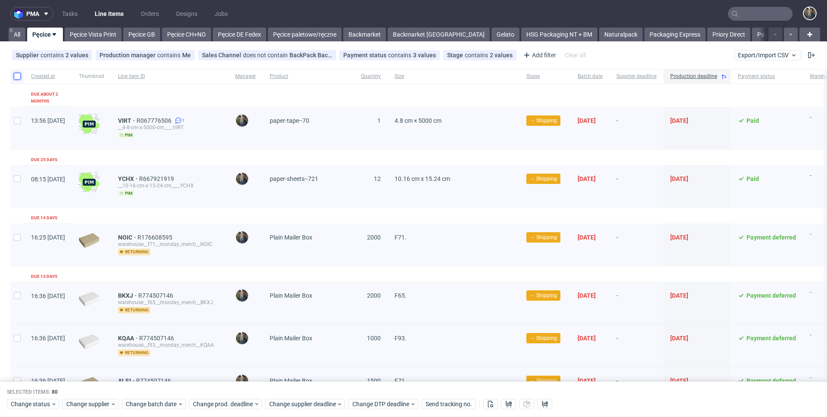
checkbox input "false"
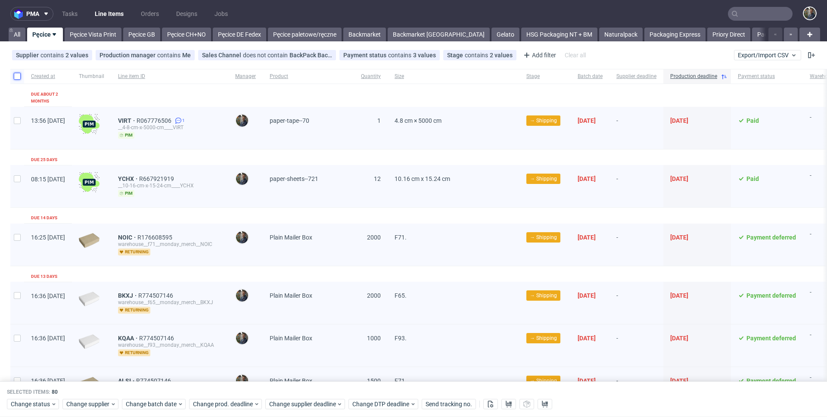
checkbox input "false"
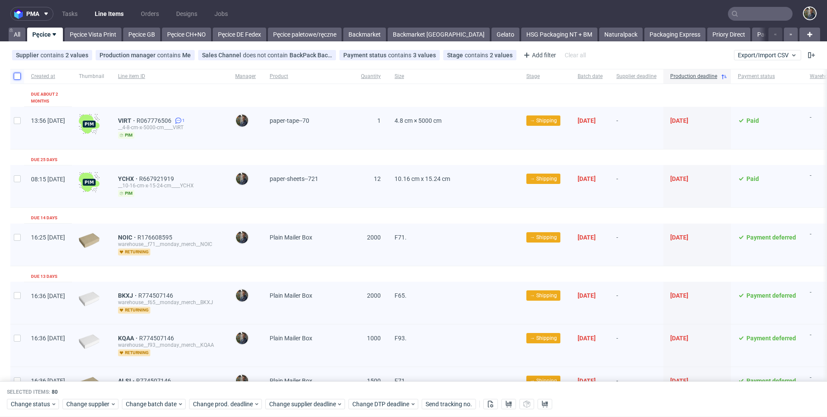
checkbox input "false"
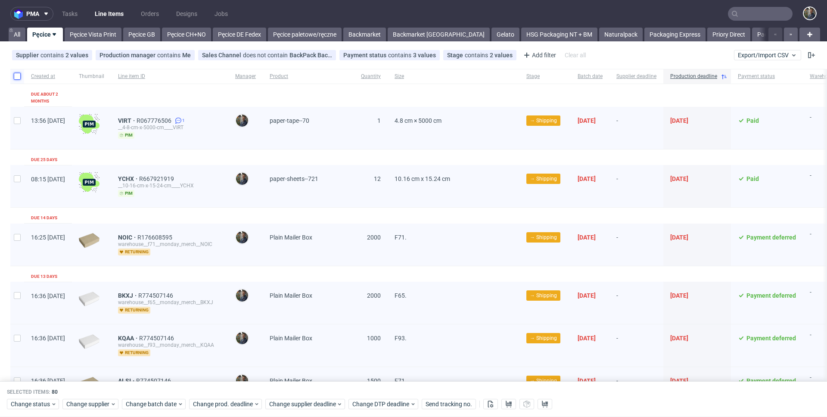
checkbox input "false"
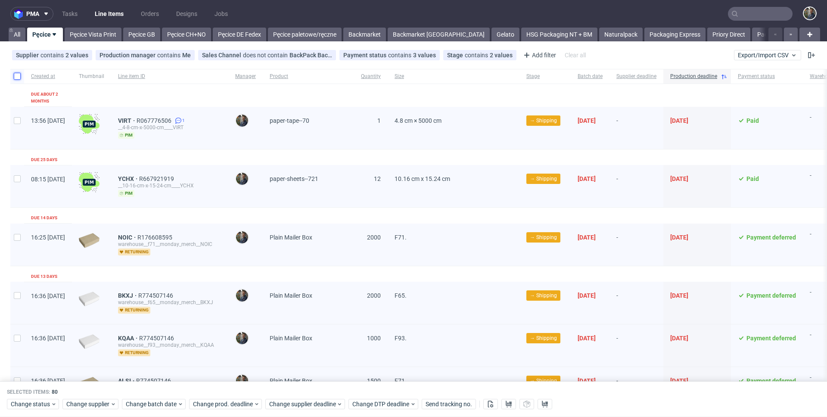
checkbox input "false"
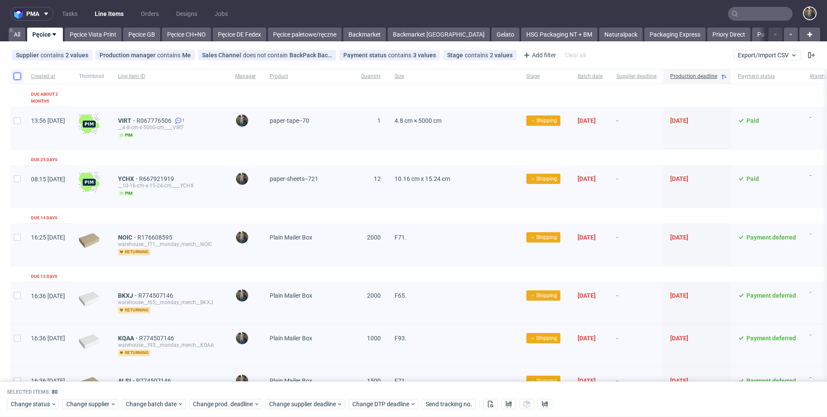
checkbox input "false"
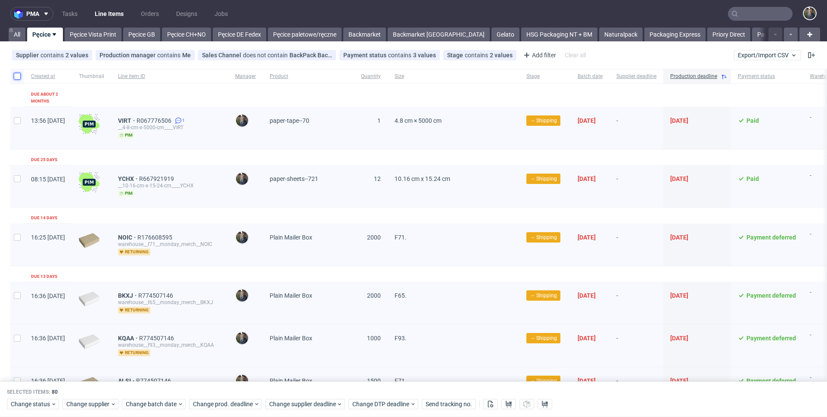
checkbox input "false"
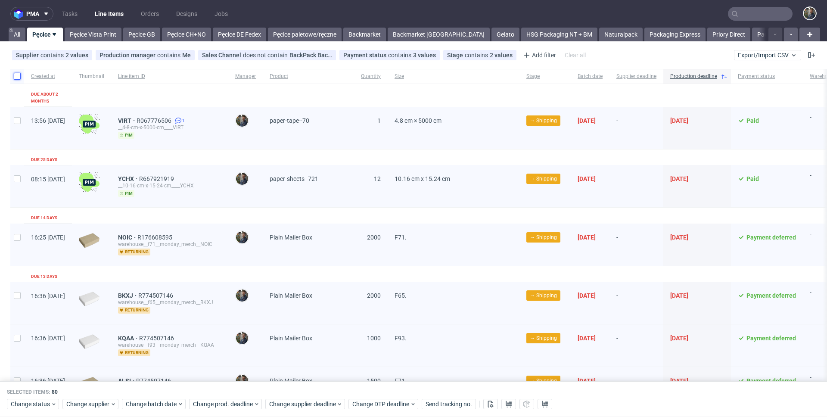
checkbox input "false"
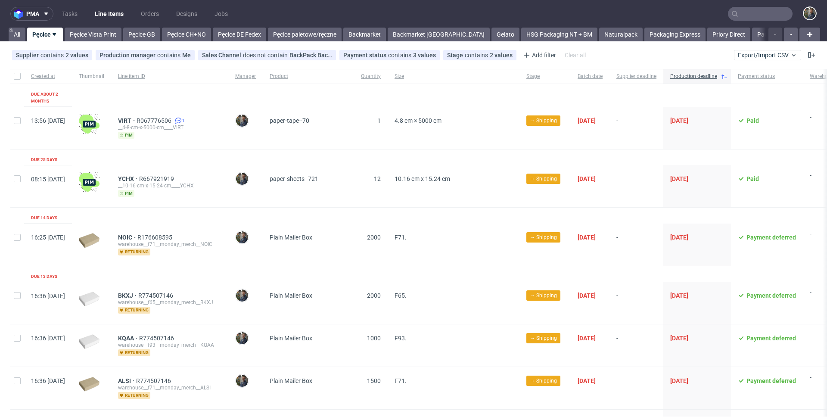
click at [13, 75] on div at bounding box center [17, 76] width 14 height 15
checkbox input "true"
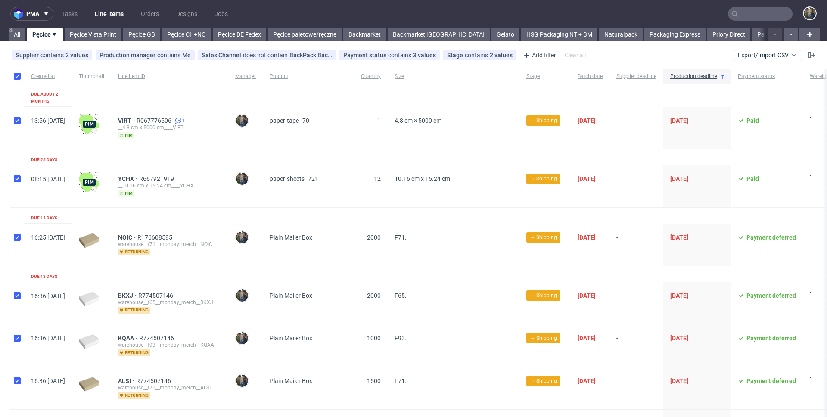
checkbox input "true"
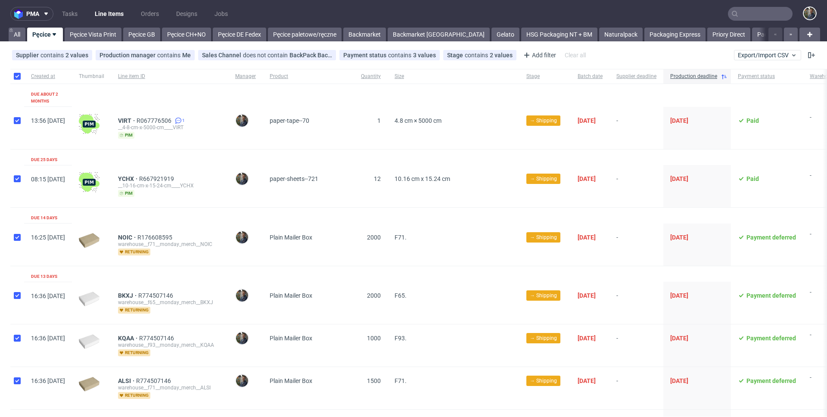
checkbox input "true"
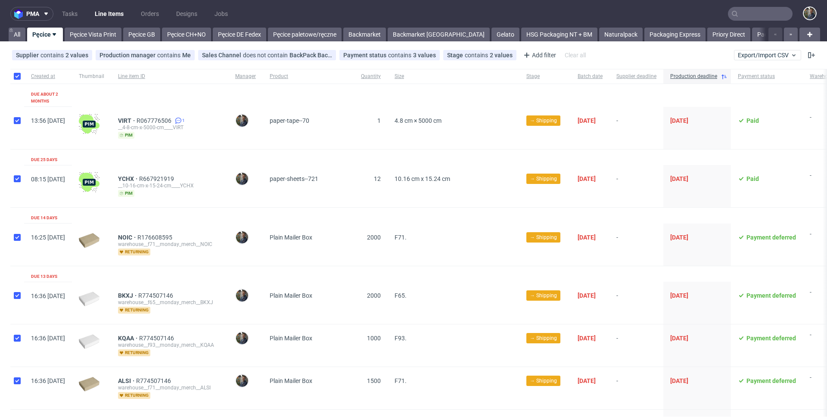
checkbox input "true"
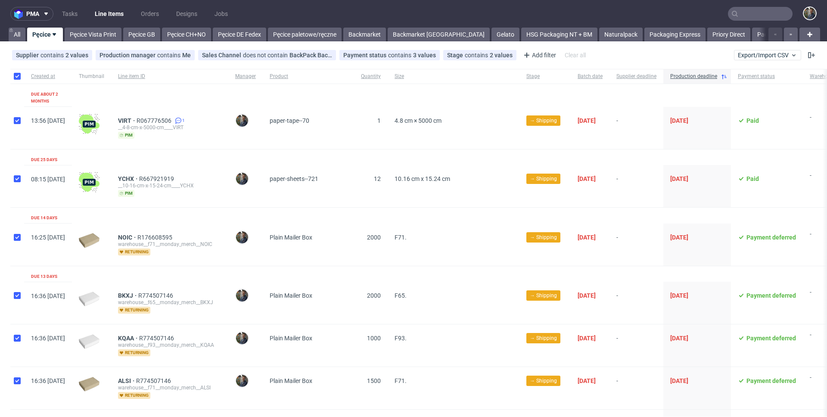
checkbox input "true"
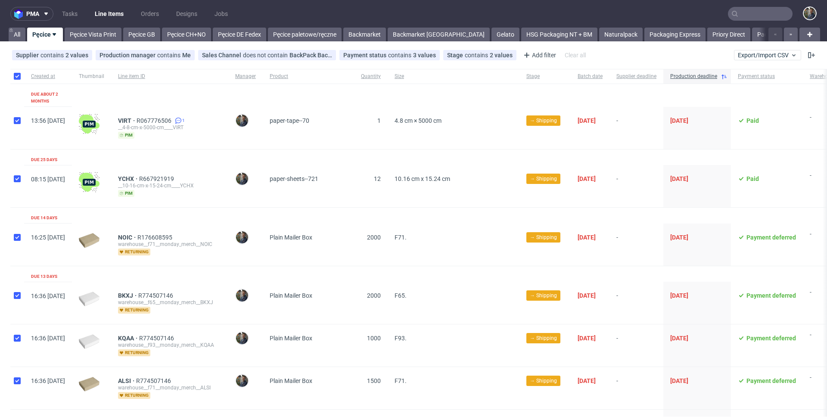
checkbox input "true"
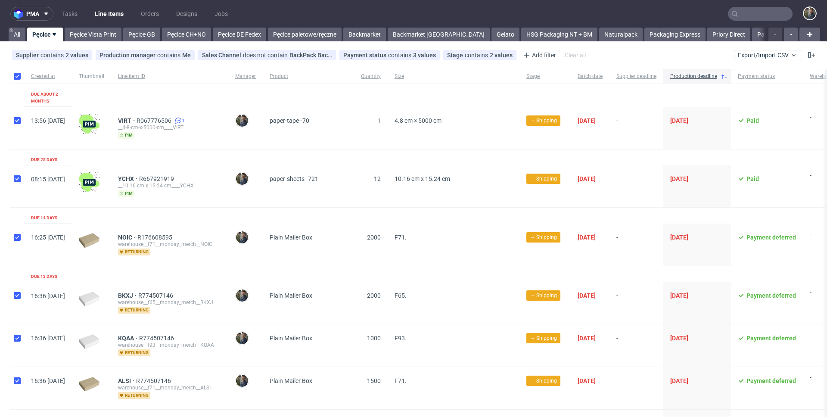
checkbox input "true"
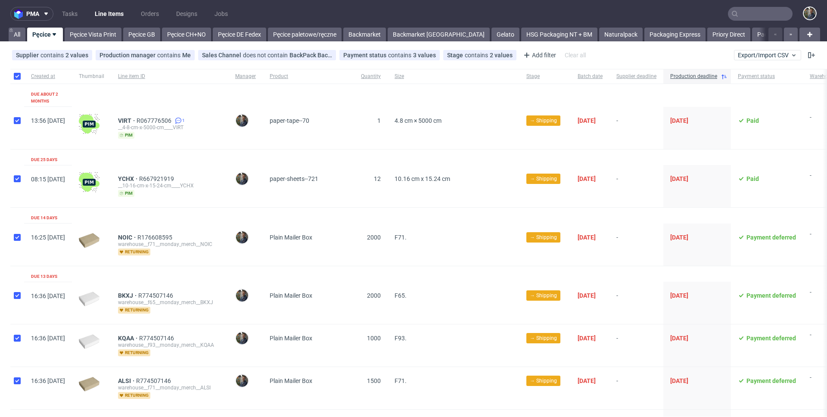
checkbox input "true"
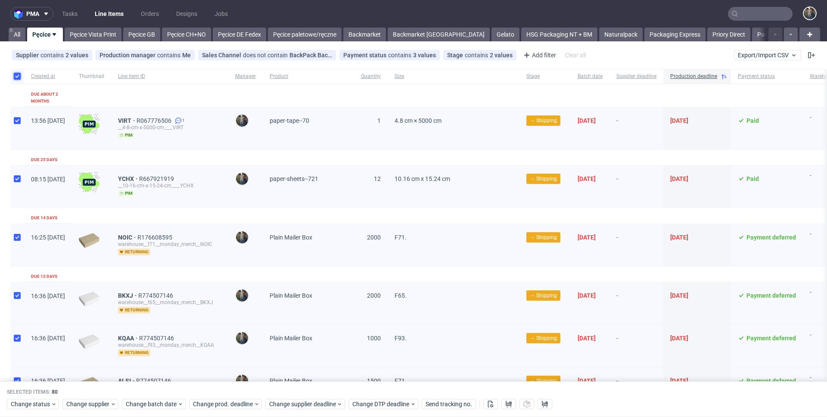
click at [16, 76] on input "checkbox" at bounding box center [17, 76] width 7 height 7
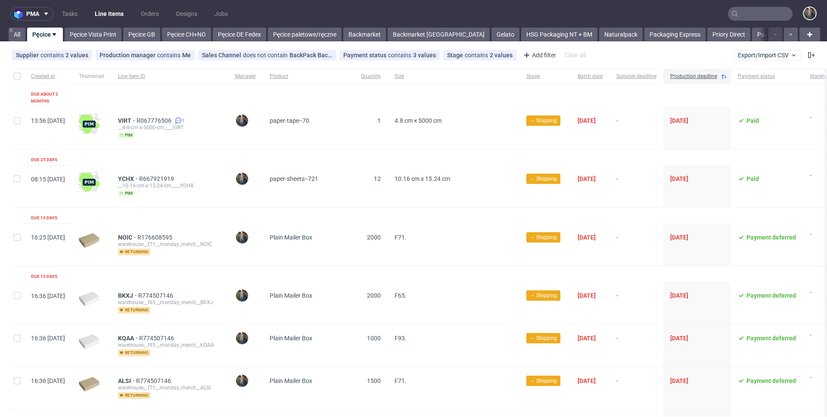
click at [212, 241] on div "warehouse__f71__monday_merch__NOIC" at bounding box center [169, 244] width 103 height 7
click at [381, 77] on span "Quantity" at bounding box center [371, 76] width 20 height 7
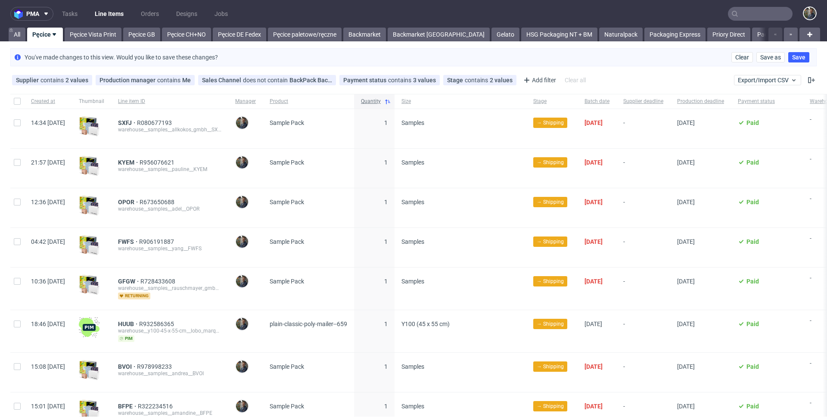
click at [381, 100] on span "Quantity" at bounding box center [371, 101] width 20 height 7
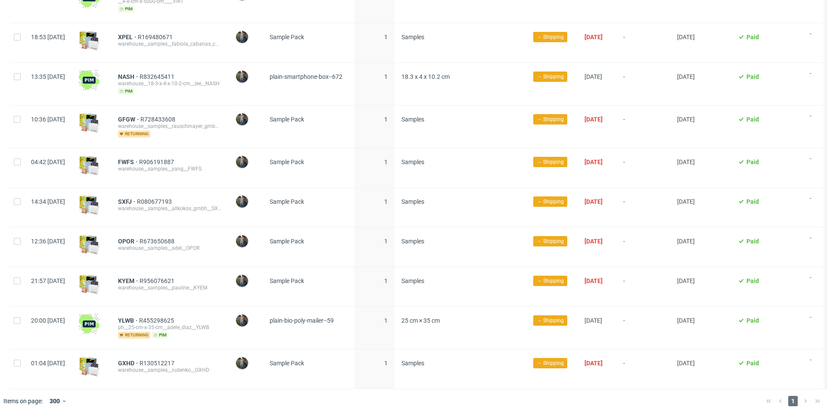
scroll to position [1992, 0]
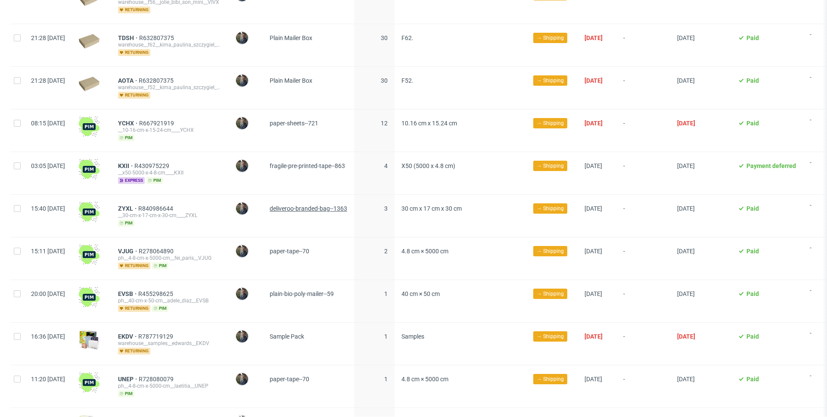
click at [342, 208] on span "deliveroo-branded-bag--1363" at bounding box center [309, 208] width 78 height 7
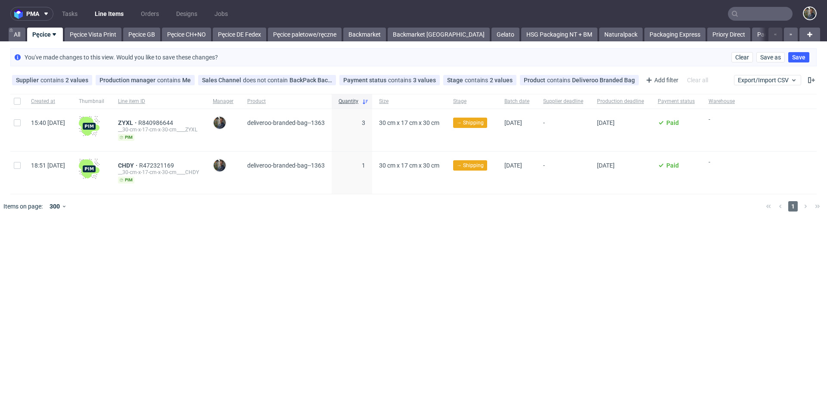
scroll to position [0, 0]
click at [365, 123] on span "3" at bounding box center [363, 122] width 3 height 7
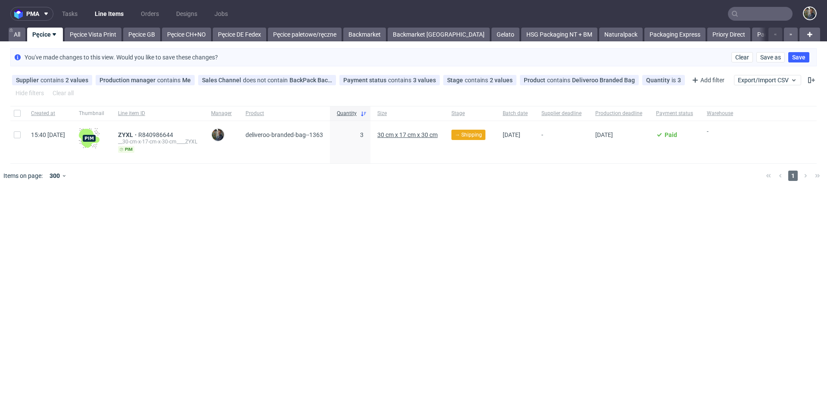
click at [420, 134] on span "30 cm x 17 cm x 30 cm" at bounding box center [407, 134] width 60 height 7
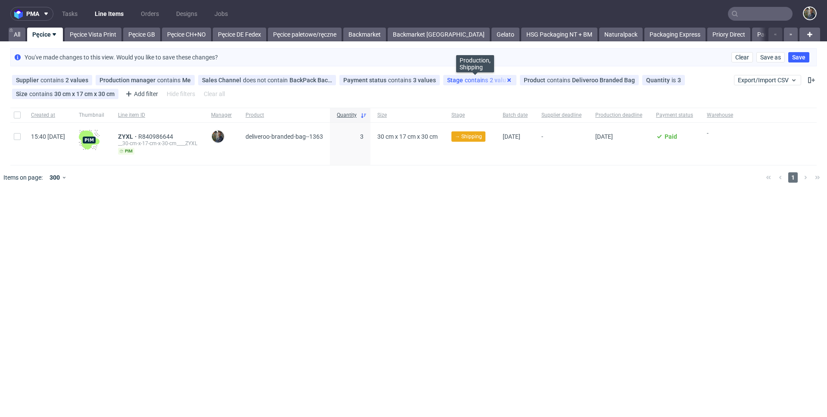
click at [508, 80] on use at bounding box center [509, 79] width 3 height 3
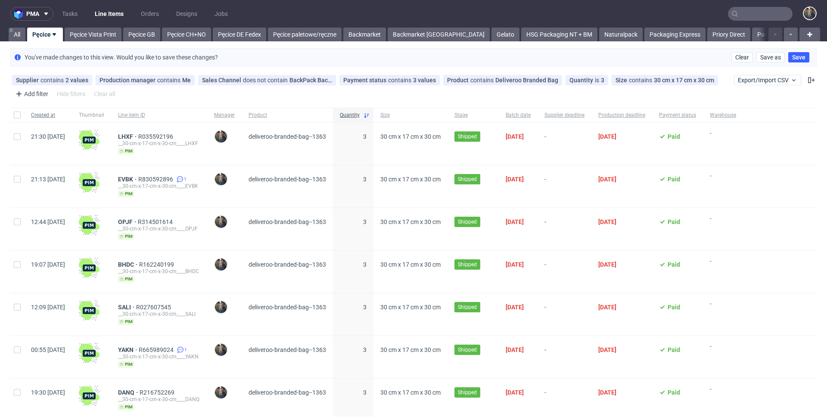
click at [53, 114] on span "Created at" at bounding box center [48, 115] width 34 height 7
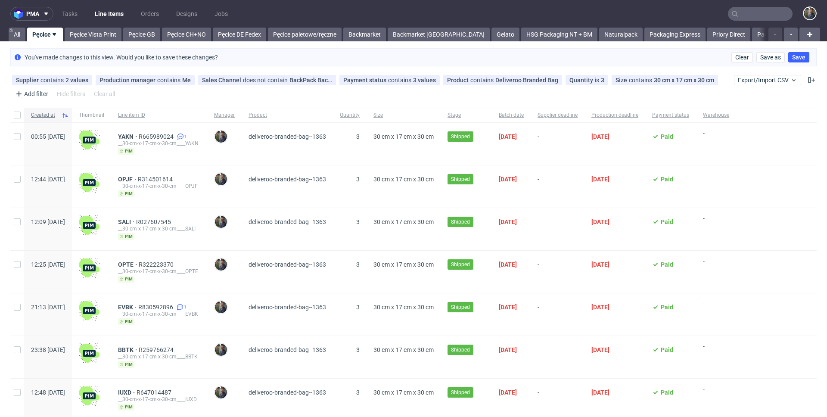
click at [51, 116] on span "Created at" at bounding box center [44, 115] width 27 height 7
click at [100, 31] on link "Pęcice Vista Print" at bounding box center [93, 35] width 57 height 14
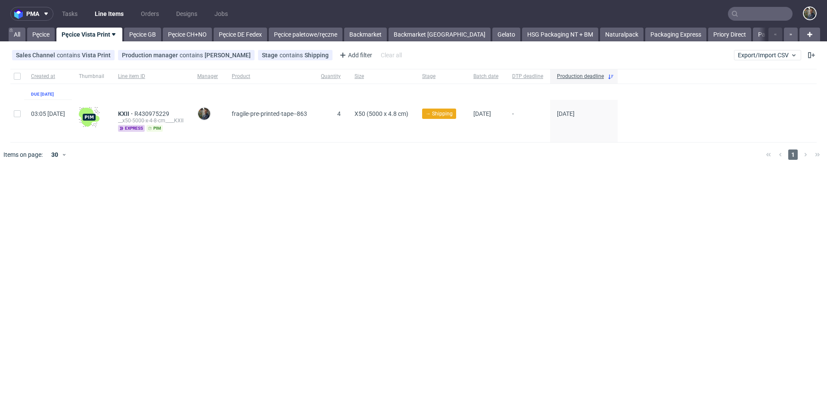
click at [147, 26] on nav "pma Tasks Line Items Orders Designs Jobs" at bounding box center [413, 14] width 827 height 28
click at [145, 30] on link "Pęcice GB" at bounding box center [142, 35] width 37 height 14
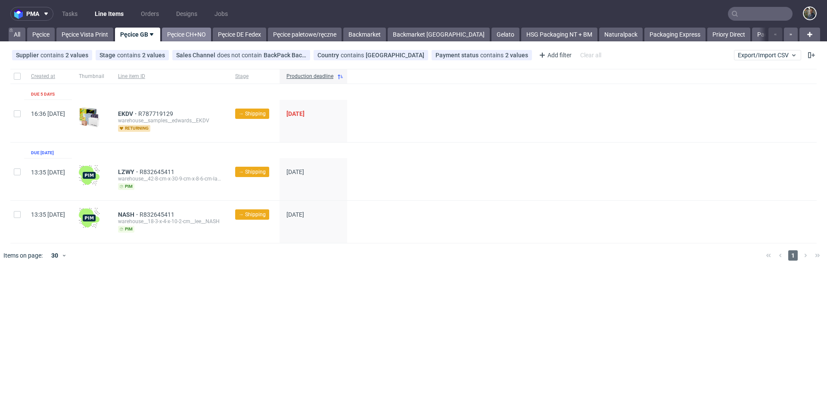
click at [186, 37] on link "Pęcice CH+NO" at bounding box center [186, 35] width 49 height 14
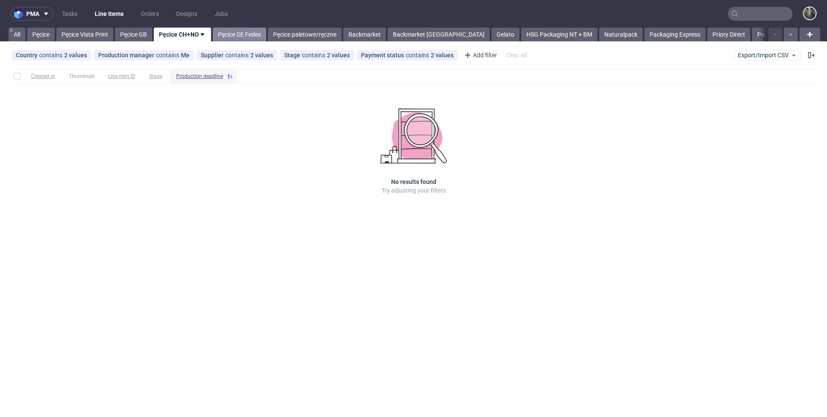
click at [234, 37] on link "Pęcice DE Fedex" at bounding box center [239, 35] width 53 height 14
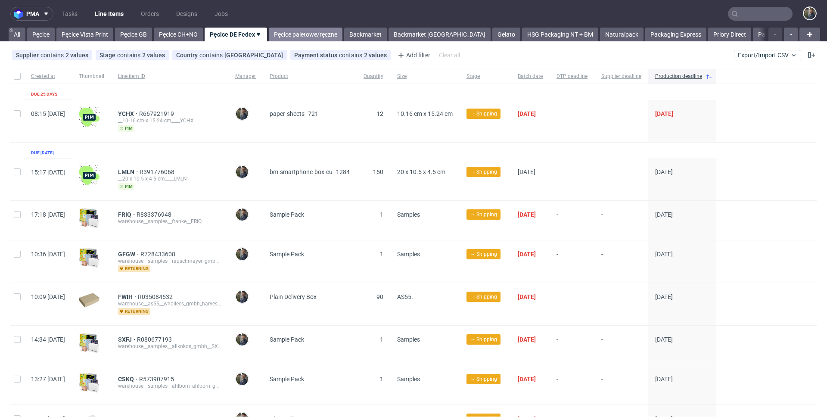
click at [303, 37] on link "Pęcice paletowe/ręczne" at bounding box center [306, 35] width 74 height 14
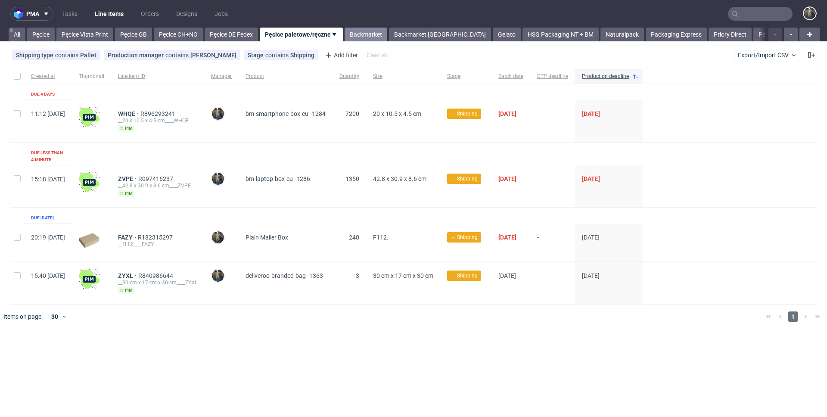
click at [364, 37] on link "Backmarket" at bounding box center [366, 35] width 43 height 14
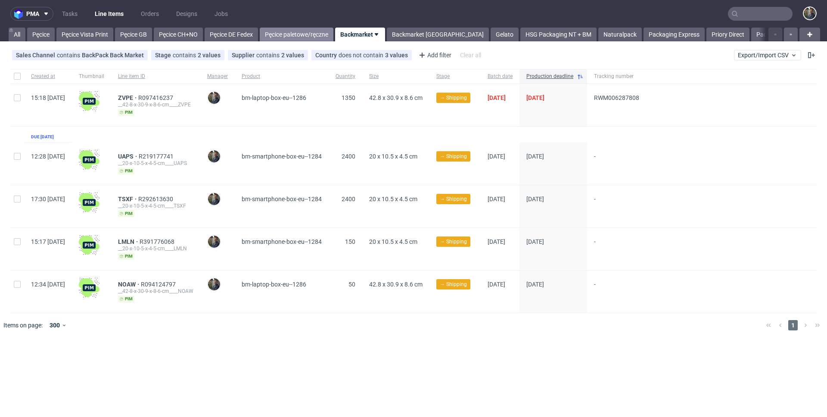
click at [296, 34] on link "Pęcice paletowe/ręczne" at bounding box center [297, 35] width 74 height 14
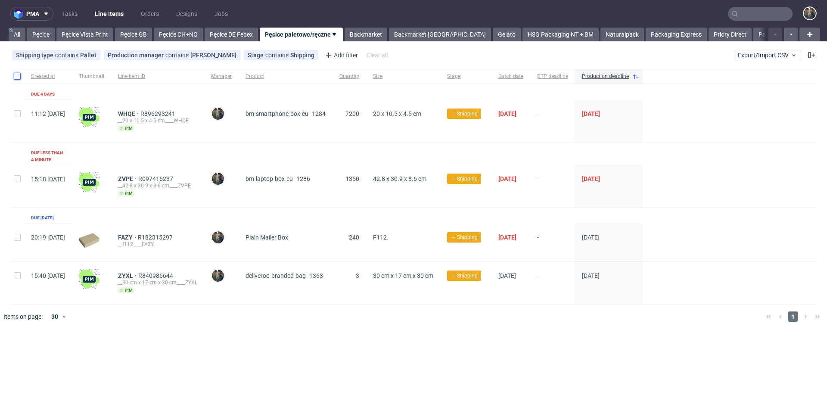
click at [17, 75] on input "checkbox" at bounding box center [17, 76] width 7 height 7
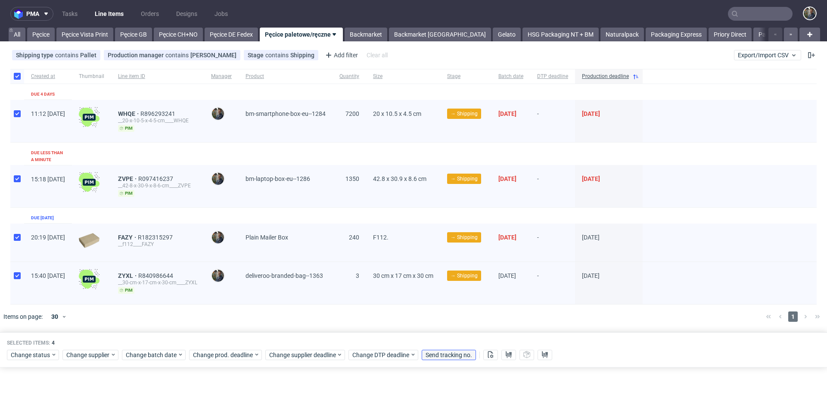
click at [461, 352] on span "Send tracking no." at bounding box center [449, 355] width 47 height 6
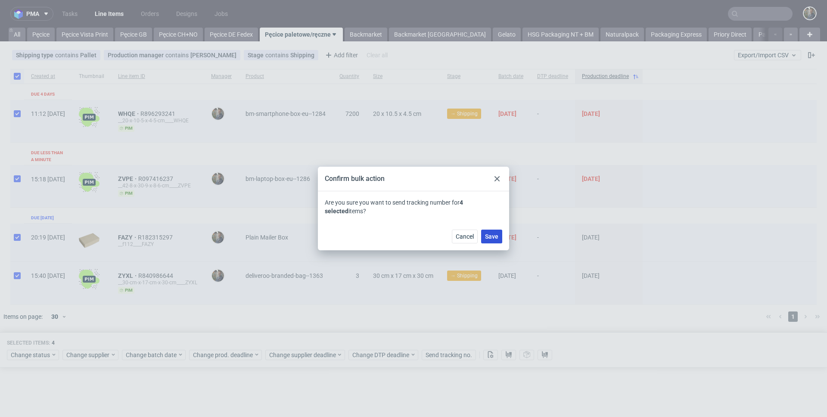
click at [493, 240] on button "Save" at bounding box center [491, 237] width 21 height 14
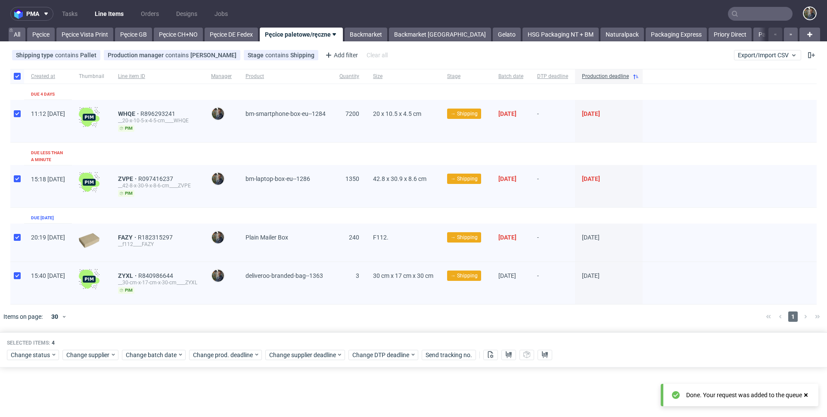
click at [369, 305] on div at bounding box center [426, 317] width 666 height 24
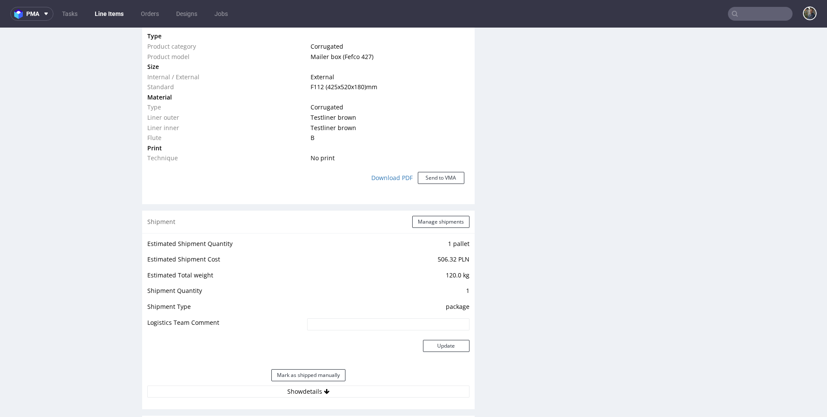
scroll to position [692, 0]
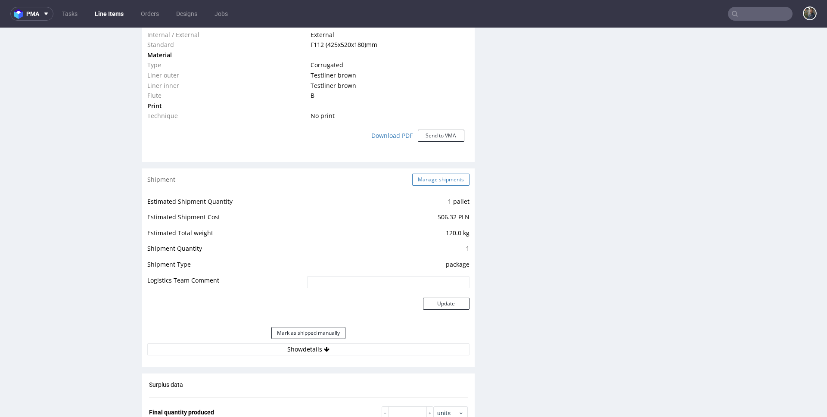
click at [427, 182] on button "Manage shipments" at bounding box center [440, 180] width 57 height 12
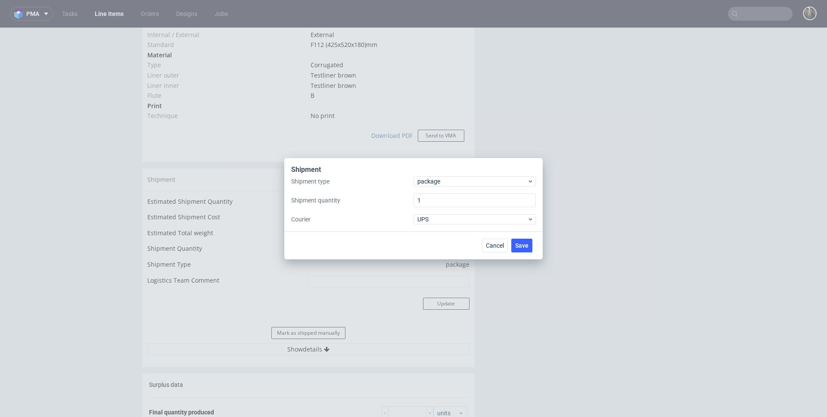
click at [434, 176] on div "package" at bounding box center [475, 181] width 122 height 10
click at [434, 188] on div "pallet package" at bounding box center [475, 207] width 122 height 38
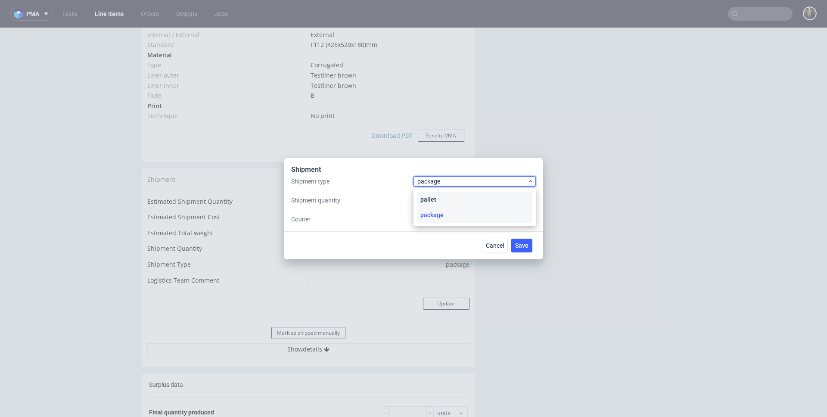
click at [434, 196] on div "pallet" at bounding box center [474, 200] width 115 height 16
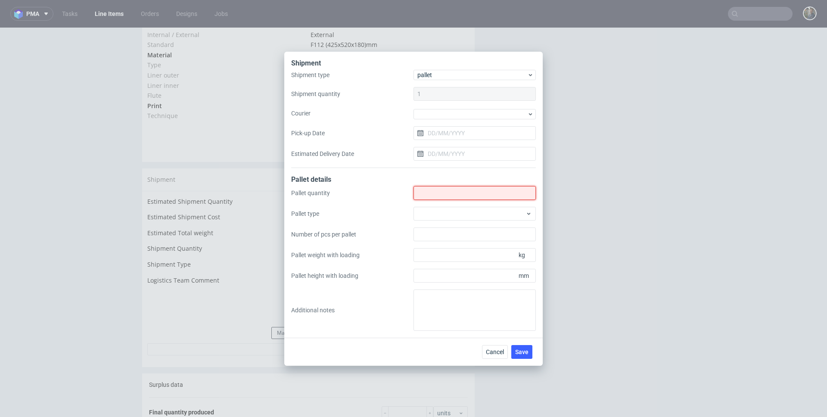
click at [434, 196] on input "Shipment type" at bounding box center [475, 193] width 122 height 14
type input "1"
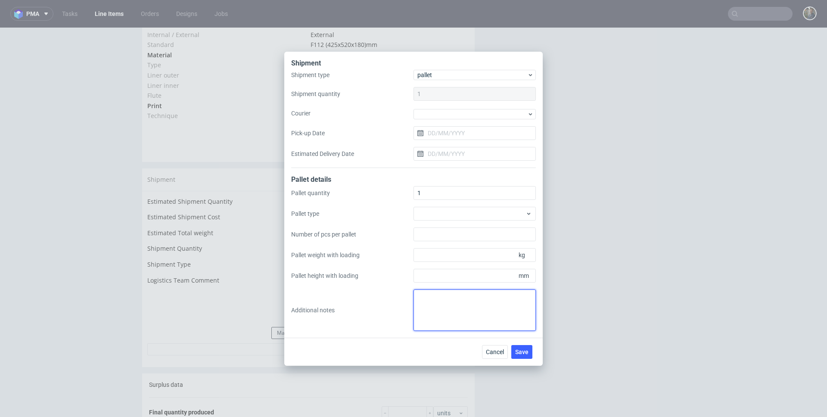
click at [439, 304] on textarea at bounding box center [475, 310] width 122 height 41
paste textarea "1 paleta 160x120x90 waga 160 kg"
type textarea "1 paleta 160x120x90 waga 160 kg"
click at [518, 346] on button "Save" at bounding box center [522, 352] width 21 height 14
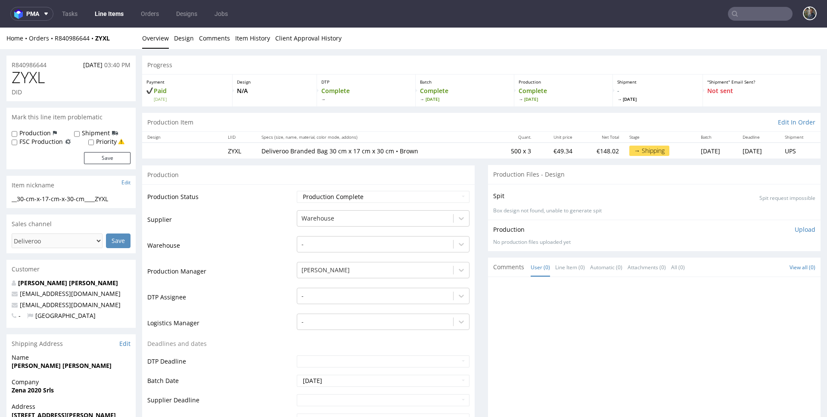
click at [29, 77] on span "ZYXL" at bounding box center [28, 77] width 33 height 17
copy span "ZYXL"
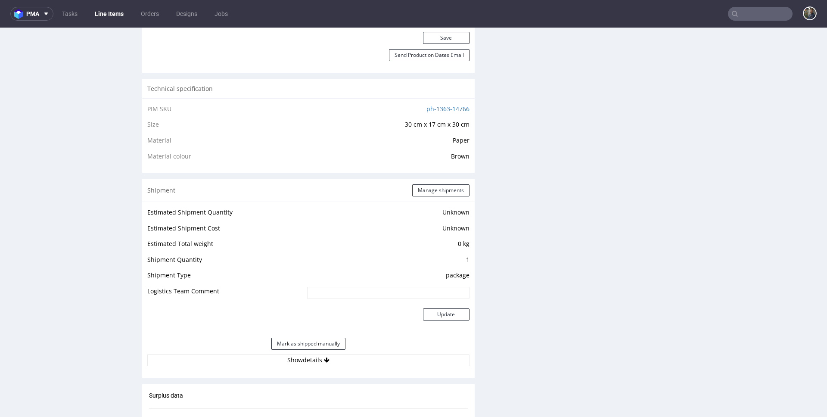
scroll to position [602, 0]
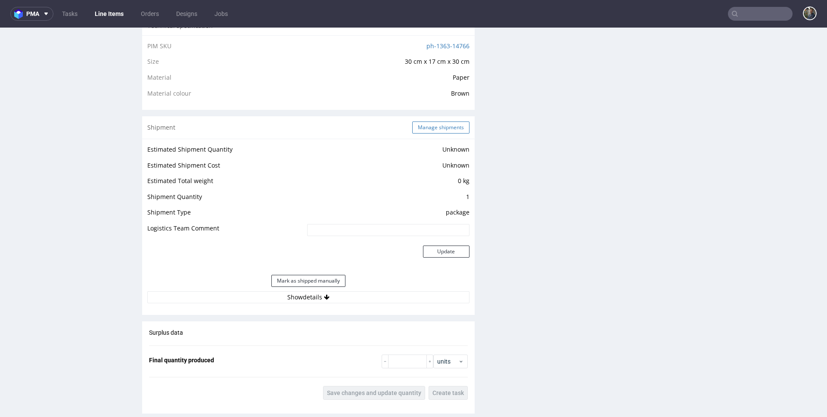
click at [435, 128] on button "Manage shipments" at bounding box center [440, 128] width 57 height 12
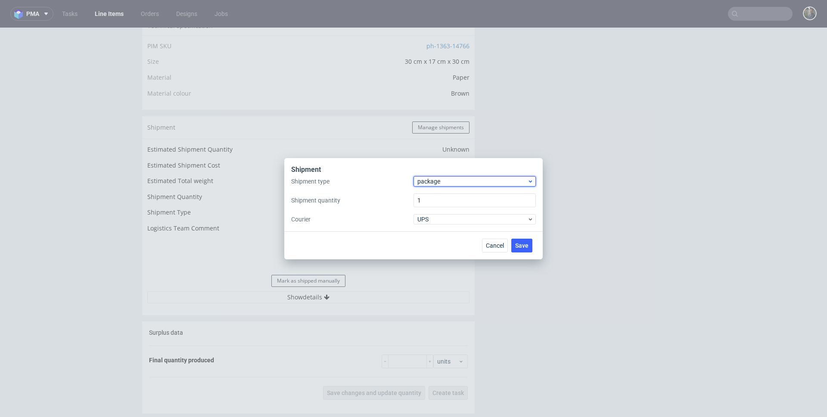
click at [436, 179] on span "package" at bounding box center [473, 181] width 110 height 9
click at [437, 196] on div "pallet" at bounding box center [474, 200] width 115 height 16
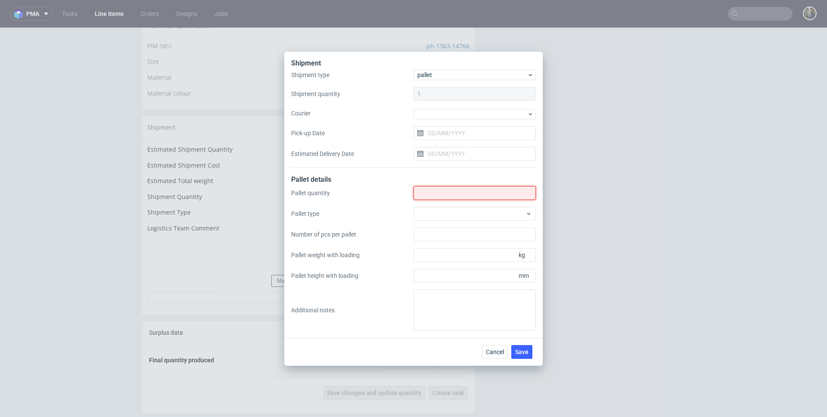
click at [435, 187] on input "Shipment type" at bounding box center [475, 193] width 122 height 14
type input "1"
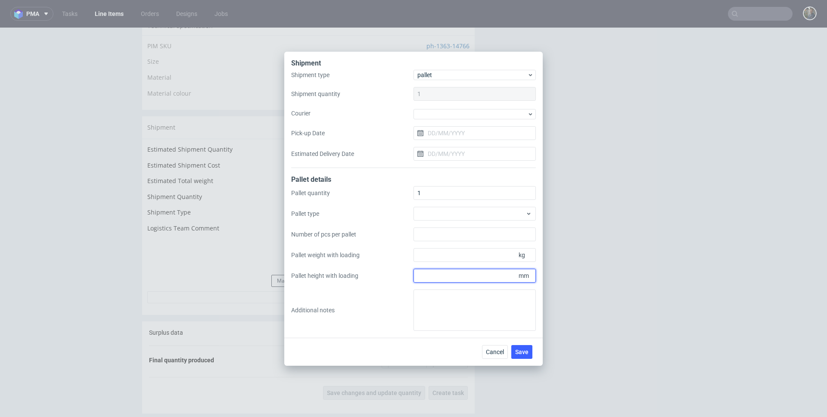
click at [459, 281] on input "Pallet height with loading" at bounding box center [475, 276] width 122 height 14
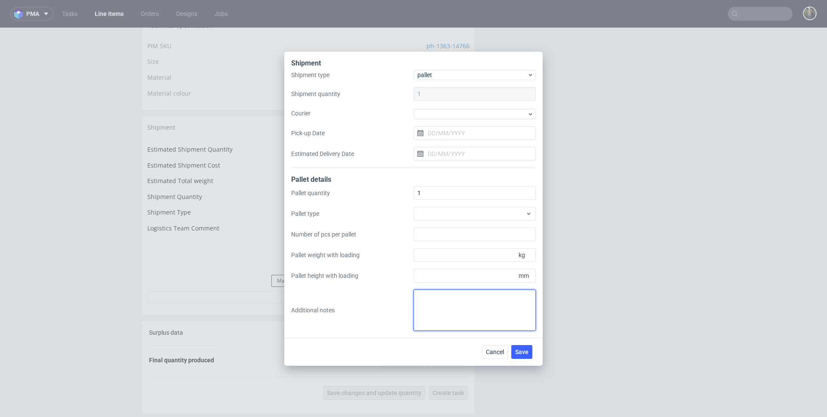
click at [452, 303] on textarea at bounding box center [475, 310] width 122 height 41
paste textarea "1 paleta 120x85x90 waga 95 kg"
type textarea "1 paleta 120x85x90 waga 95 kg"
click at [525, 352] on span "Save" at bounding box center [521, 352] width 13 height 6
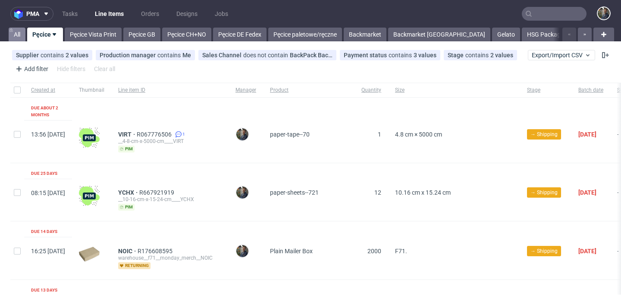
click at [24, 34] on link "All" at bounding box center [17, 35] width 17 height 14
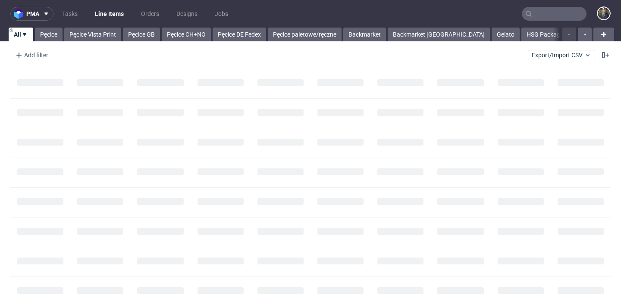
click at [31, 47] on div "Add filter Hide filters Clear all Export/Import CSV" at bounding box center [310, 55] width 621 height 21
click at [34, 53] on div "Add filter" at bounding box center [31, 55] width 38 height 14
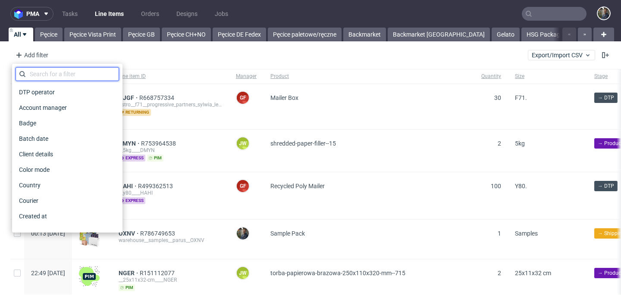
click at [47, 70] on input "text" at bounding box center [67, 74] width 103 height 14
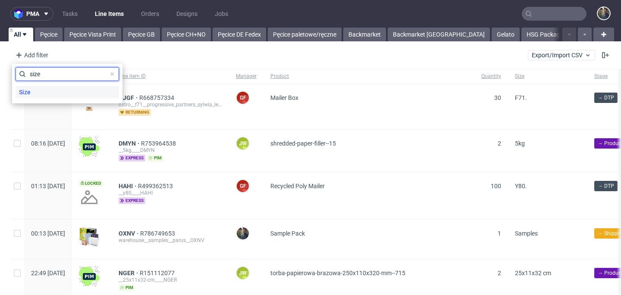
type input "size"
click at [43, 87] on div "Size" at bounding box center [67, 92] width 103 height 12
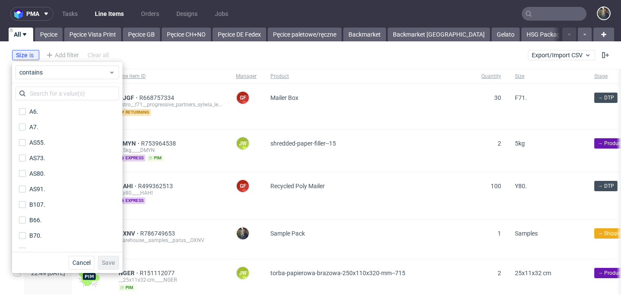
click at [42, 90] on input "text" at bounding box center [67, 94] width 103 height 14
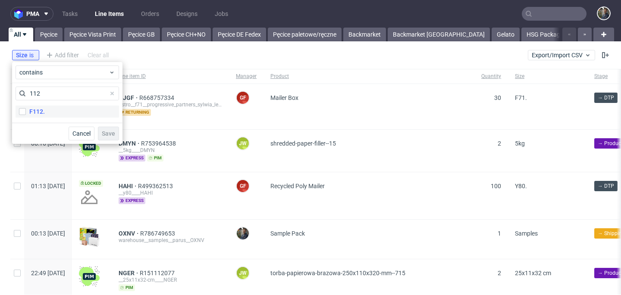
type input "112"
click at [38, 108] on div "F112." at bounding box center [37, 111] width 16 height 9
click at [26, 108] on input "F112." at bounding box center [22, 111] width 7 height 7
checkbox input "true"
click at [108, 131] on span "Save" at bounding box center [108, 134] width 13 height 6
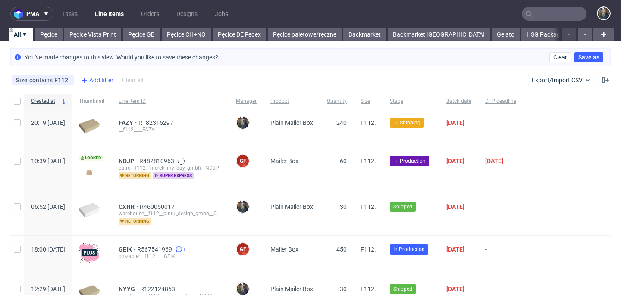
click at [101, 81] on div "Add filter" at bounding box center [96, 80] width 38 height 14
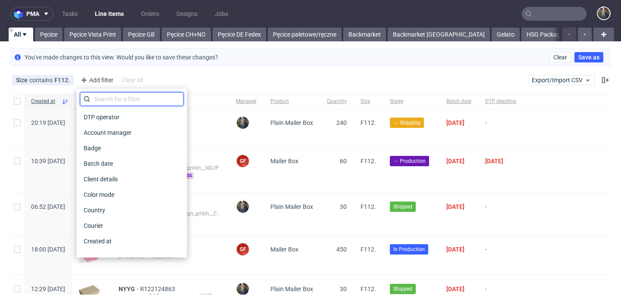
click at [111, 99] on input "text" at bounding box center [131, 99] width 103 height 14
type input "qu"
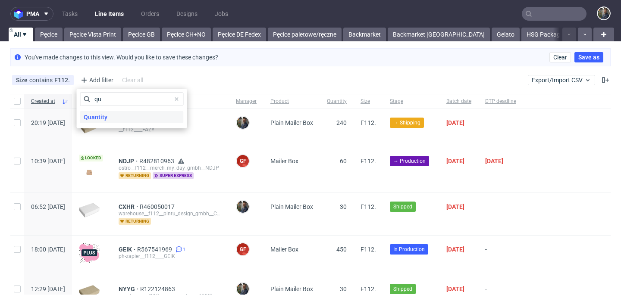
click at [109, 118] on span "Quantity" at bounding box center [95, 117] width 31 height 12
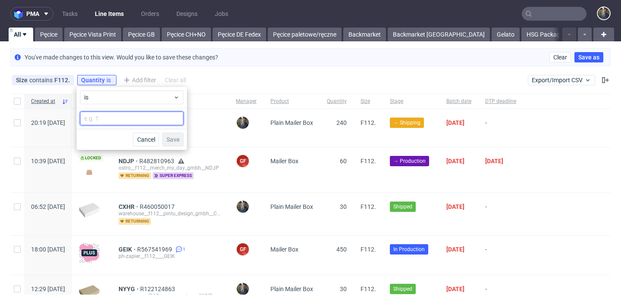
click at [110, 118] on input "number" at bounding box center [131, 119] width 103 height 14
type input "240"
click at [171, 144] on button "Save" at bounding box center [172, 140] width 21 height 14
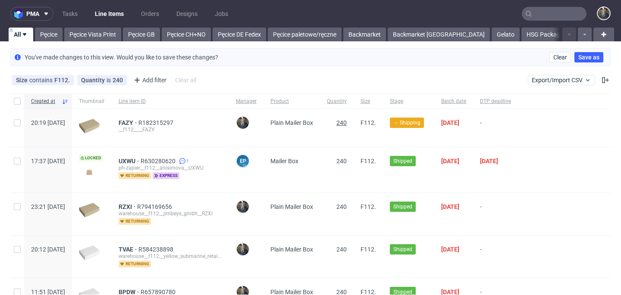
click at [346, 122] on span "240" at bounding box center [341, 122] width 10 height 7
click at [249, 123] on img at bounding box center [243, 123] width 12 height 12
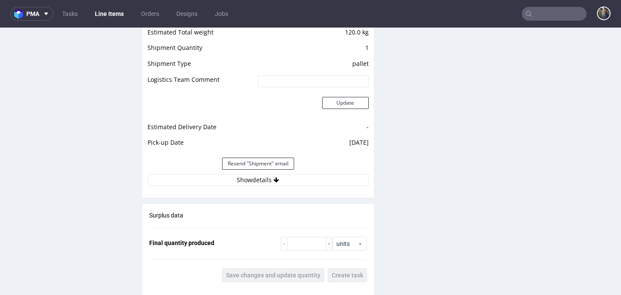
scroll to position [963, 0]
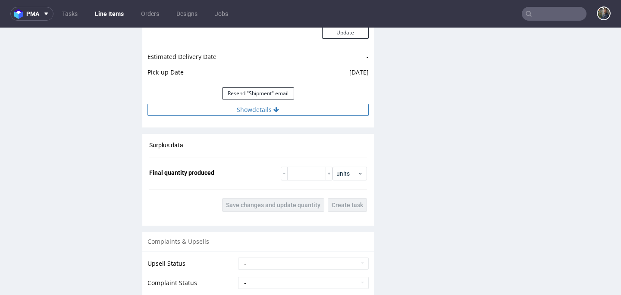
click at [263, 116] on button "Show details" at bounding box center [257, 110] width 221 height 12
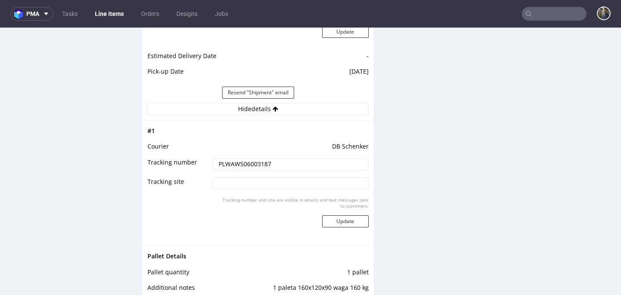
scroll to position [1039, 0]
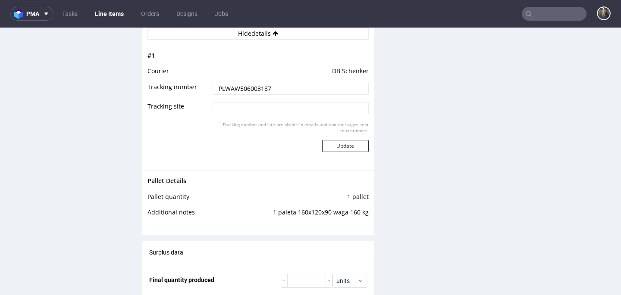
click at [329, 223] on td "1 paleta 160x120x90 waga 160 kg" at bounding box center [294, 215] width 147 height 16
copy td "1 paleta 160x120x90 waga 160 kg"
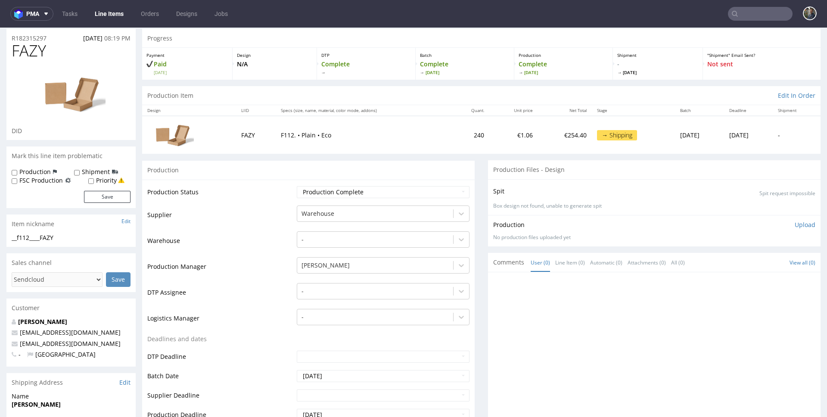
scroll to position [78, 0]
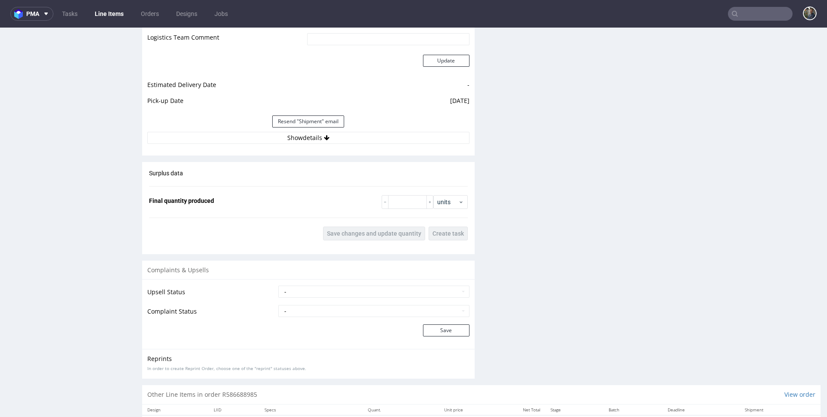
scroll to position [843, 0]
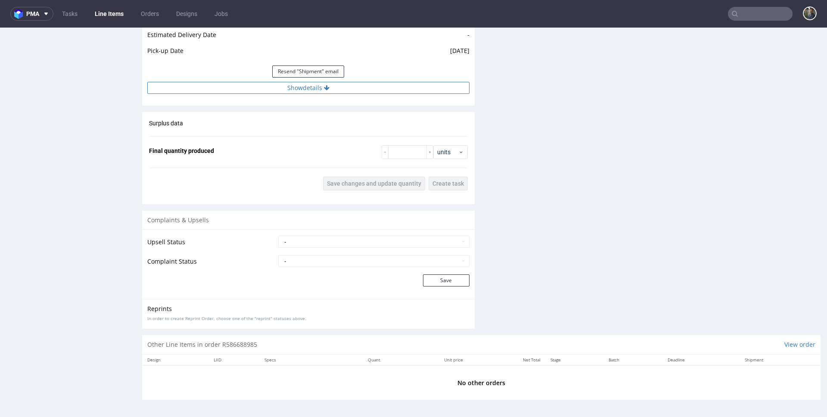
click at [306, 91] on button "Show details" at bounding box center [308, 88] width 322 height 12
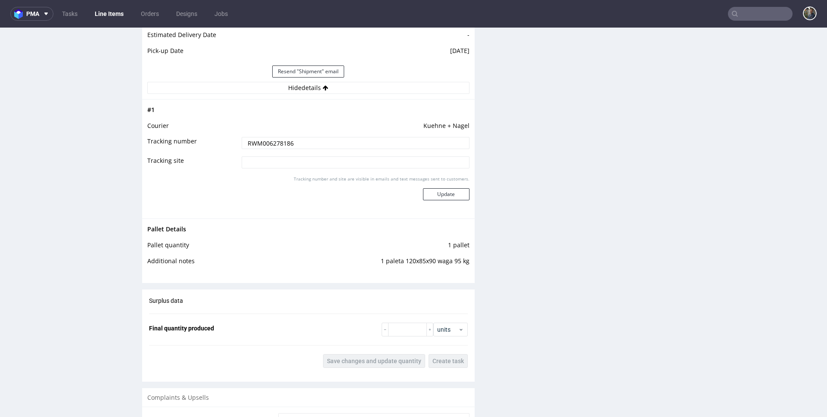
click at [430, 260] on td "1 paleta 120x85x90 waga 95 kg" at bounding box center [365, 264] width 209 height 16
copy td "1 paleta 120x85x90 waga 95 kg"
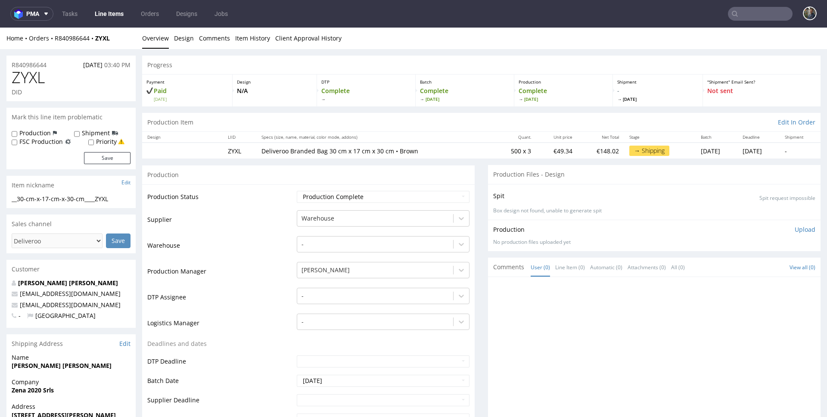
click at [299, 147] on p "Deliveroo Branded Bag 30 cm x 17 cm x 30 cm • Brown" at bounding box center [375, 151] width 227 height 9
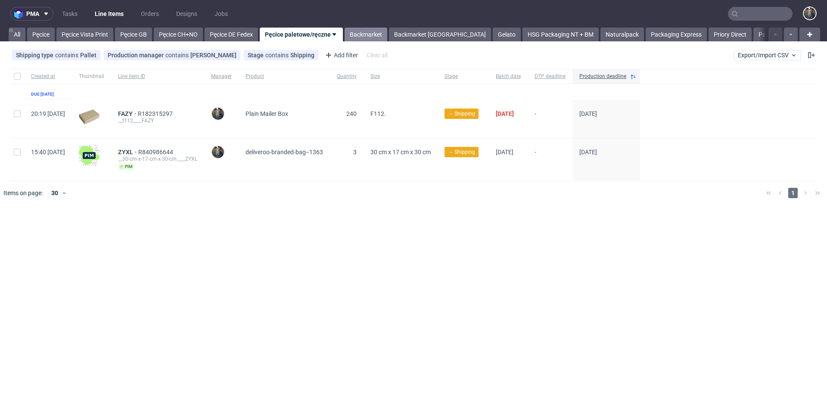
click at [367, 37] on link "Backmarket" at bounding box center [366, 35] width 43 height 14
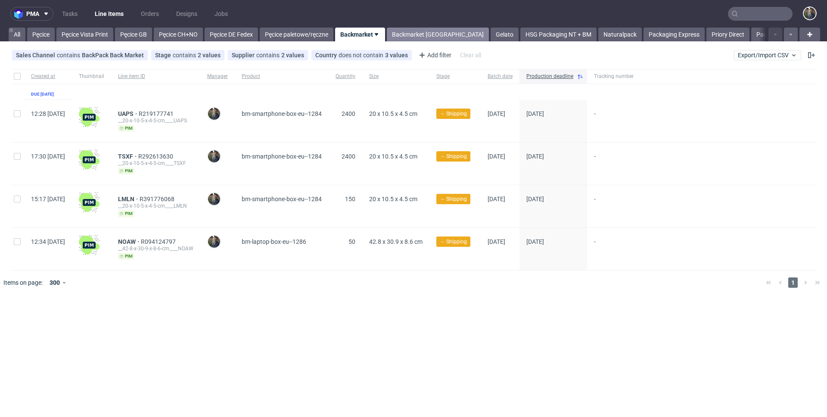
click at [411, 34] on link "Backmarket [GEOGRAPHIC_DATA]" at bounding box center [438, 35] width 102 height 14
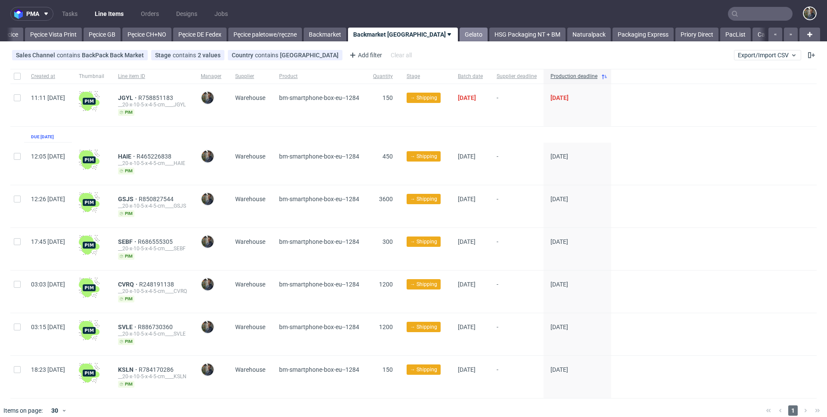
click at [460, 36] on link "Gelato" at bounding box center [474, 35] width 28 height 14
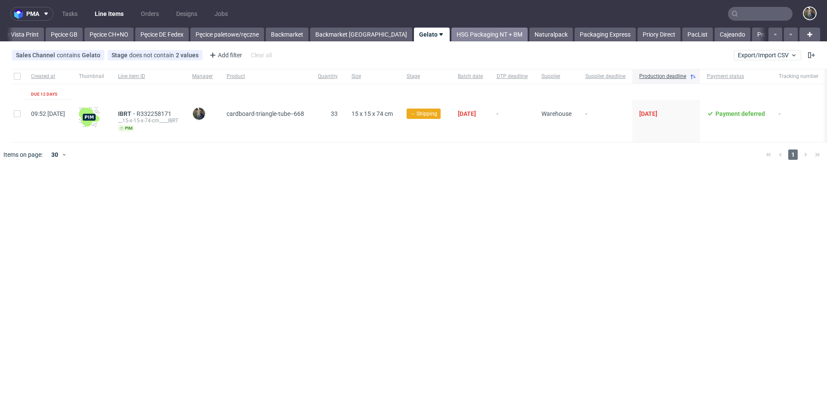
click at [452, 32] on link "HSG Packaging NT + BM" at bounding box center [490, 35] width 76 height 14
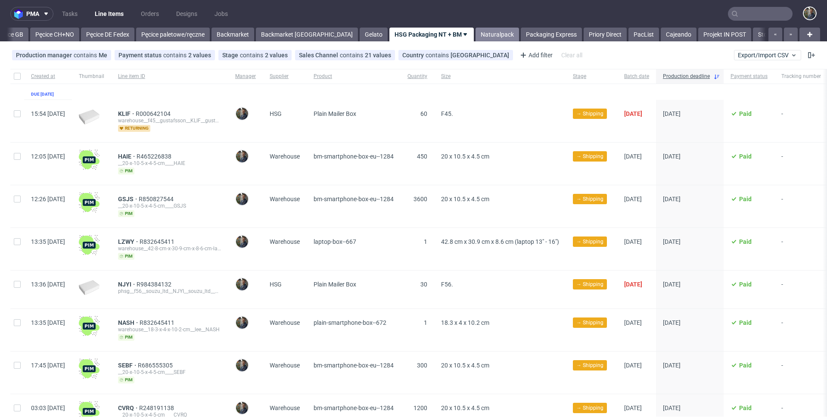
click at [476, 35] on link "Naturalpack" at bounding box center [498, 35] width 44 height 14
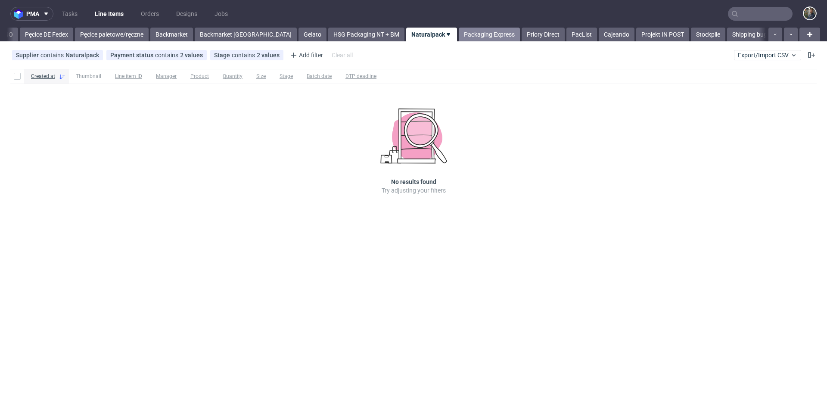
click at [459, 35] on link "Packaging Express" at bounding box center [489, 35] width 61 height 14
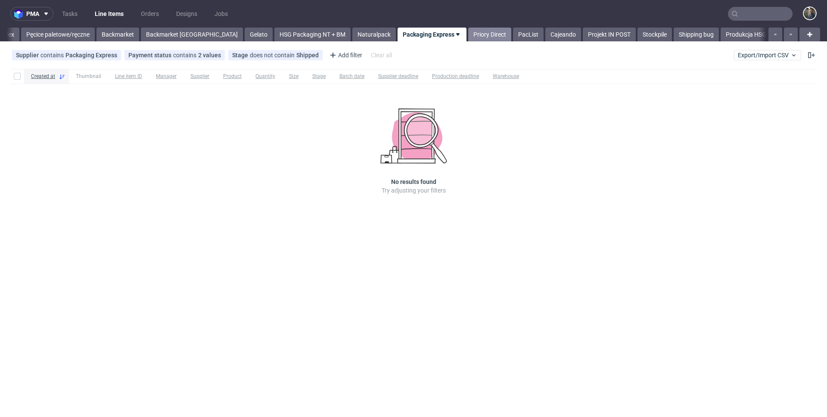
click at [468, 36] on link "Priory Direct" at bounding box center [489, 35] width 43 height 14
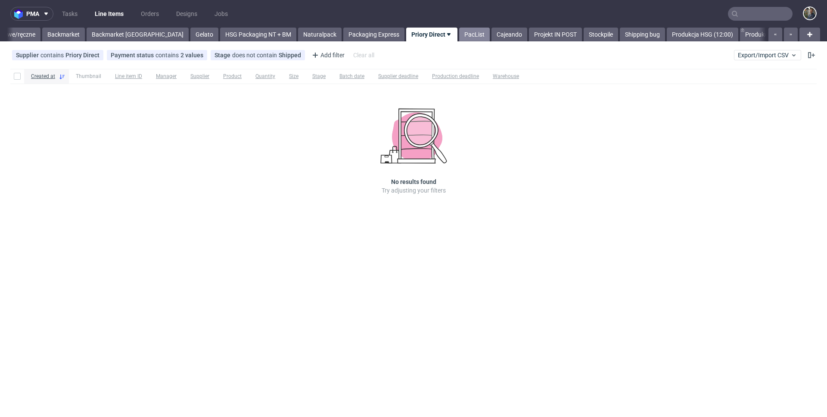
click at [459, 29] on link "PacList" at bounding box center [474, 35] width 31 height 14
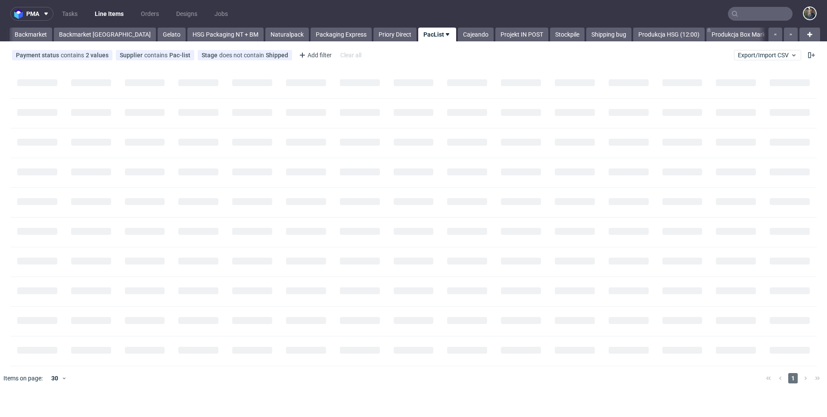
scroll to position [0, 331]
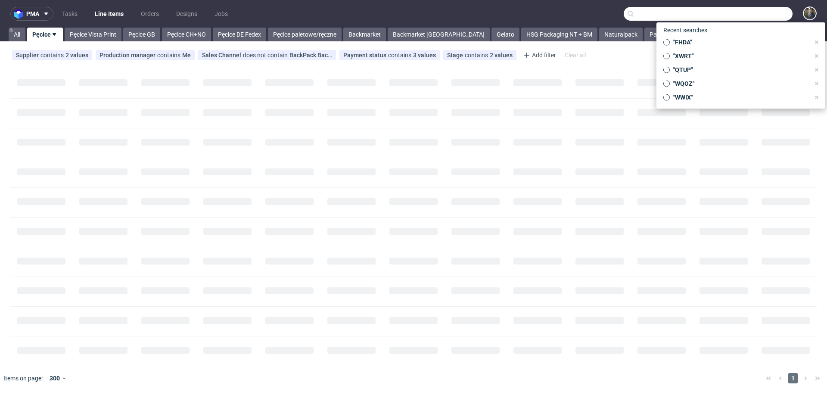
click at [787, 15] on input "text" at bounding box center [708, 14] width 169 height 14
paste input "FHDA"
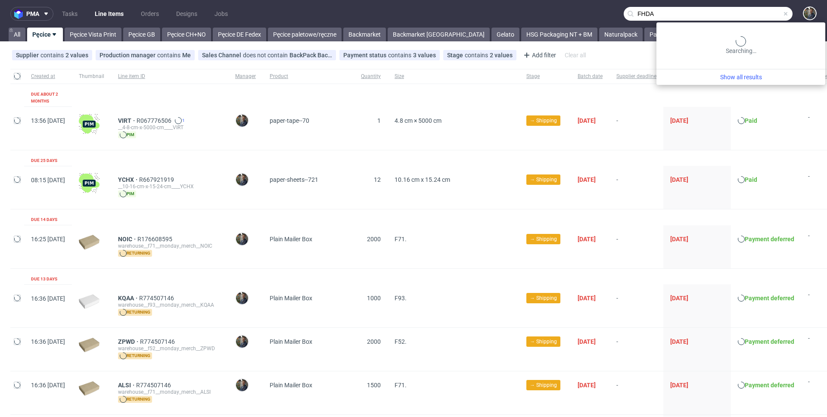
type input "FHDA"
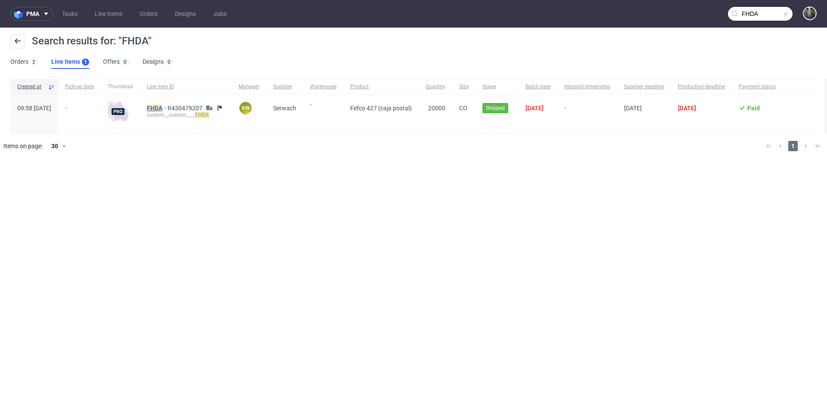
click at [162, 106] on mark "FHDA" at bounding box center [155, 108] width 16 height 7
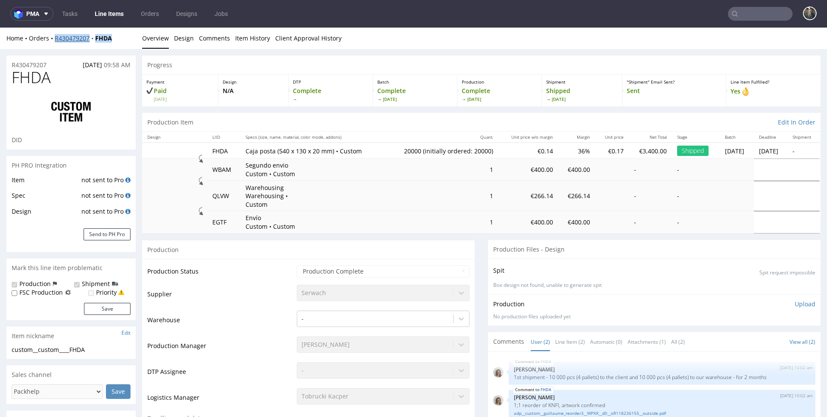
drag, startPoint x: 121, startPoint y: 37, endPoint x: 54, endPoint y: 40, distance: 66.9
click at [54, 40] on div "Home Orders R430479207 FHDA" at bounding box center [70, 38] width 129 height 9
copy div "R430479207 FHDA"
click at [119, 15] on link "Line Items" at bounding box center [109, 14] width 39 height 14
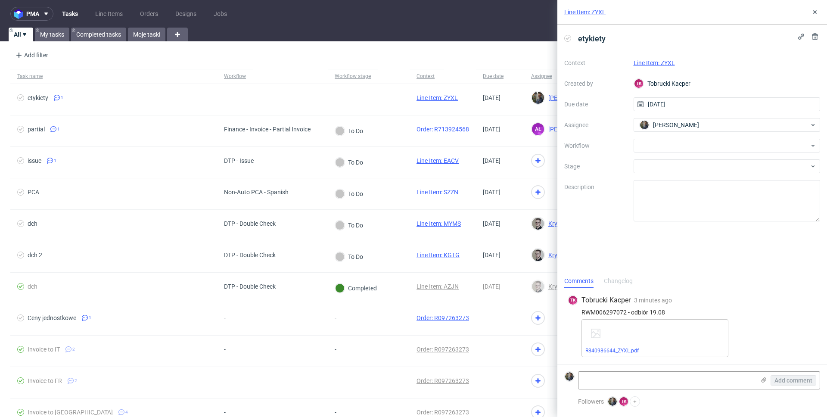
click at [596, 16] on link "Line Item: ZYXL" at bounding box center [585, 12] width 41 height 9
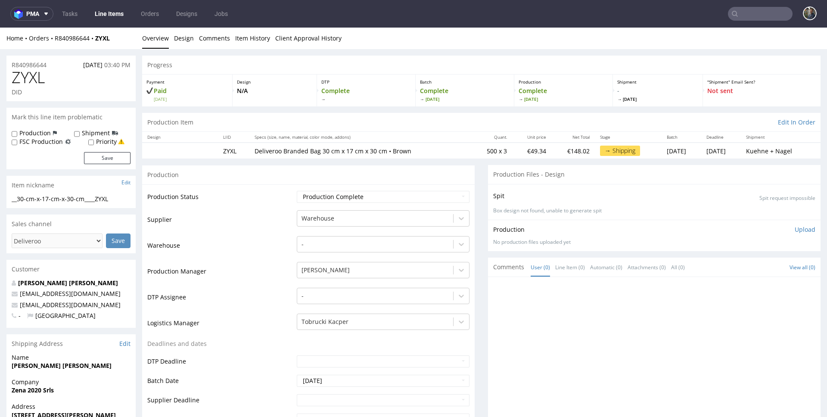
click at [36, 76] on span "ZYXL" at bounding box center [28, 77] width 33 height 17
click at [28, 77] on span "ZYXL" at bounding box center [28, 77] width 33 height 17
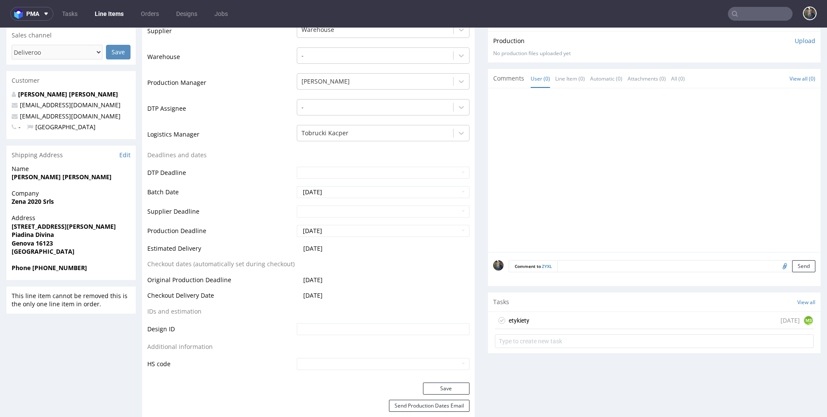
scroll to position [309, 0]
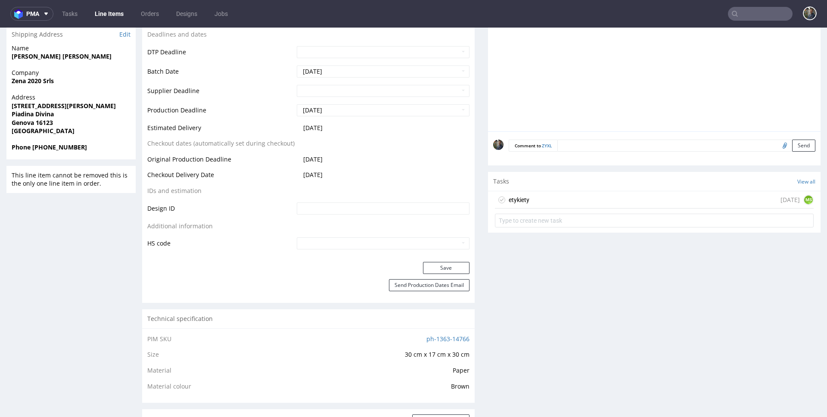
click at [541, 196] on div "etykiety in 1 day MS" at bounding box center [654, 199] width 319 height 17
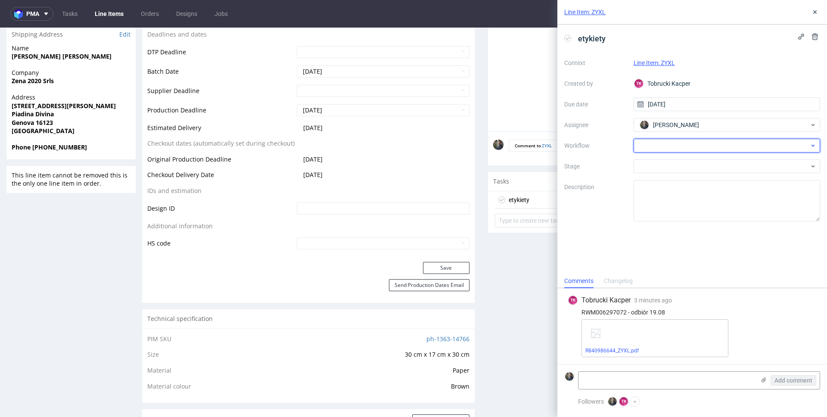
click at [665, 139] on div at bounding box center [727, 146] width 187 height 14
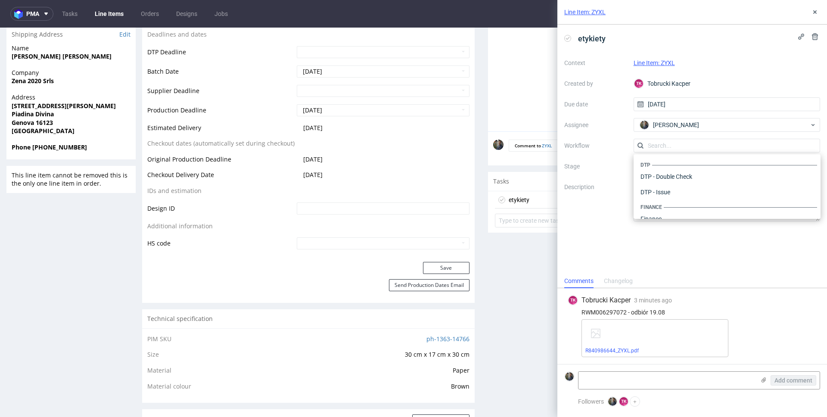
scroll to position [530, 0]
click at [676, 210] on div "Warehouse - Shipping" at bounding box center [727, 208] width 180 height 16
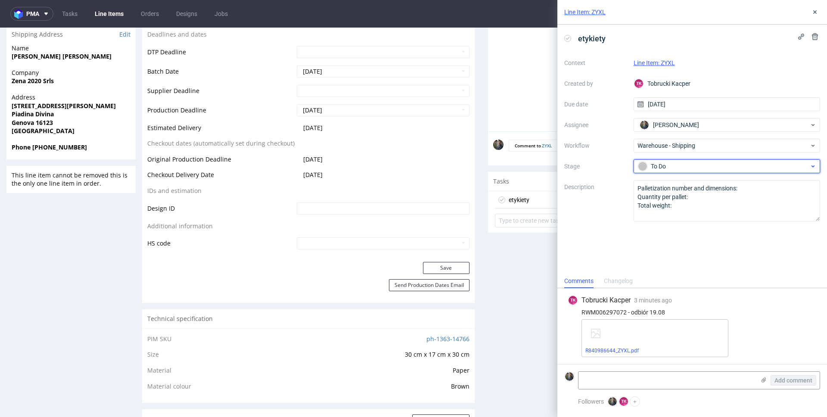
click at [669, 168] on div "To Do" at bounding box center [724, 166] width 172 height 9
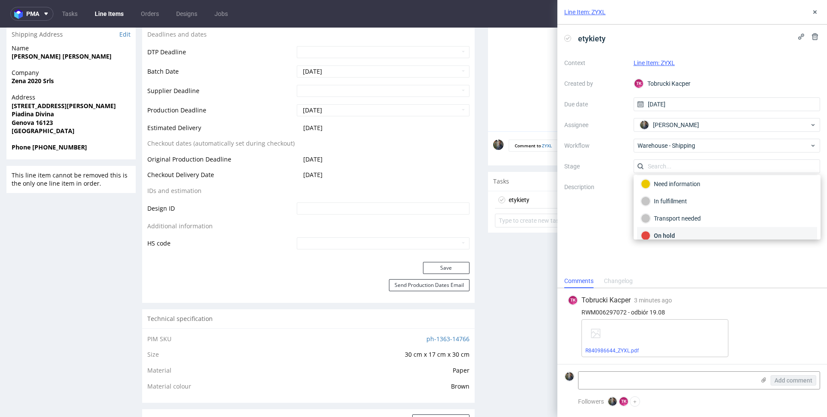
scroll to position [46, 0]
click at [678, 230] on div "Completed" at bounding box center [727, 227] width 172 height 9
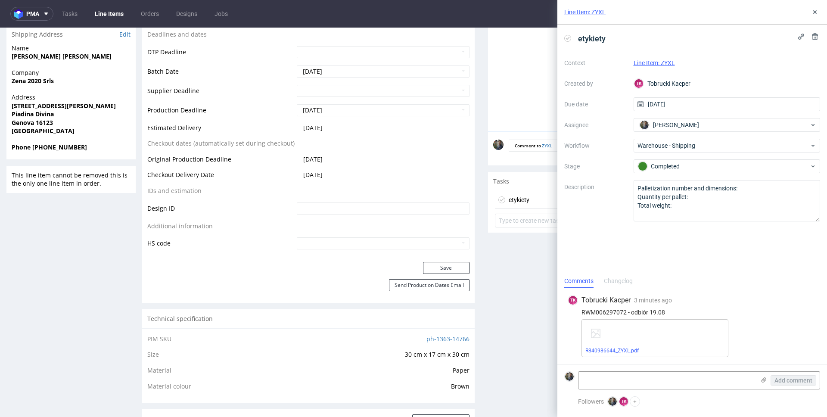
click at [674, 251] on div "etykiety Context Line Item: ZYXL Created by TK Tobrucki Kacper Due date 19/08/2…" at bounding box center [693, 150] width 270 height 250
click at [629, 348] on link "R840986644_ZYXL.pdf" at bounding box center [612, 351] width 53 height 6
click at [596, 16] on link "Line Item: ZYXL" at bounding box center [585, 12] width 41 height 9
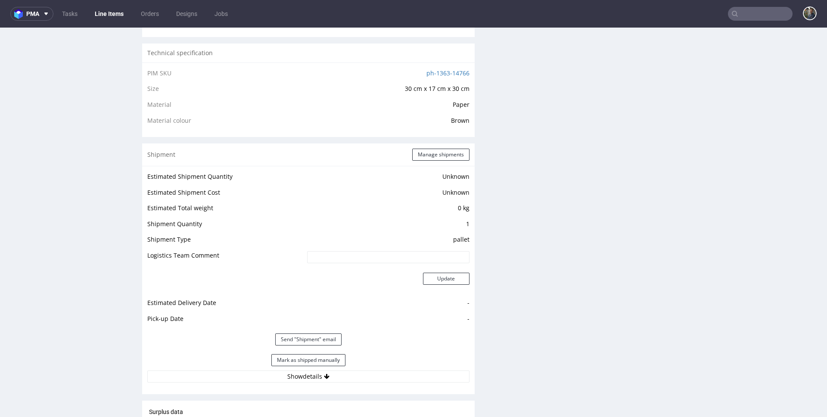
scroll to position [864, 0]
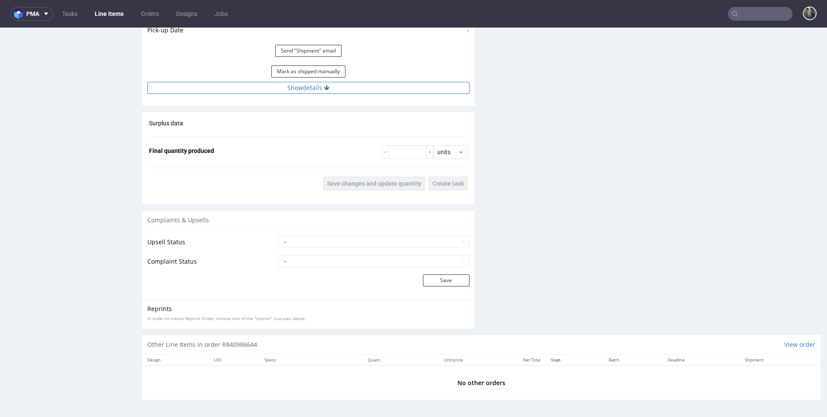
click at [299, 90] on button "Show details" at bounding box center [308, 88] width 322 height 12
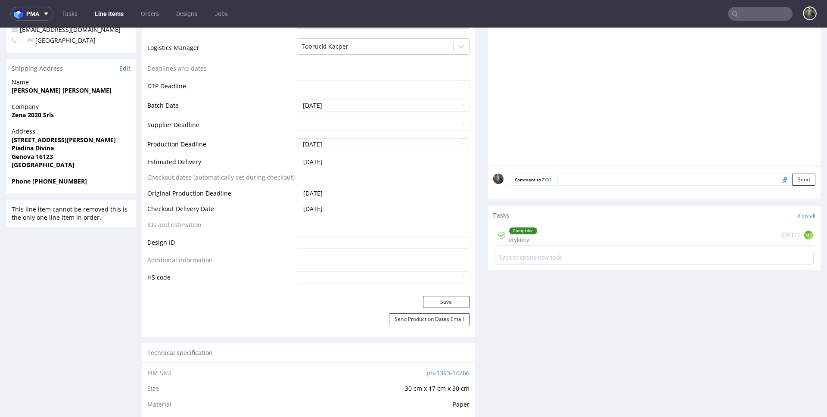
scroll to position [0, 0]
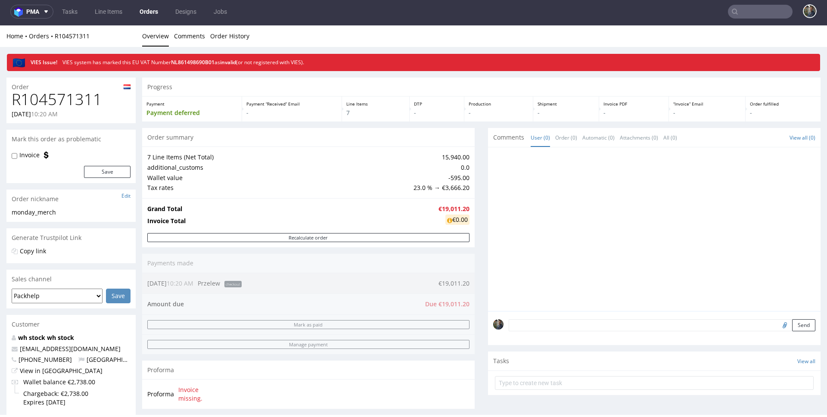
click at [469, 159] on div "Progress Payment Payment deferred Payment “Received” Email - Line Items 7 DTP -…" at bounding box center [481, 424] width 679 height 692
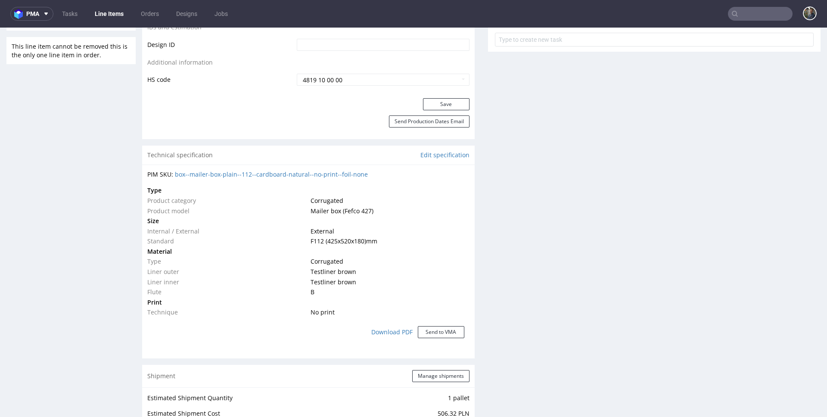
scroll to position [502, 0]
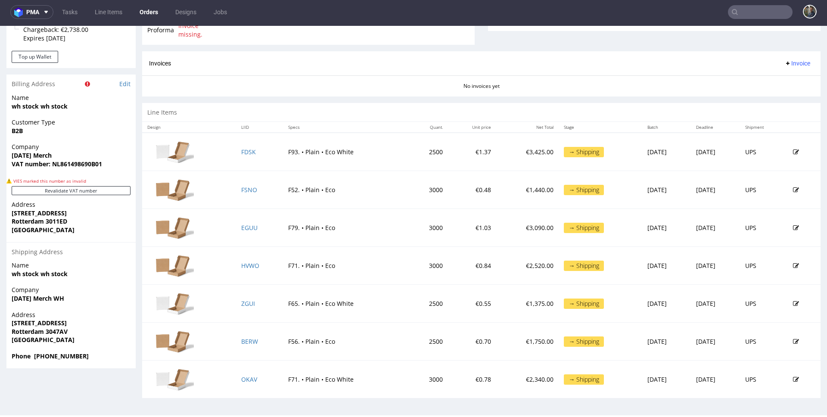
scroll to position [2, 0]
drag, startPoint x: 405, startPoint y: 153, endPoint x: 418, endPoint y: 153, distance: 13.8
click at [418, 153] on td "2500" at bounding box center [428, 151] width 40 height 38
drag, startPoint x: 405, startPoint y: 189, endPoint x: 417, endPoint y: 190, distance: 12.1
click at [417, 190] on td "3000" at bounding box center [428, 190] width 40 height 38
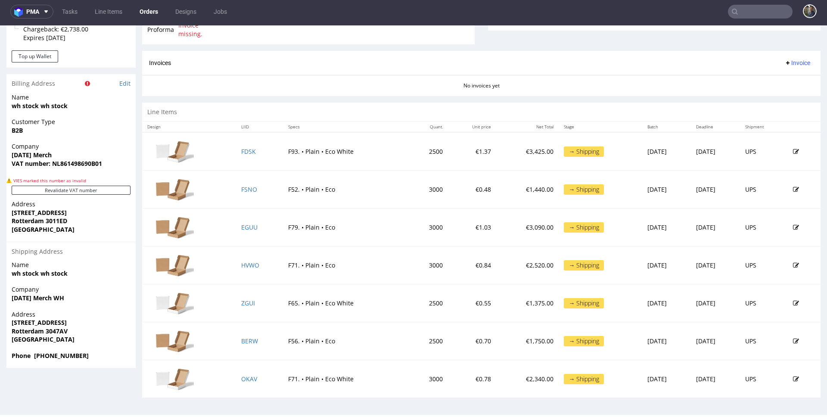
click at [420, 193] on td "3000" at bounding box center [428, 190] width 40 height 38
drag, startPoint x: 408, startPoint y: 228, endPoint x: 421, endPoint y: 228, distance: 13.4
click at [421, 228] on td "3000" at bounding box center [428, 228] width 40 height 38
click at [410, 265] on td "3000" at bounding box center [428, 265] width 40 height 38
drag, startPoint x: 402, startPoint y: 268, endPoint x: 424, endPoint y: 268, distance: 21.5
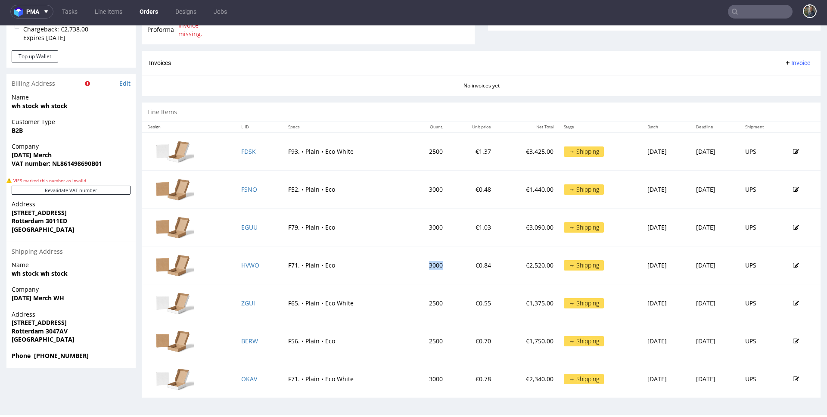
click at [424, 268] on td "3000" at bounding box center [428, 265] width 40 height 38
click at [418, 297] on td "2500" at bounding box center [428, 303] width 40 height 38
drag, startPoint x: 404, startPoint y: 305, endPoint x: 418, endPoint y: 306, distance: 13.8
click at [418, 306] on td "2500" at bounding box center [428, 303] width 40 height 38
drag, startPoint x: 403, startPoint y: 342, endPoint x: 420, endPoint y: 343, distance: 16.4
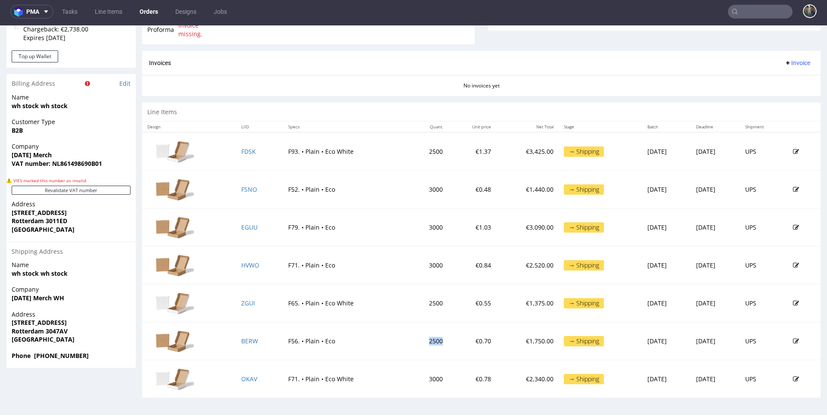
click at [419, 343] on td "2500" at bounding box center [428, 341] width 40 height 38
click at [448, 341] on td "€0.70" at bounding box center [472, 341] width 48 height 38
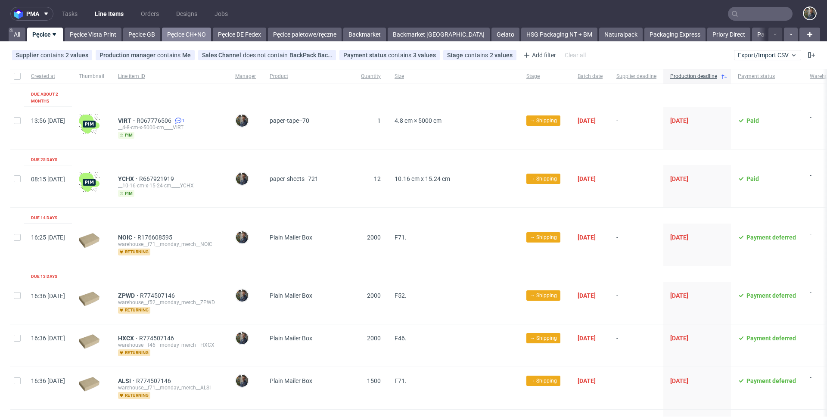
click at [178, 35] on link "Pęcice CH+NO" at bounding box center [186, 35] width 49 height 14
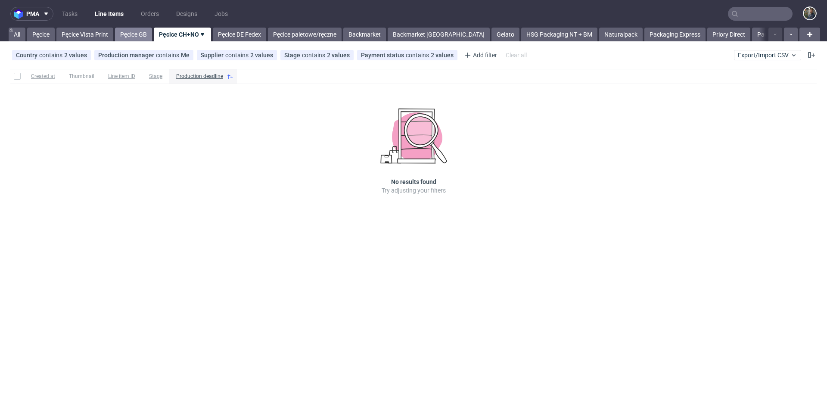
click at [127, 36] on link "Pęcice GB" at bounding box center [133, 35] width 37 height 14
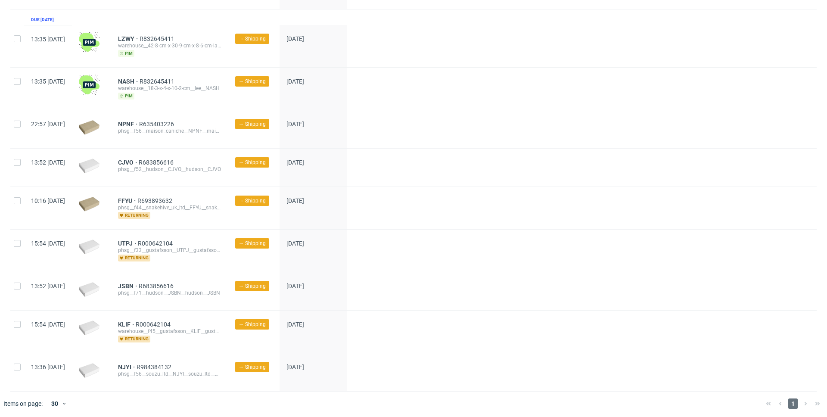
scroll to position [136, 0]
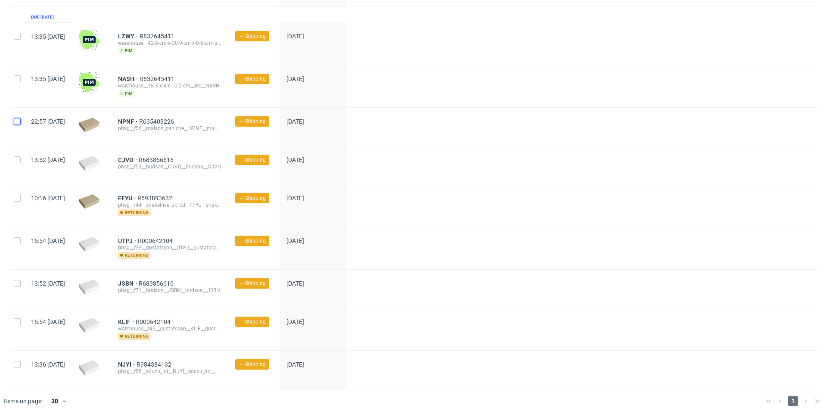
click at [19, 122] on input "checkbox" at bounding box center [17, 121] width 7 height 7
checkbox input "true"
click at [19, 161] on input "checkbox" at bounding box center [17, 159] width 7 height 7
checkbox input "true"
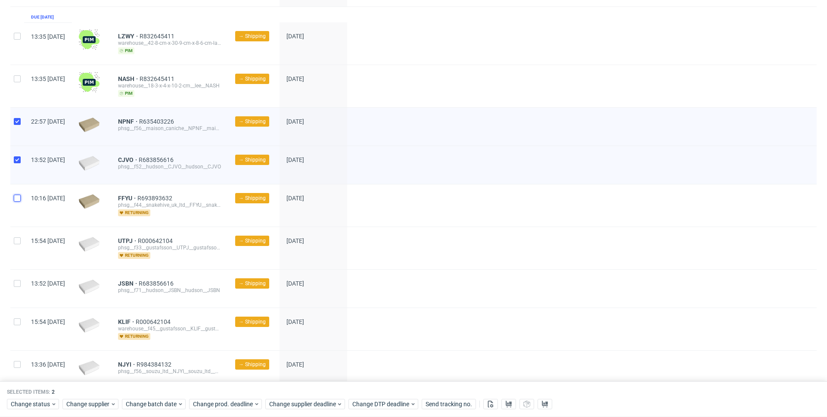
click at [18, 200] on input "checkbox" at bounding box center [17, 198] width 7 height 7
checkbox input "true"
click at [19, 240] on input "checkbox" at bounding box center [17, 240] width 7 height 7
checkbox input "true"
click at [17, 287] on div at bounding box center [17, 289] width 14 height 38
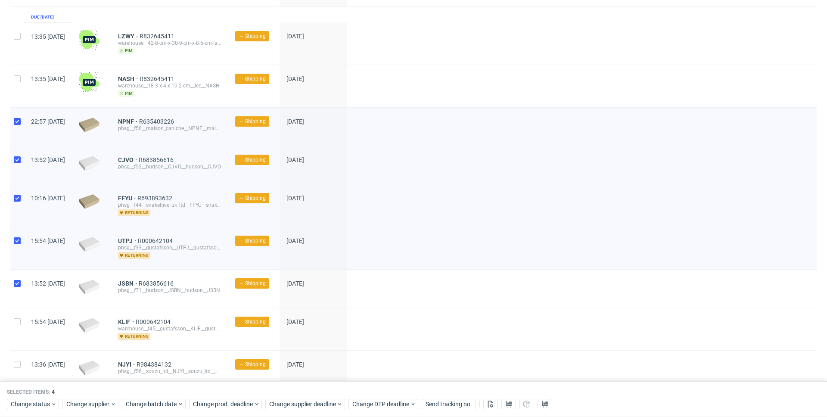
checkbox input "true"
click at [18, 324] on input "checkbox" at bounding box center [17, 321] width 7 height 7
checkbox input "true"
click at [14, 365] on input "checkbox" at bounding box center [17, 364] width 7 height 7
checkbox input "true"
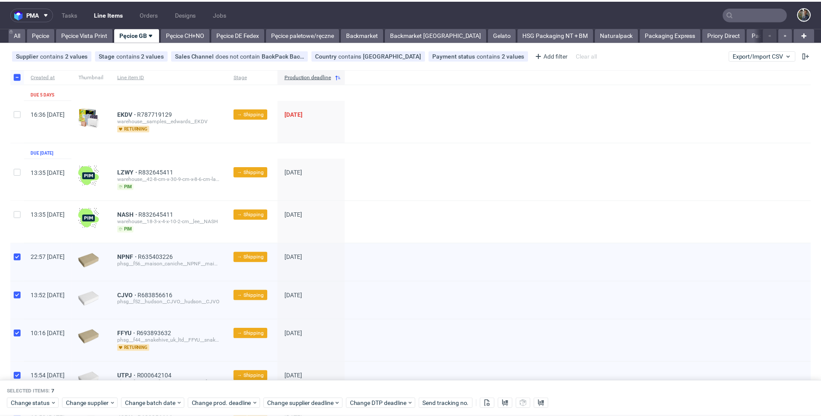
scroll to position [171, 0]
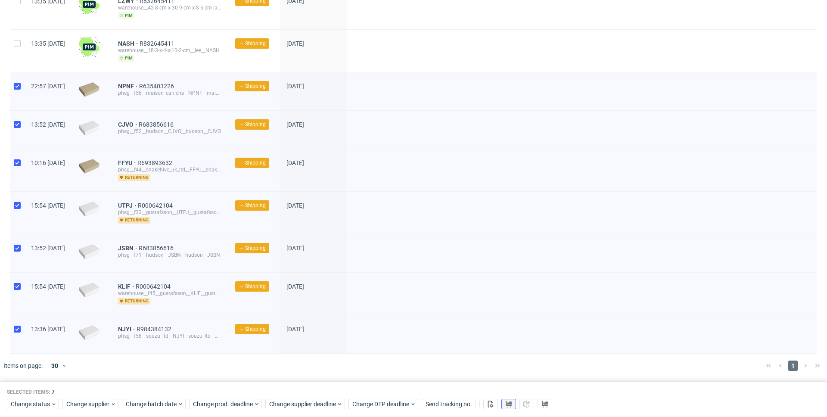
click at [505, 405] on icon at bounding box center [508, 404] width 7 height 7
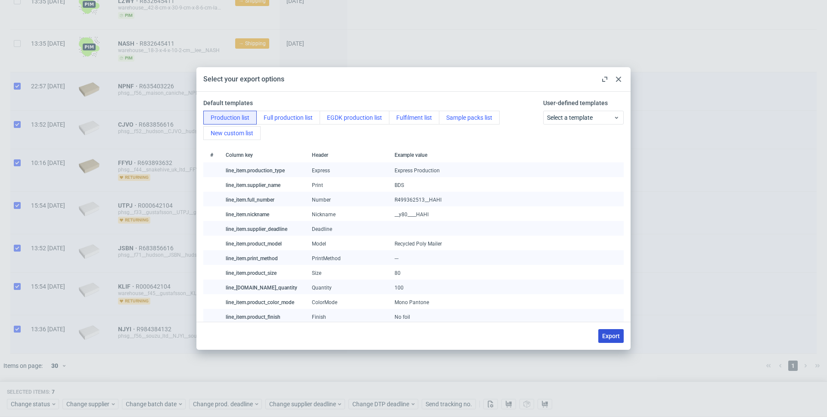
click at [612, 337] on span "Export" at bounding box center [611, 336] width 18 height 6
checkbox input "false"
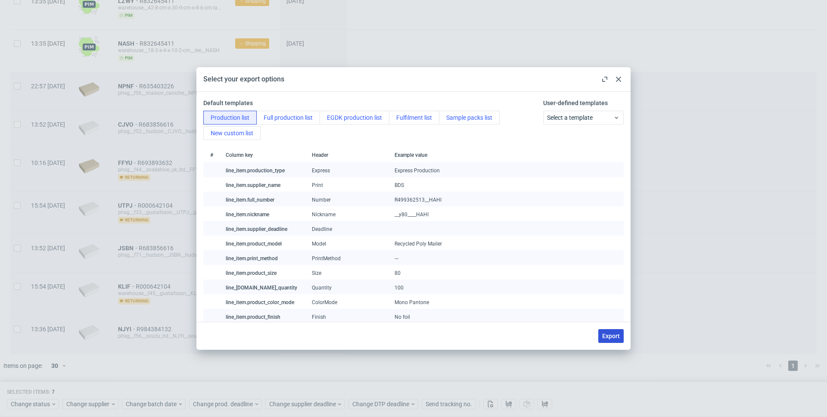
checkbox input "false"
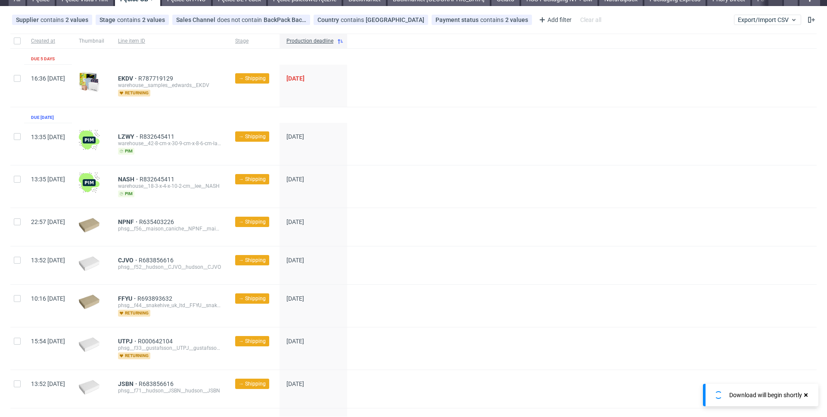
scroll to position [0, 0]
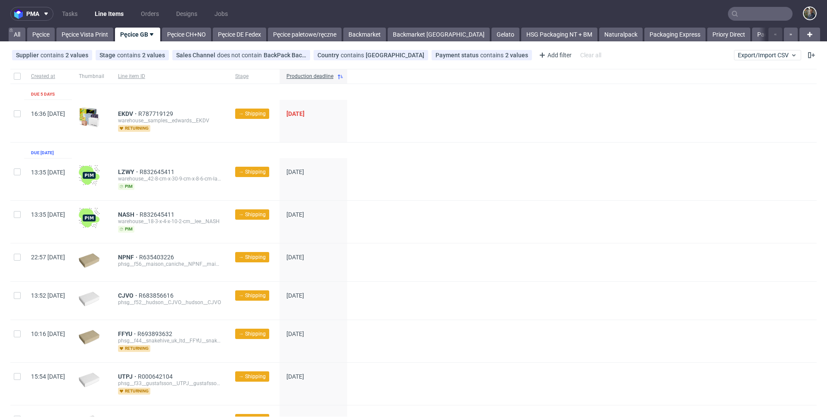
click at [754, 10] on input "text" at bounding box center [760, 14] width 65 height 14
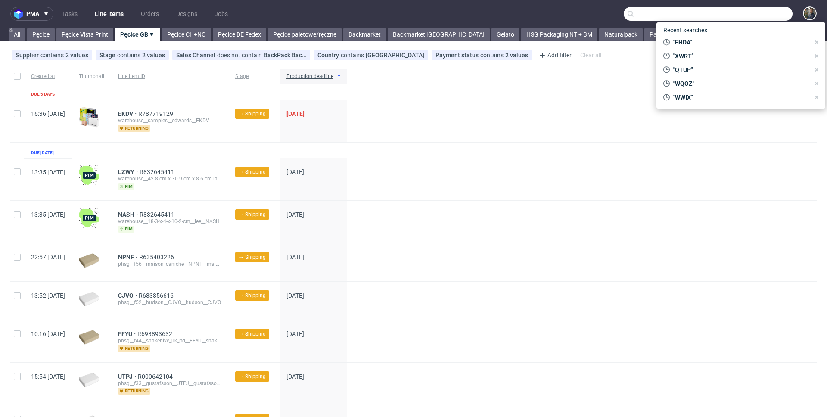
paste input "NJYI"
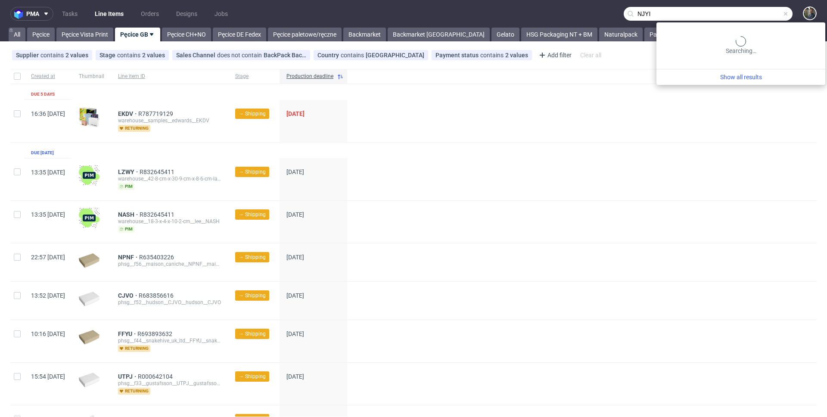
type input "NJYI"
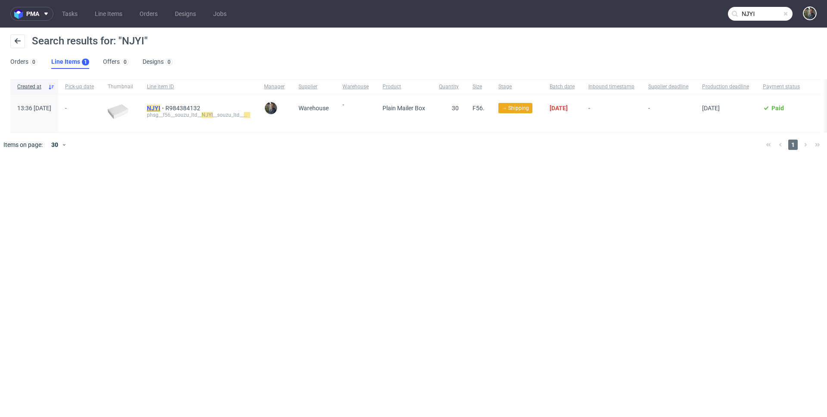
click at [160, 108] on mark "NJYI" at bounding box center [153, 108] width 13 height 7
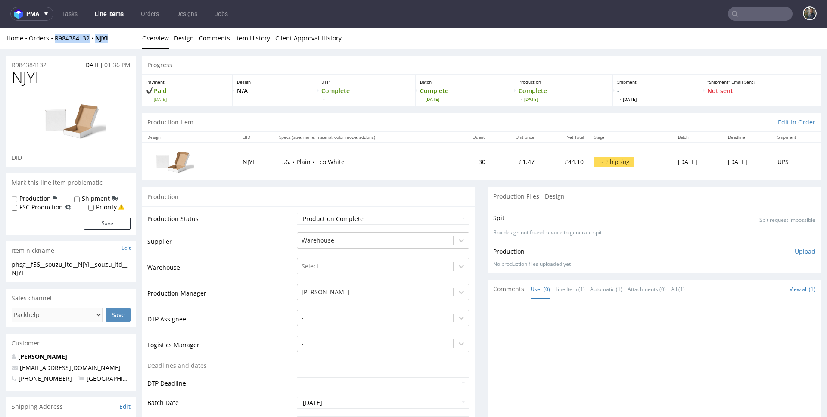
drag, startPoint x: 120, startPoint y: 39, endPoint x: 55, endPoint y: 42, distance: 64.7
click at [55, 42] on div "Home Orders R984384132 NJYI" at bounding box center [70, 38] width 129 height 9
copy div "R984384132 NJYI"
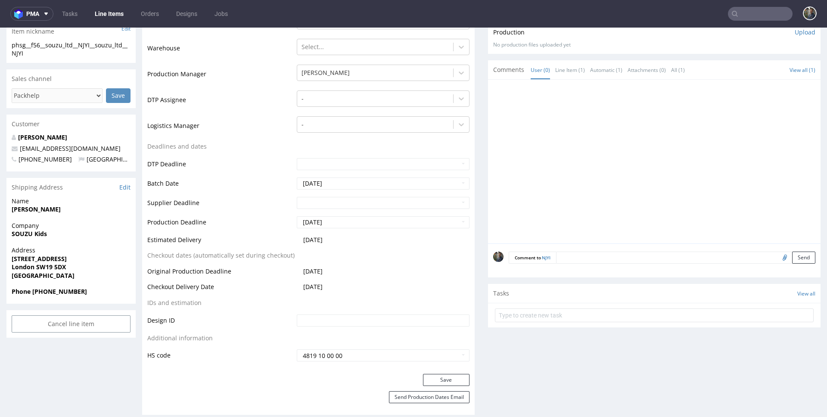
scroll to position [273, 0]
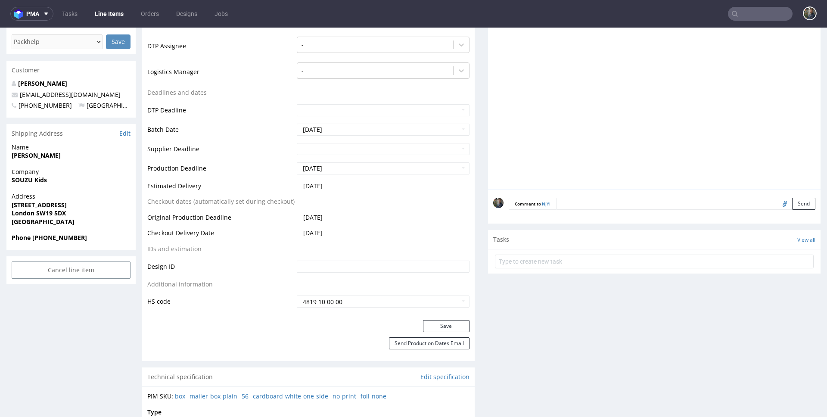
click at [42, 161] on div "Name Tati Bueno" at bounding box center [70, 155] width 129 height 25
click at [28, 154] on strong "Tati Bueno" at bounding box center [36, 155] width 49 height 8
copy strong "Bueno"
click at [28, 154] on strong "Tati Bueno" at bounding box center [36, 155] width 49 height 8
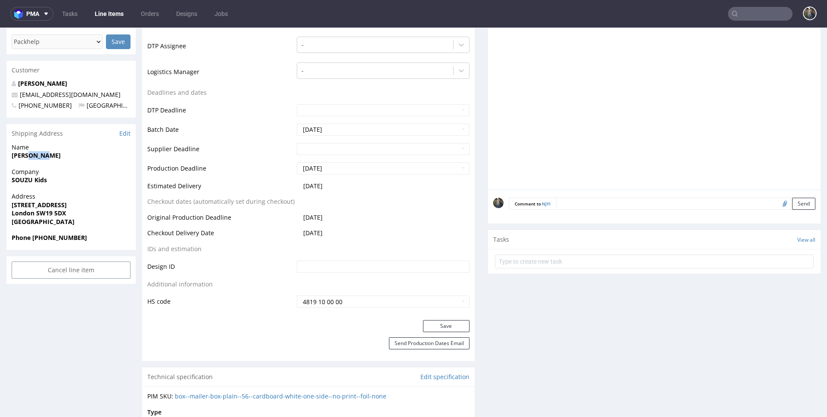
click at [28, 154] on strong "Tati Bueno" at bounding box center [36, 155] width 49 height 8
copy strong "Tati Bueno"
click at [31, 181] on strong "SOUZU Kids" at bounding box center [29, 180] width 35 height 8
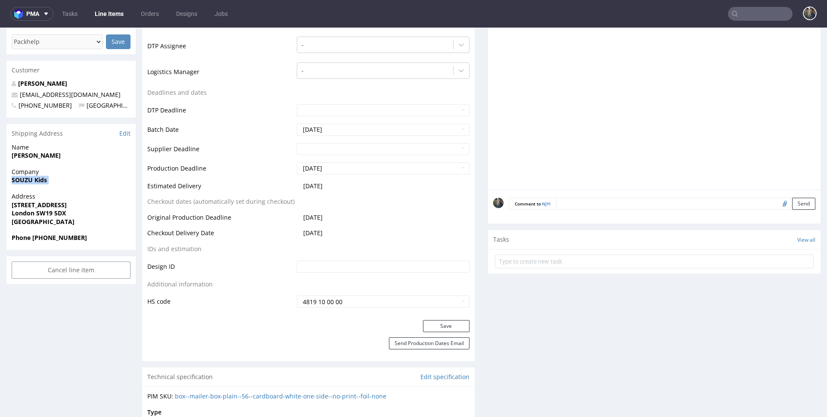
click at [31, 181] on strong "SOUZU Kids" at bounding box center [29, 180] width 35 height 8
copy strong "SOUZU Kids"
click at [51, 203] on strong "17 Wimbledon High Street" at bounding box center [39, 205] width 55 height 8
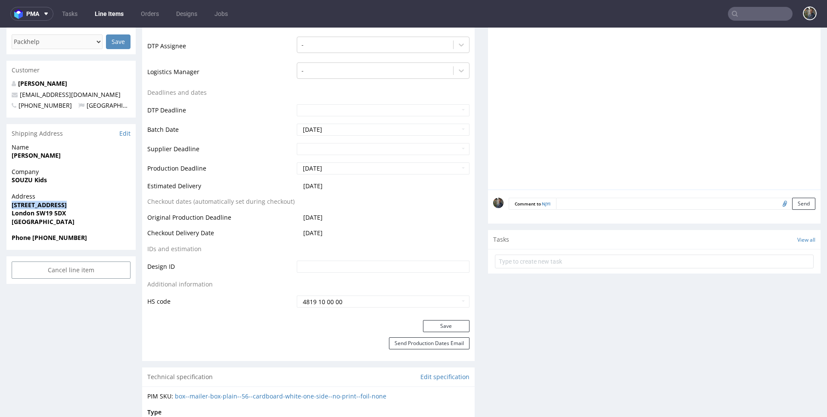
copy strong "17 Wimbledon High Street"
click at [23, 212] on strong "London SW19 5DX" at bounding box center [39, 213] width 54 height 8
copy strong "London"
drag, startPoint x: 68, startPoint y: 214, endPoint x: 35, endPoint y: 215, distance: 32.8
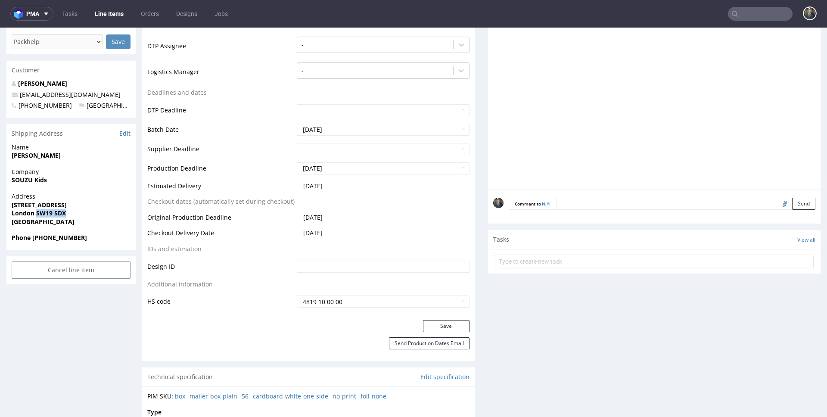
click at [35, 215] on span "London SW19 5DX" at bounding box center [71, 213] width 119 height 9
copy strong "SW19 5DX"
click at [54, 236] on strong "Phone +447935992111" at bounding box center [49, 238] width 75 height 8
copy strong "447935992111"
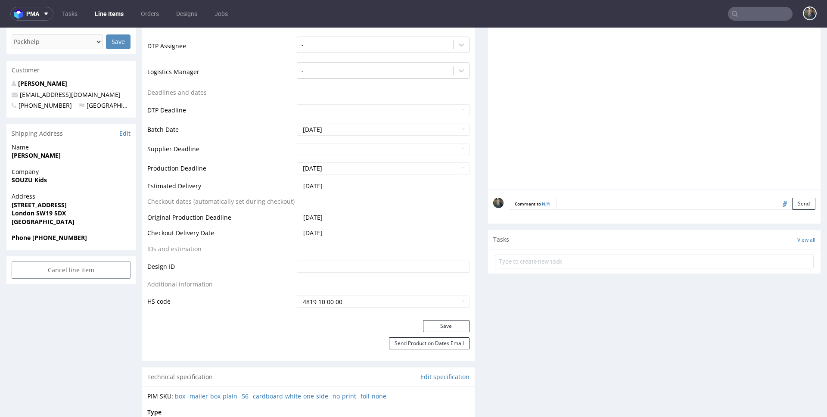
drag, startPoint x: 71, startPoint y: 132, endPoint x: 65, endPoint y: 103, distance: 29.6
click at [71, 131] on div "Shipping Address Edit" at bounding box center [70, 133] width 129 height 19
copy link "souzu@souzu.co.uk"
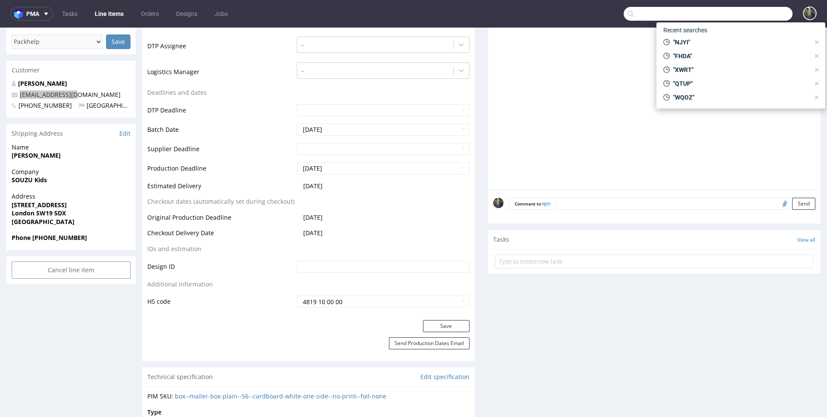
click at [749, 15] on input "text" at bounding box center [708, 14] width 169 height 14
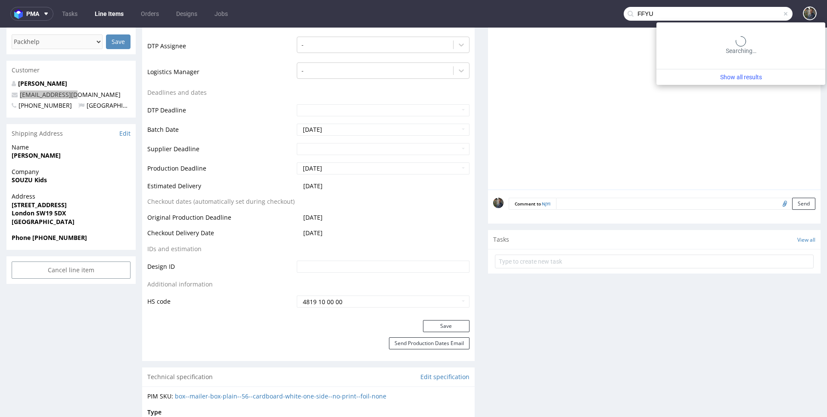
type input "FFYU"
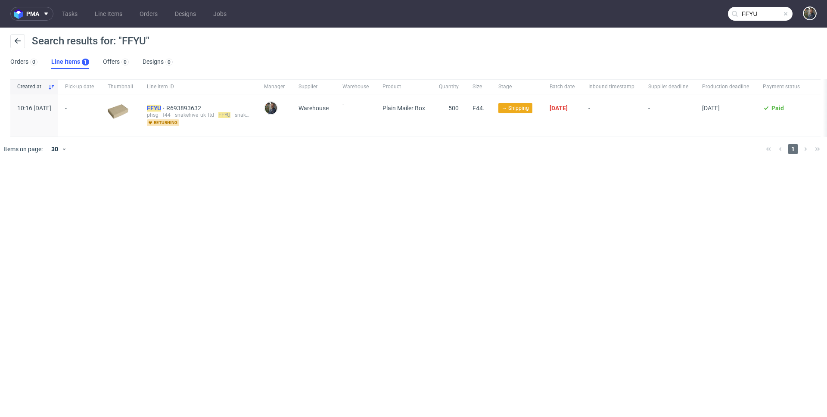
click at [161, 109] on mark "FFYU" at bounding box center [154, 108] width 14 height 7
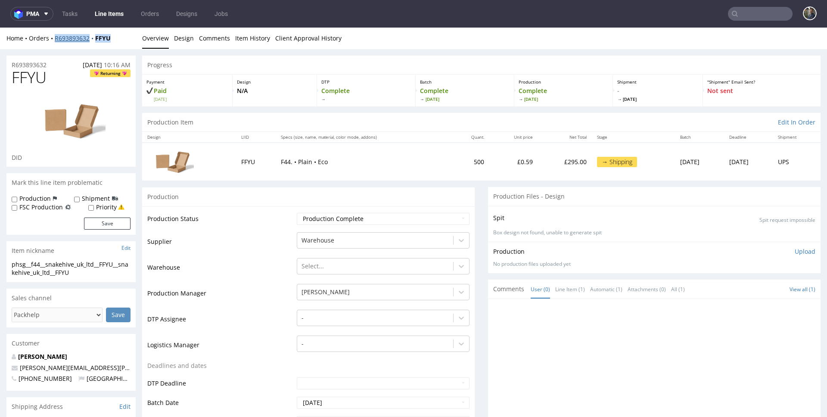
drag, startPoint x: 108, startPoint y: 41, endPoint x: 55, endPoint y: 40, distance: 53.4
click at [55, 40] on div "Home Orders R693893632 FFYU" at bounding box center [70, 38] width 129 height 9
copy div "R693893632 FFYU"
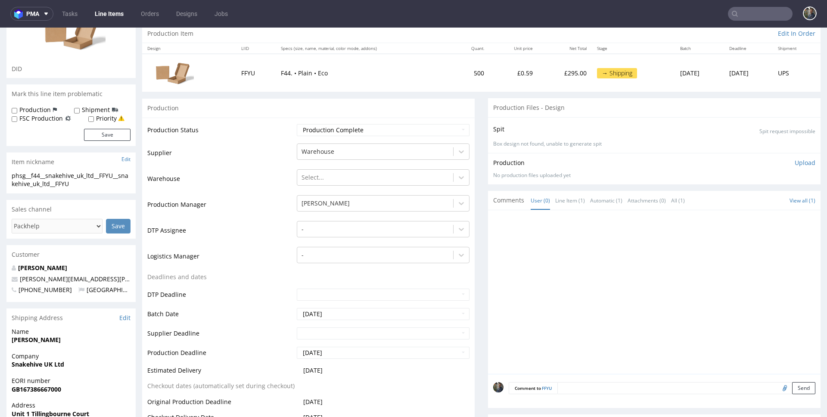
scroll to position [261, 0]
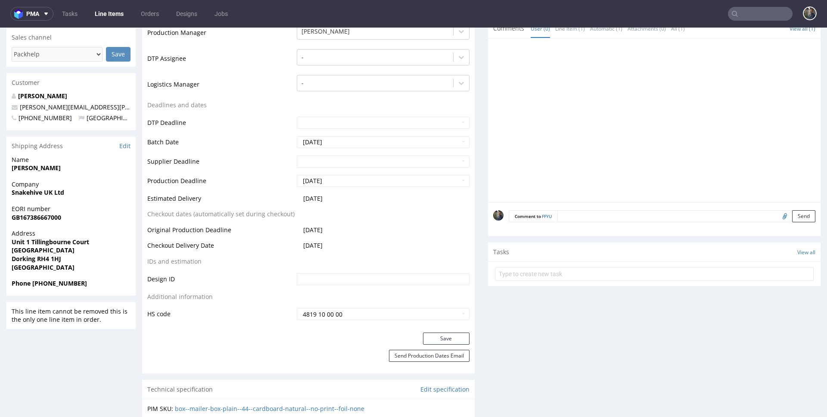
click at [34, 170] on strong "Steve Burrows" at bounding box center [36, 168] width 49 height 8
click at [39, 192] on strong "Snakehive UK Ltd" at bounding box center [38, 192] width 53 height 8
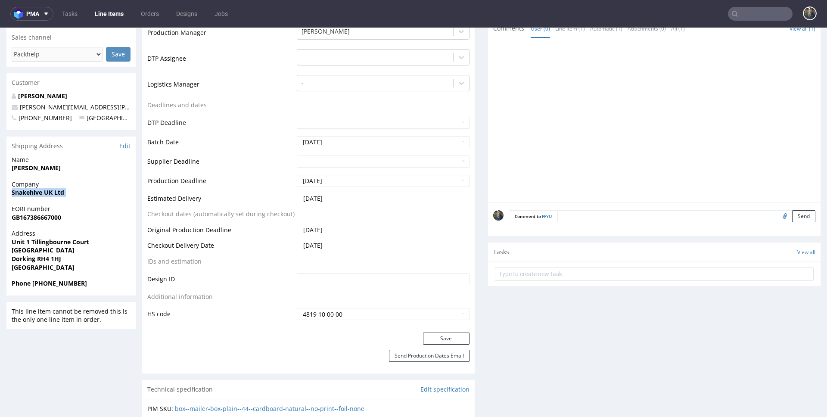
click at [39, 192] on strong "Snakehive UK Ltd" at bounding box center [38, 192] width 53 height 8
click at [42, 241] on strong "Unit 1 Tillingbourne Court" at bounding box center [51, 242] width 78 height 8
click at [44, 249] on strong "Dorking Business Park" at bounding box center [43, 250] width 63 height 8
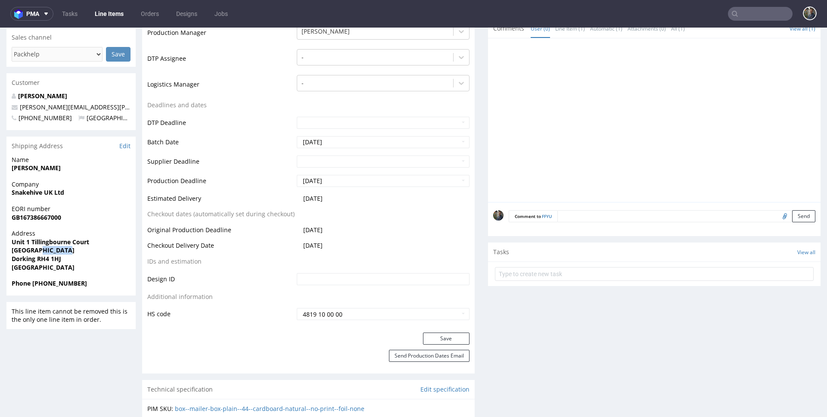
click at [44, 249] on strong "Dorking Business Park" at bounding box center [43, 250] width 63 height 8
click at [28, 261] on strong "Dorking RH4 1HJ" at bounding box center [37, 259] width 50 height 8
drag, startPoint x: 66, startPoint y: 256, endPoint x: 37, endPoint y: 259, distance: 29.0
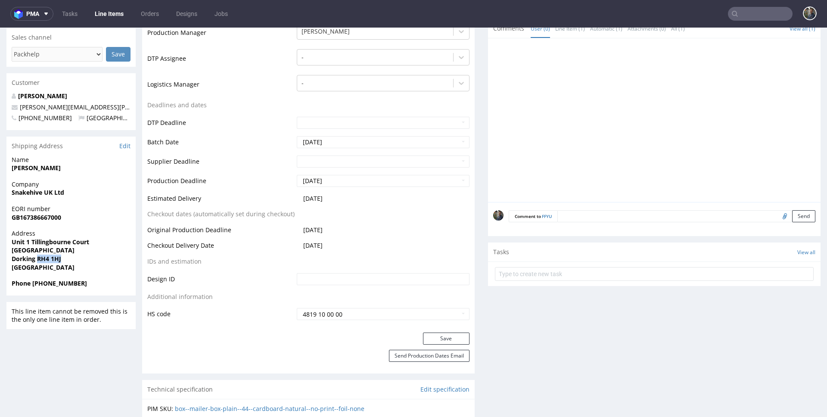
click at [37, 259] on span "Dorking RH4 1HJ" at bounding box center [71, 259] width 119 height 9
click at [68, 285] on strong "Phone +447917634440" at bounding box center [49, 283] width 75 height 8
click at [768, 18] on input "text" at bounding box center [760, 14] width 65 height 14
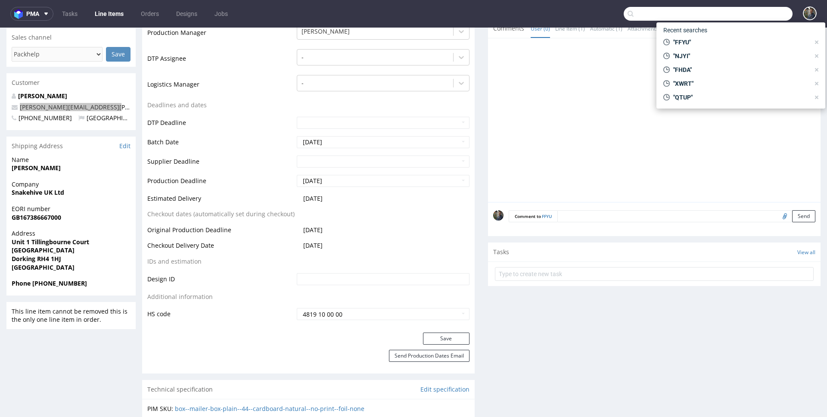
paste input "NPNF"
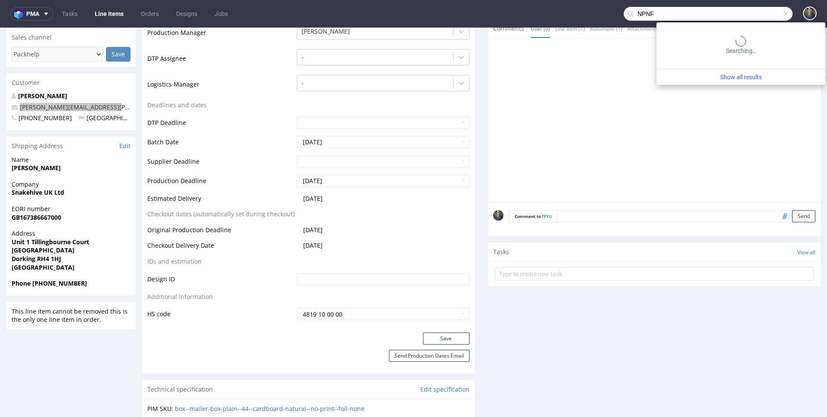
type input "NPNF"
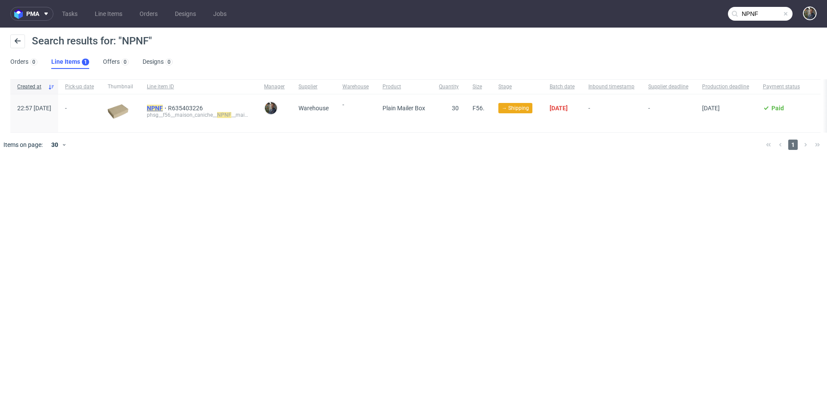
click at [163, 106] on mark "NPNF" at bounding box center [155, 108] width 16 height 7
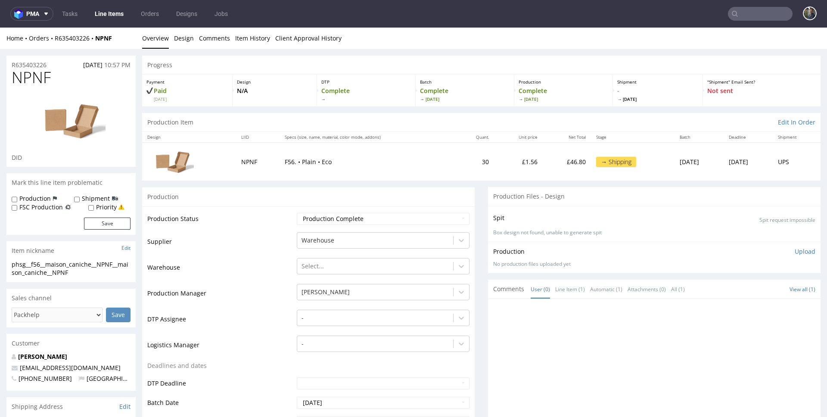
click at [120, 39] on div "Home Orders R635403226 NPNF" at bounding box center [70, 38] width 129 height 9
drag, startPoint x: 122, startPoint y: 39, endPoint x: 55, endPoint y: 40, distance: 67.7
click at [55, 40] on div "Home Orders R635403226 NPNF" at bounding box center [70, 38] width 129 height 9
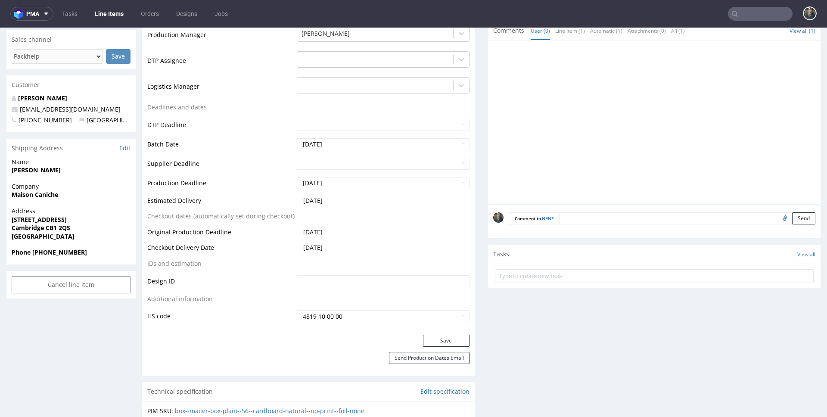
scroll to position [259, 0]
click at [41, 171] on strong "Harriet Lamden" at bounding box center [36, 169] width 49 height 8
click at [36, 192] on strong "Maison Caniche" at bounding box center [35, 194] width 47 height 8
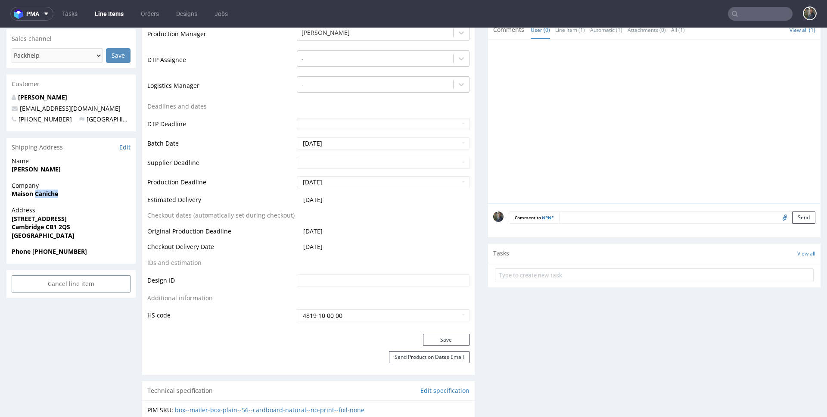
click at [36, 192] on strong "Maison Caniche" at bounding box center [35, 194] width 47 height 8
click at [41, 221] on strong "5 Fairsford Place" at bounding box center [39, 219] width 55 height 8
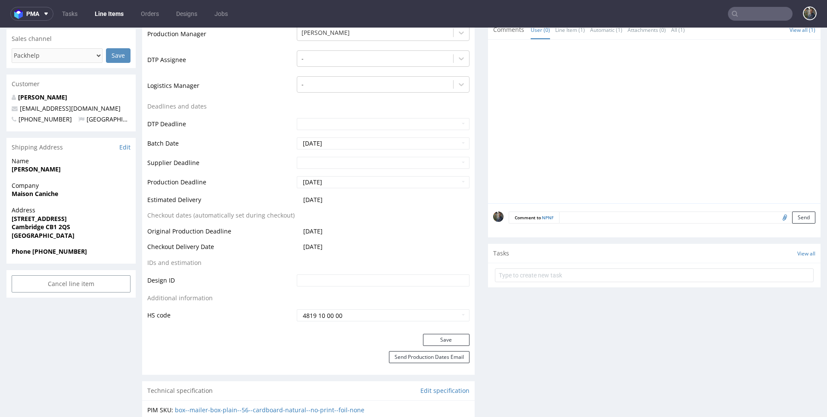
click at [31, 228] on strong "Cambridge CB1 2QS" at bounding box center [41, 227] width 59 height 8
click at [73, 232] on span "[GEOGRAPHIC_DATA]" at bounding box center [71, 235] width 119 height 9
drag, startPoint x: 75, startPoint y: 228, endPoint x: 46, endPoint y: 229, distance: 29.7
click at [46, 229] on span "Cambridge CB1 2QS" at bounding box center [71, 227] width 119 height 9
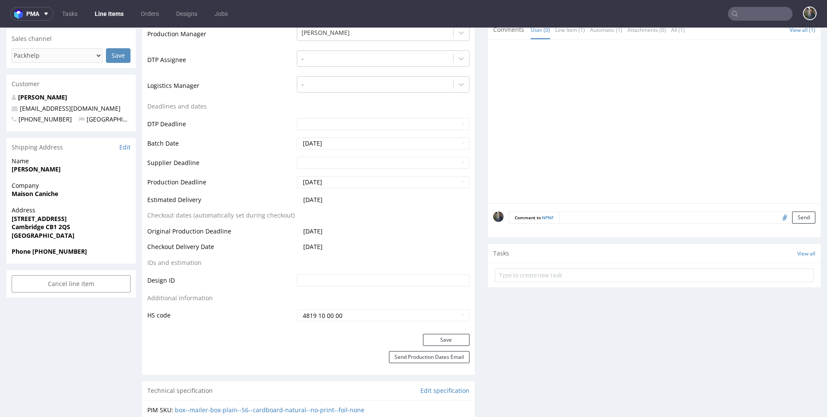
click at [66, 251] on strong "Phone +447806603904" at bounding box center [49, 251] width 75 height 8
click at [78, 128] on div "Harriet Lamden bonjour@maisoncaniche.com +447806603904 United Kingdom" at bounding box center [70, 112] width 129 height 38
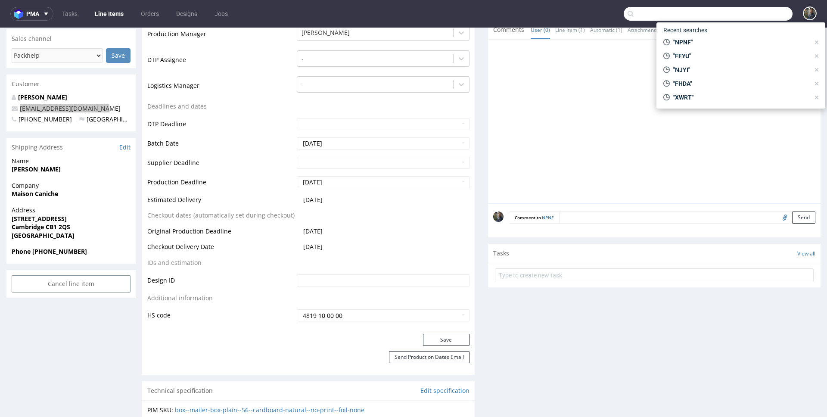
click at [751, 15] on input "text" at bounding box center [708, 14] width 169 height 14
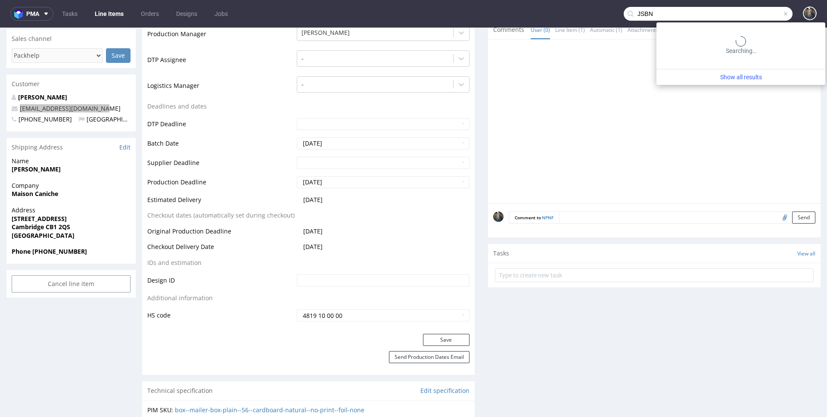
type input "JSBN"
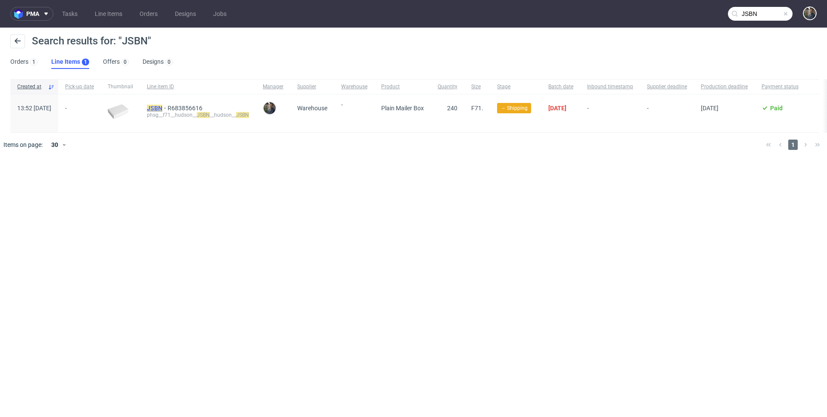
click at [162, 106] on mark "JSBN" at bounding box center [155, 108] width 16 height 7
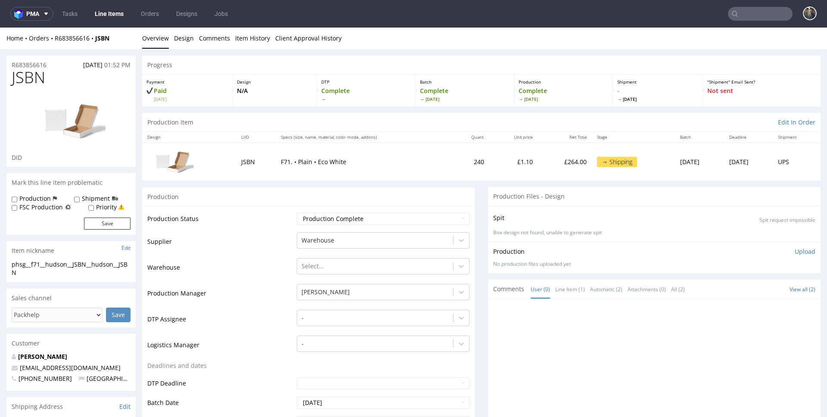
click at [124, 43] on div "Home Orders R683856616 JSBN Overview Design Comments Item History Client Approv…" at bounding box center [413, 39] width 827 height 22
drag, startPoint x: 124, startPoint y: 38, endPoint x: 54, endPoint y: 41, distance: 69.4
click at [54, 41] on div "Home Orders R683856616 JSBN" at bounding box center [70, 38] width 129 height 9
click at [311, 48] on link "Client Approval History" at bounding box center [308, 38] width 66 height 21
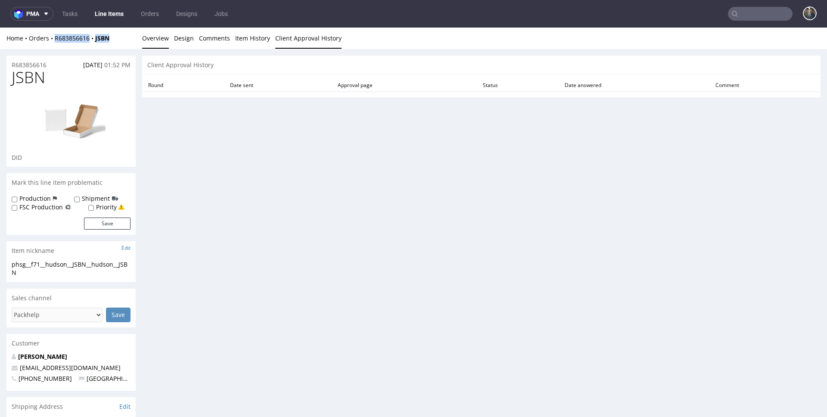
click at [150, 42] on link "Overview" at bounding box center [155, 38] width 27 height 21
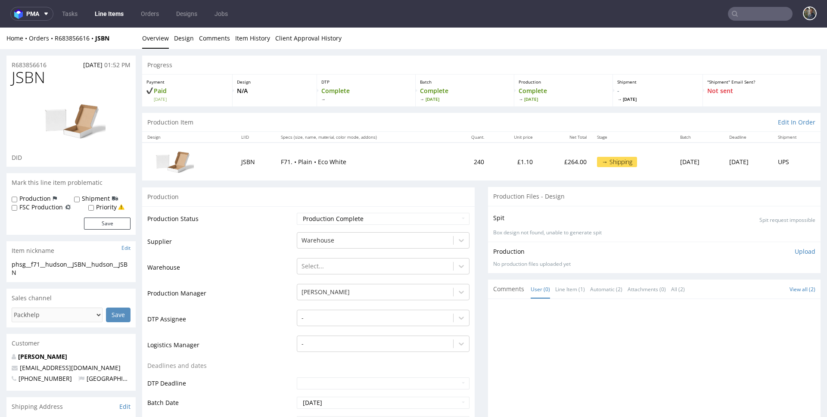
click at [127, 42] on div "Home Orders R683856616 JSBN" at bounding box center [70, 38] width 129 height 9
drag, startPoint x: 114, startPoint y: 37, endPoint x: 54, endPoint y: 40, distance: 59.5
click at [54, 40] on div "Home Orders R683856616 JSBN" at bounding box center [70, 38] width 129 height 9
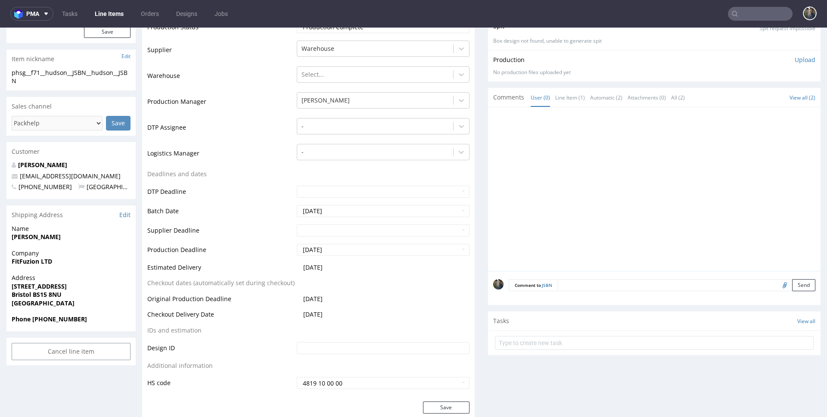
scroll to position [198, 0]
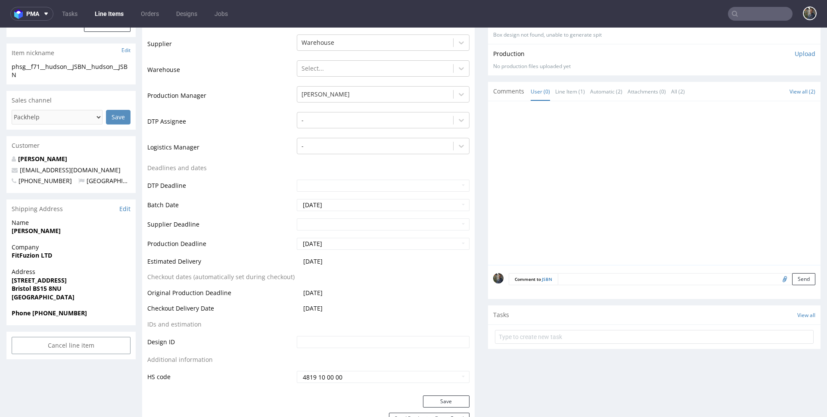
click at [34, 229] on strong "[PERSON_NAME]" at bounding box center [36, 231] width 49 height 8
click at [33, 255] on strong "FitFuzion LTD" at bounding box center [32, 255] width 41 height 8
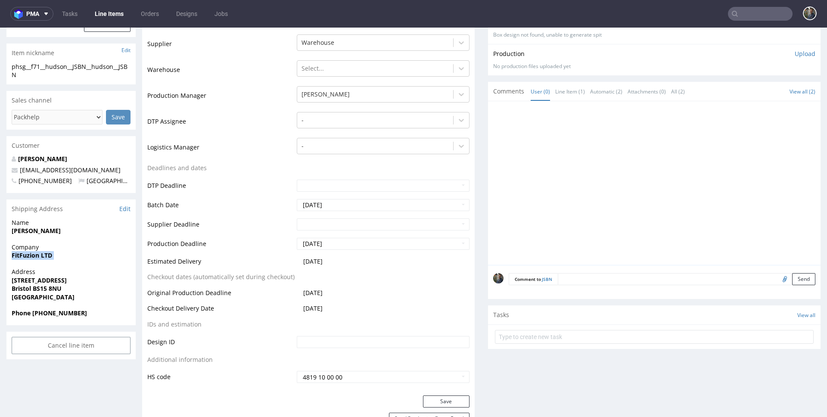
click at [33, 255] on strong "FitFuzion LTD" at bounding box center [32, 255] width 41 height 8
click at [51, 286] on strong "Bristol BS15 8NU" at bounding box center [37, 288] width 50 height 8
click at [61, 281] on strong "[STREET_ADDRESS]" at bounding box center [39, 280] width 55 height 8
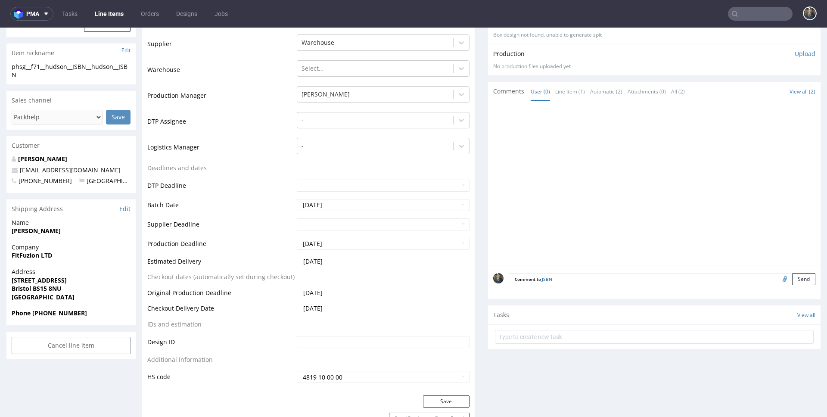
click at [20, 290] on strong "Bristol BS15 8NU" at bounding box center [37, 288] width 50 height 8
drag, startPoint x: 69, startPoint y: 290, endPoint x: 34, endPoint y: 289, distance: 34.9
click at [34, 289] on span "Bristol BS15 8NU" at bounding box center [71, 288] width 119 height 9
click at [67, 310] on strong "Phone [PHONE_NUMBER]" at bounding box center [49, 313] width 75 height 8
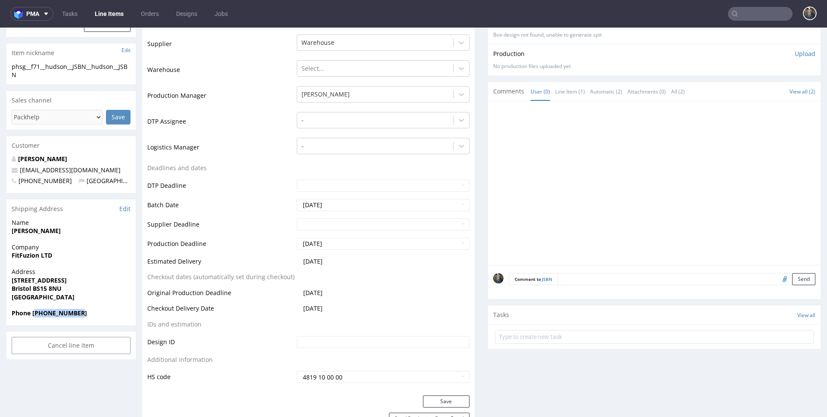
click at [67, 310] on strong "Phone [PHONE_NUMBER]" at bounding box center [49, 313] width 75 height 8
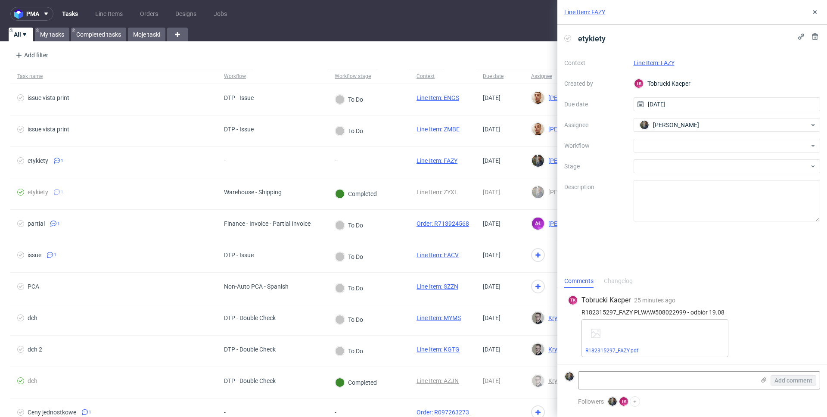
click at [586, 11] on link "Line Item: FAZY" at bounding box center [585, 12] width 41 height 9
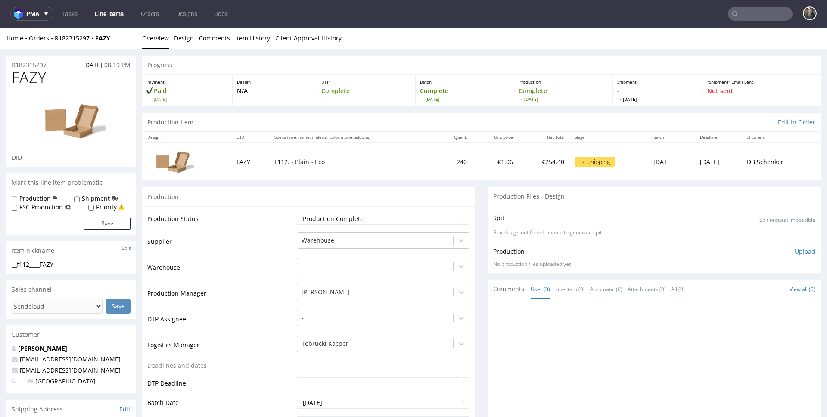
click at [33, 79] on span "FAZY" at bounding box center [29, 77] width 34 height 17
copy span "FAZY"
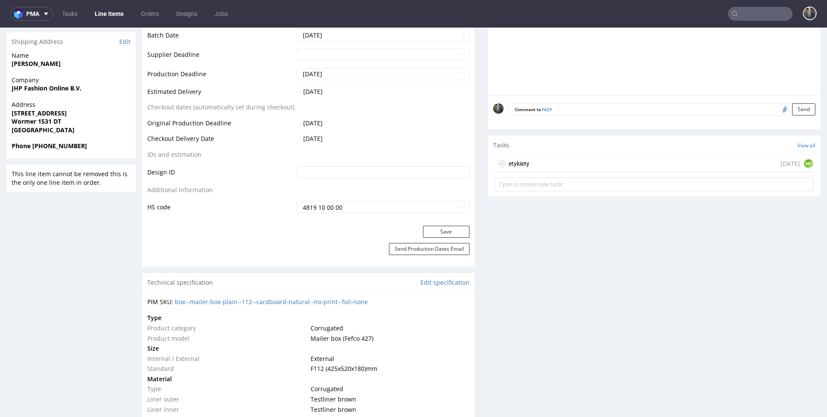
scroll to position [434, 0]
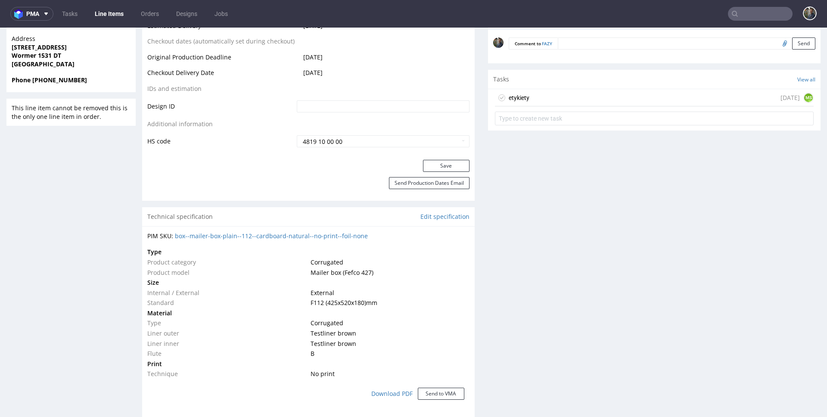
click at [542, 101] on div "etykiety [DATE] MS" at bounding box center [654, 97] width 319 height 17
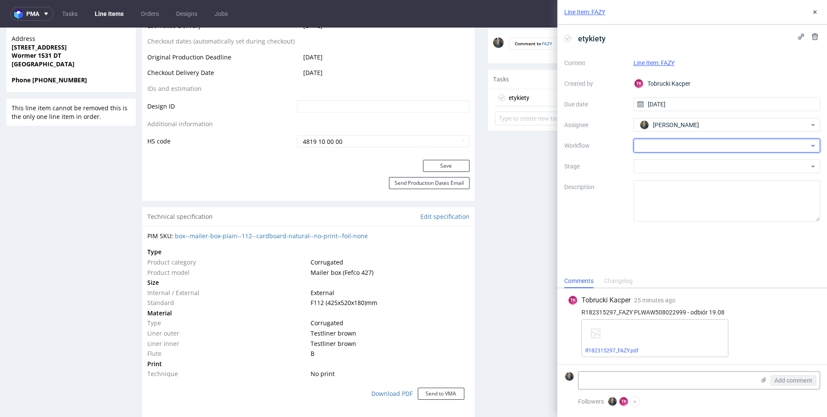
click at [664, 141] on div at bounding box center [727, 146] width 187 height 14
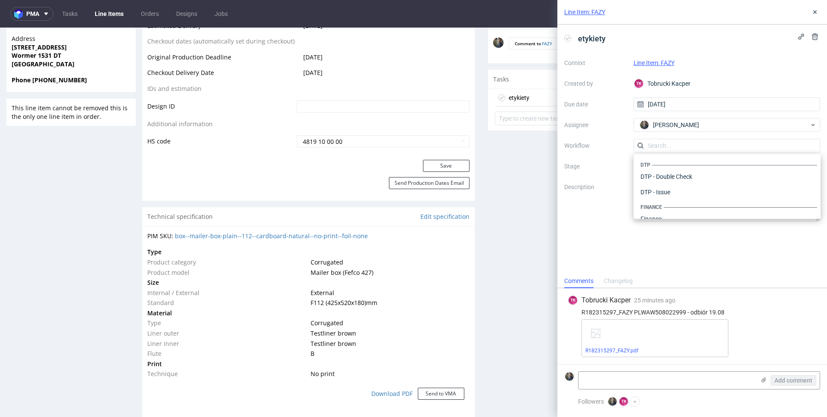
scroll to position [530, 0]
click at [680, 208] on div "Warehouse - Shipping" at bounding box center [727, 208] width 180 height 16
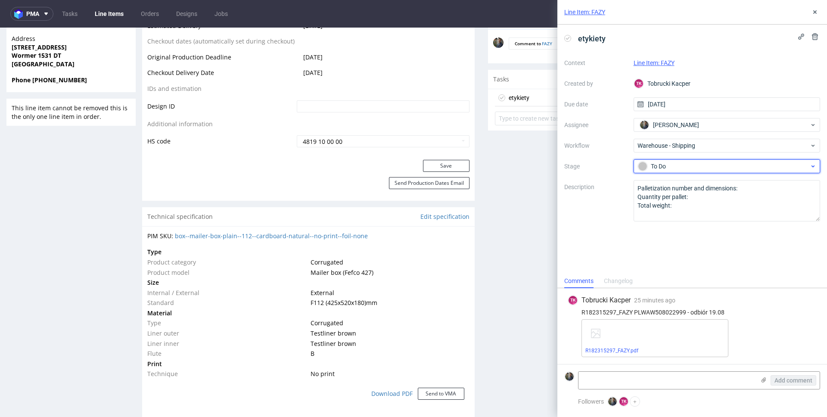
click at [670, 165] on div "To Do" at bounding box center [724, 166] width 172 height 9
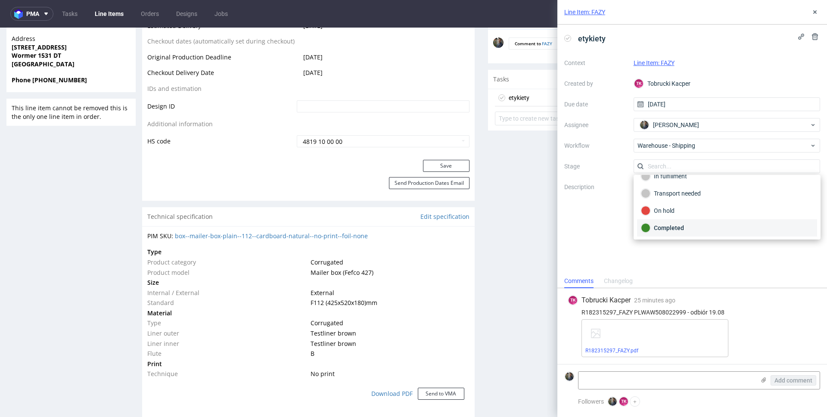
scroll to position [46, 0]
click at [670, 229] on div "Completed" at bounding box center [727, 227] width 172 height 9
click at [674, 255] on div "etykiety Context Line Item: FAZY Created by [PERSON_NAME] Kacper Due date [DATE…" at bounding box center [693, 150] width 270 height 250
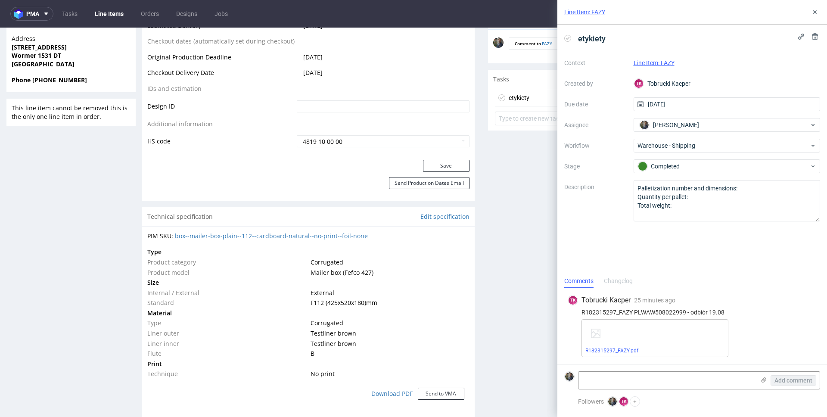
click at [629, 346] on div "R182315297_FAZY.pdf" at bounding box center [655, 338] width 147 height 38
click at [628, 348] on link "R182315297_FAZY.pdf" at bounding box center [612, 351] width 53 height 6
click at [601, 10] on link "Line Item: FAZY" at bounding box center [585, 12] width 41 height 9
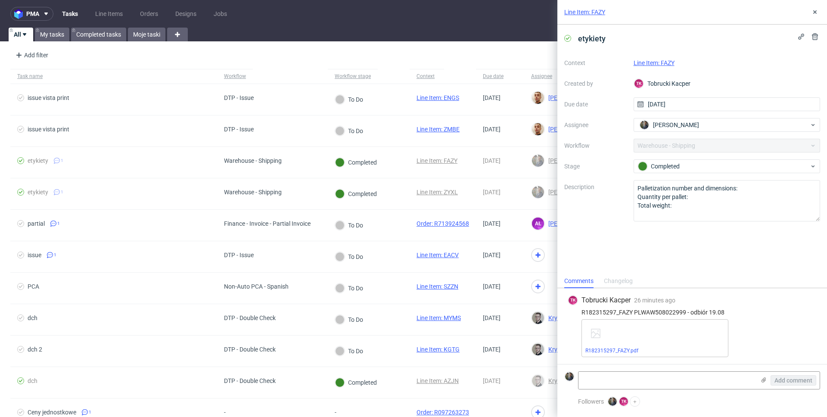
click at [598, 9] on link "Line Item: FAZY" at bounding box center [585, 12] width 41 height 9
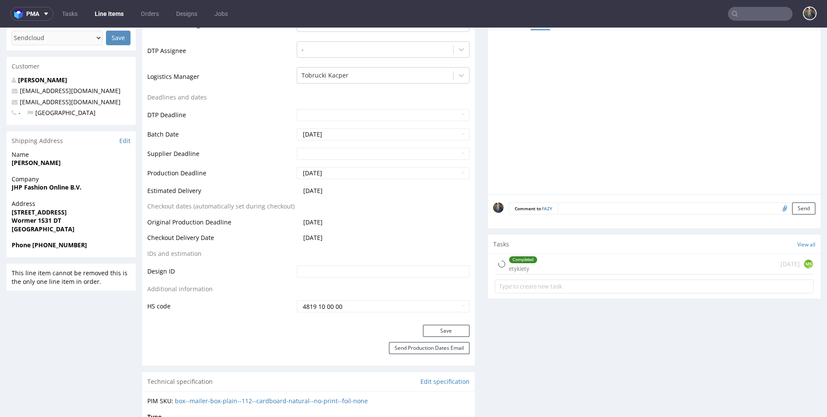
scroll to position [311, 0]
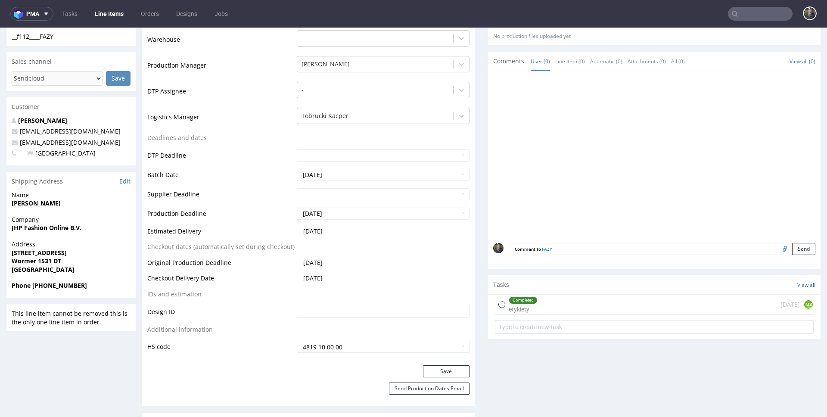
scroll to position [290, 0]
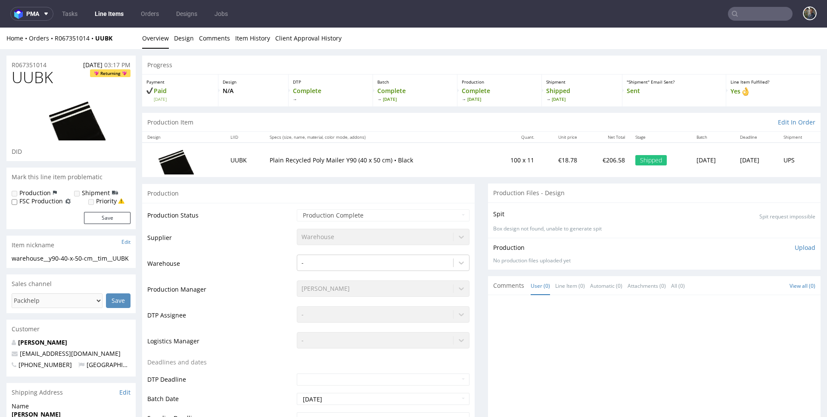
click at [20, 72] on span "UUBK" at bounding box center [32, 77] width 41 height 17
copy span "UUBK"
click at [24, 77] on span "UUBK" at bounding box center [32, 77] width 41 height 17
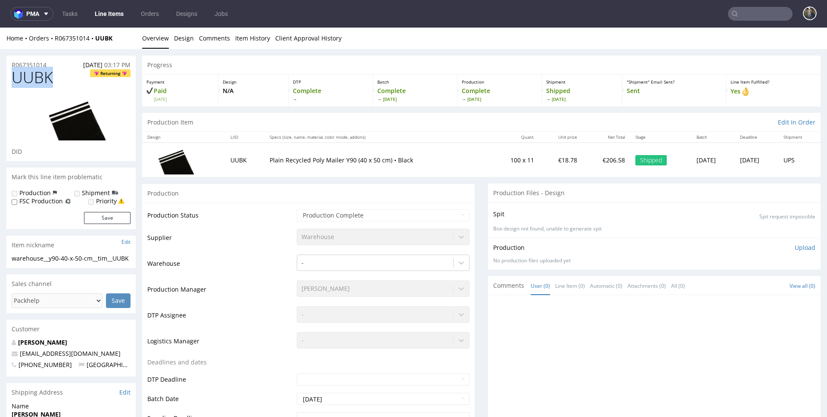
click at [24, 77] on span "UUBK" at bounding box center [32, 77] width 41 height 17
click at [266, 143] on td "Plain Recycled Poly Mailer Y90 (40 x 50 cm) • Black" at bounding box center [377, 160] width 225 height 34
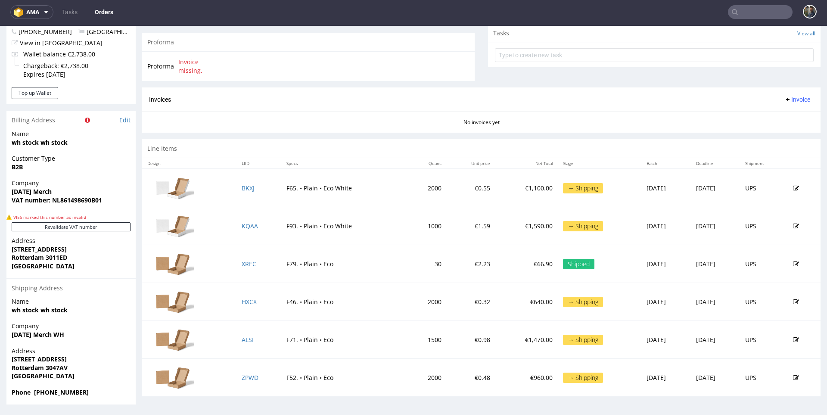
scroll to position [2, 0]
click at [317, 131] on section "Invoices Invoice No invoices yet" at bounding box center [481, 109] width 679 height 45
drag, startPoint x: 245, startPoint y: 377, endPoint x: 292, endPoint y: 152, distance: 230.7
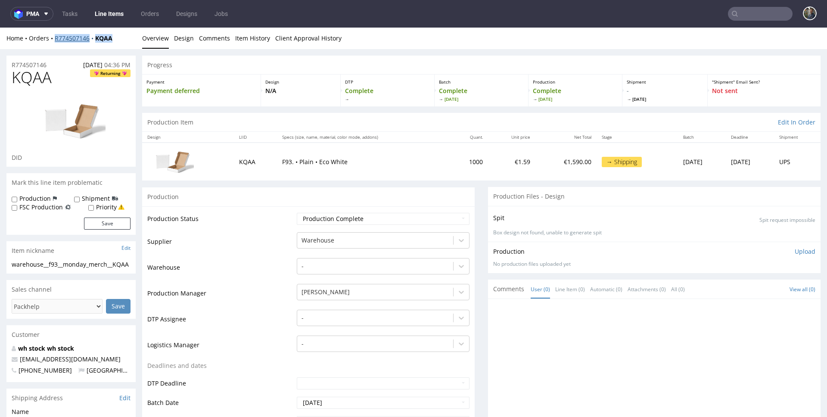
drag, startPoint x: 123, startPoint y: 38, endPoint x: 55, endPoint y: 41, distance: 68.1
click at [55, 41] on div "Home Orders R774507146 KQAA" at bounding box center [70, 38] width 129 height 9
copy div "R774507146 KQAA"
drag, startPoint x: 51, startPoint y: 63, endPoint x: 16, endPoint y: 66, distance: 35.9
click at [12, 65] on div "R774507146 01.08.2025 04:36 PM" at bounding box center [70, 63] width 129 height 14
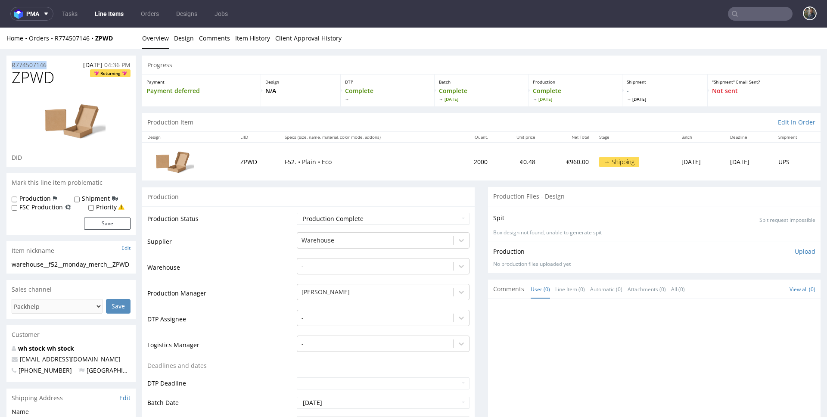
copy p "R774507146"
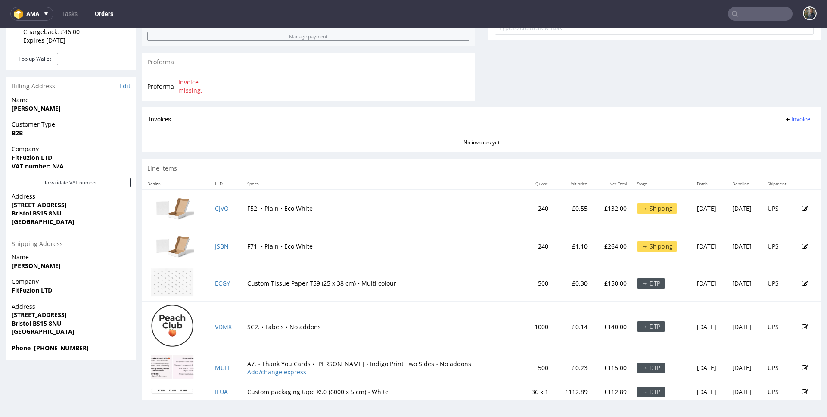
scroll to position [2, 0]
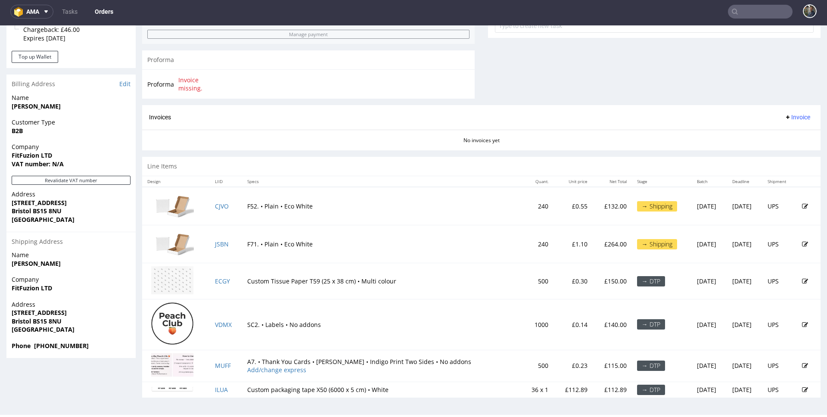
click at [340, 183] on th "Specs" at bounding box center [381, 181] width 279 height 11
click at [396, 228] on td "F71. • Plain • Eco White" at bounding box center [381, 244] width 279 height 38
drag, startPoint x: 219, startPoint y: 388, endPoint x: 231, endPoint y: 351, distance: 39.3
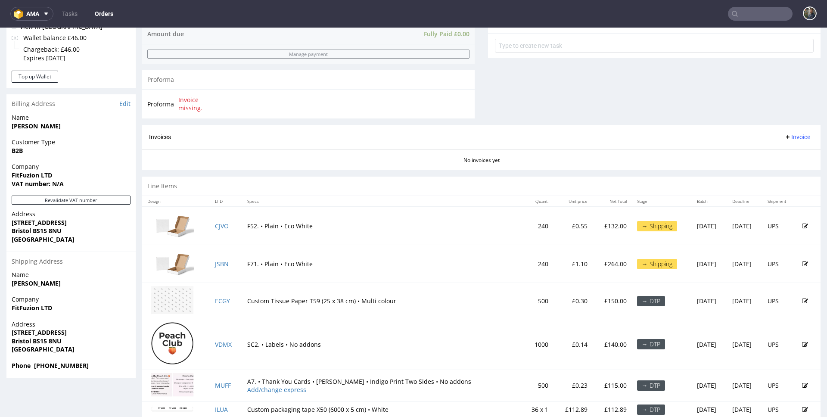
scroll to position [340, 0]
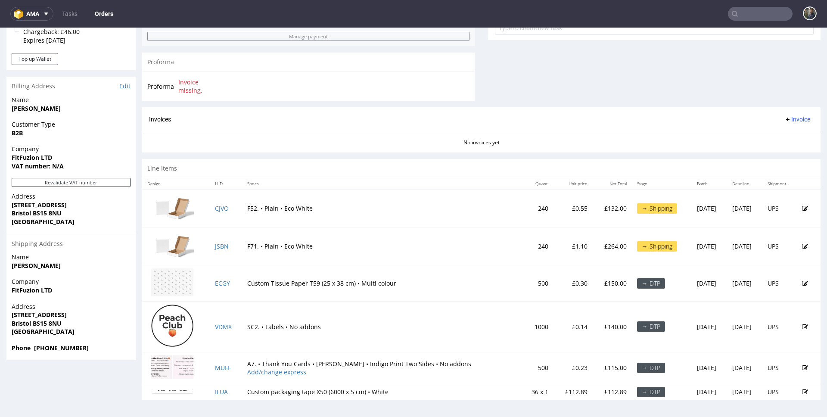
click at [299, 226] on td "F52. • Plain • Eco White" at bounding box center [381, 208] width 279 height 38
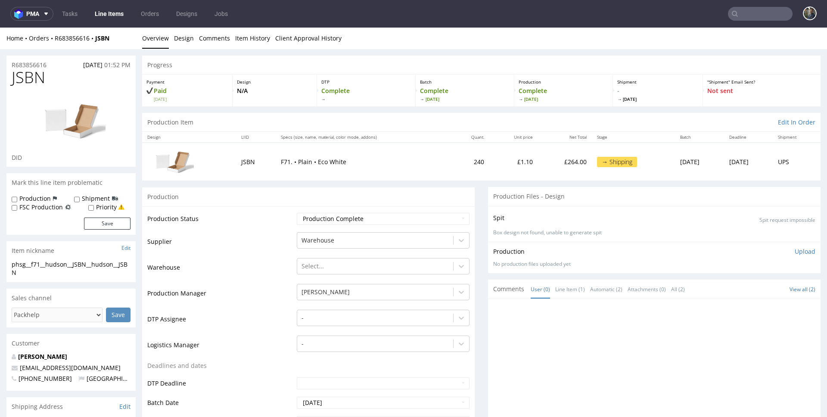
click at [31, 78] on span "JSBN" at bounding box center [29, 77] width 34 height 17
click at [116, 41] on div "Home Orders R683856616 JSBN" at bounding box center [70, 38] width 129 height 9
drag, startPoint x: 120, startPoint y: 39, endPoint x: 98, endPoint y: 41, distance: 22.0
click at [98, 41] on div "Home Orders R683856616 JSBN" at bounding box center [70, 38] width 129 height 9
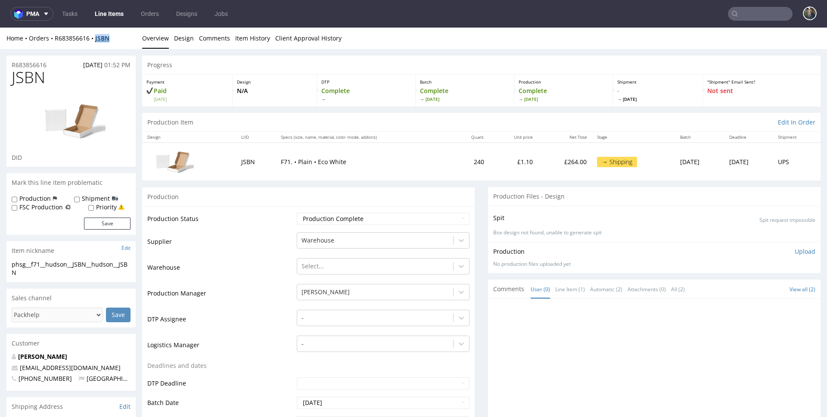
copy strong "JSBN"
click at [14, 78] on span "JSBN" at bounding box center [29, 77] width 34 height 17
copy span "JSBN"
drag, startPoint x: 122, startPoint y: 35, endPoint x: 98, endPoint y: 41, distance: 24.9
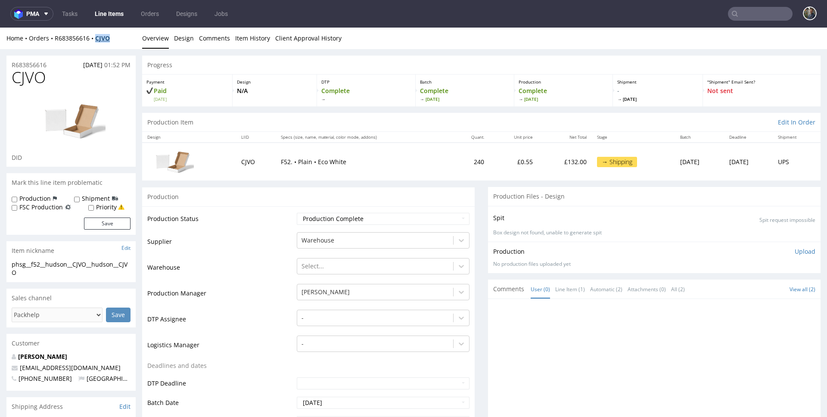
click at [98, 41] on div "Home Orders R683856616 CJVO" at bounding box center [70, 38] width 129 height 9
copy strong "CJVO"
click at [26, 78] on span "CJVO" at bounding box center [29, 77] width 34 height 17
copy span "CJVO"
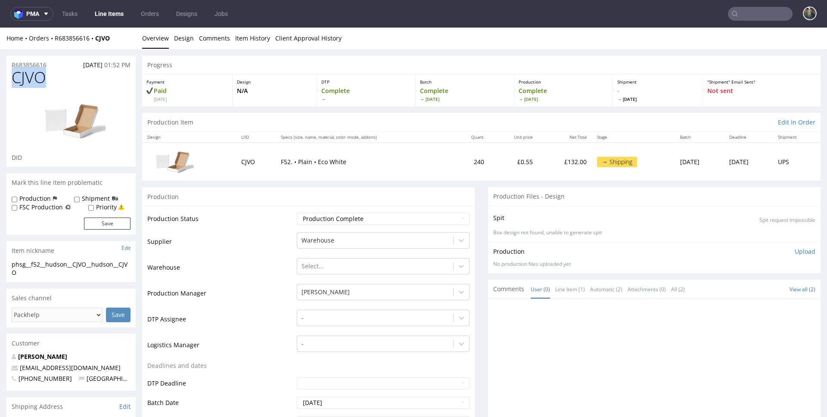
click at [46, 69] on span "CJVO" at bounding box center [29, 77] width 34 height 17
click at [30, 78] on span "CJVO" at bounding box center [29, 77] width 34 height 17
copy span "CJVO"
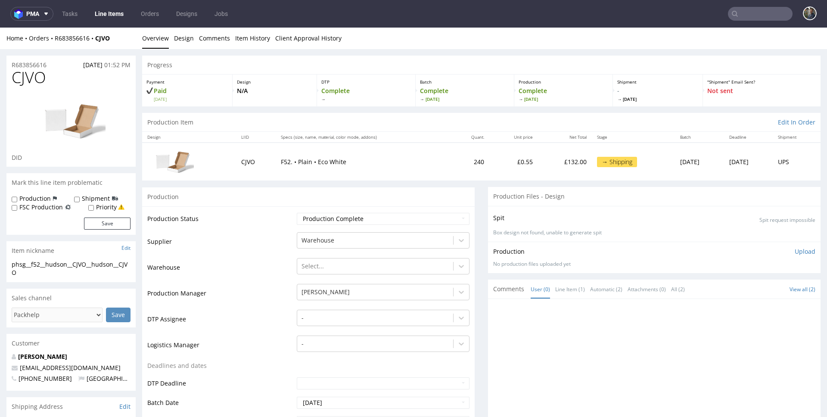
click at [29, 79] on span "CJVO" at bounding box center [29, 77] width 34 height 17
copy span "CJVO"
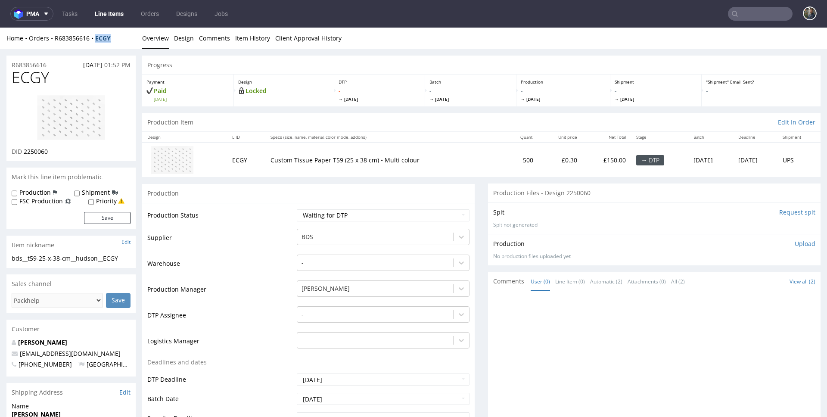
drag, startPoint x: 119, startPoint y: 40, endPoint x: 99, endPoint y: 39, distance: 19.9
click at [99, 39] on div "Home Orders R683856616 ECGY" at bounding box center [70, 38] width 129 height 9
copy strong "ECGY"
drag, startPoint x: 117, startPoint y: 41, endPoint x: 99, endPoint y: 39, distance: 18.2
click at [99, 39] on div "Home Orders R683856616 ECGY" at bounding box center [70, 38] width 129 height 9
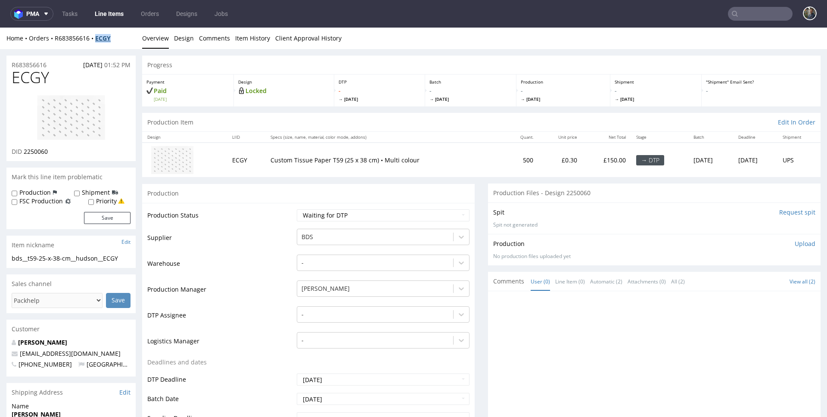
copy strong "ECGY"
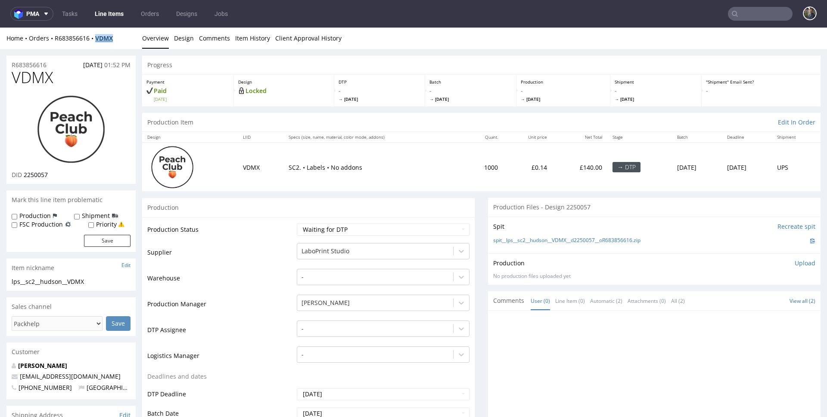
drag, startPoint x: 119, startPoint y: 38, endPoint x: 97, endPoint y: 38, distance: 22.0
click at [97, 38] on div "Home Orders R683856616 VDMX" at bounding box center [70, 38] width 129 height 9
copy strong "VDMX"
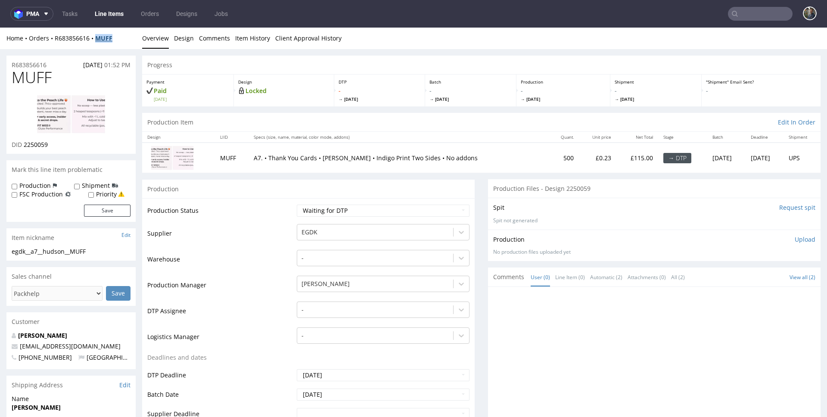
drag, startPoint x: 124, startPoint y: 40, endPoint x: 99, endPoint y: 40, distance: 25.0
click at [99, 40] on div "Home Orders R683856616 MUFF" at bounding box center [70, 38] width 129 height 9
copy strong "MUFF"
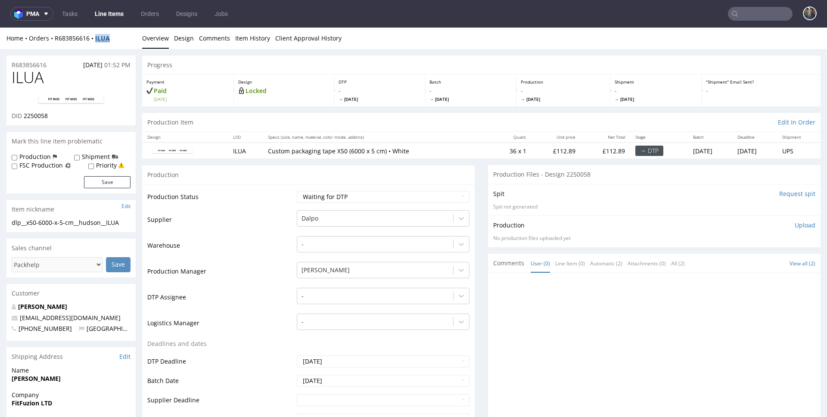
drag, startPoint x: 123, startPoint y: 40, endPoint x: 98, endPoint y: 41, distance: 25.0
click at [98, 41] on div "Home Orders R683856616 ILUA" at bounding box center [70, 38] width 129 height 9
copy strong "ILUA"
